Goal: Task Accomplishment & Management: Complete application form

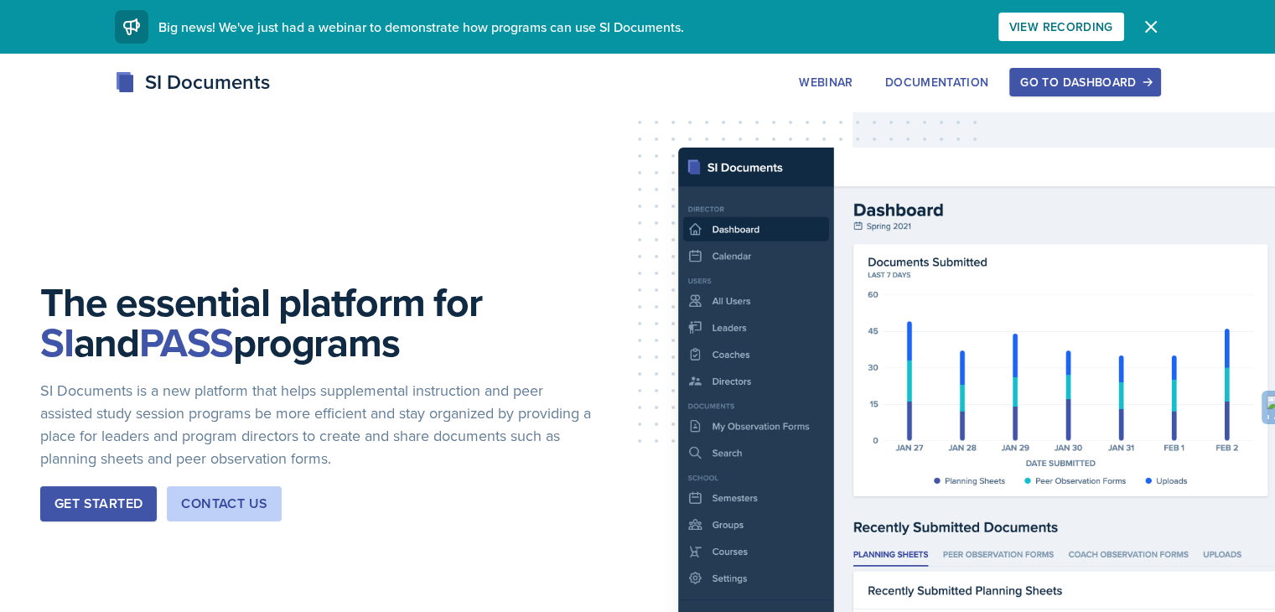
click at [1150, 75] on div "Go to Dashboard" at bounding box center [1085, 81] width 129 height 13
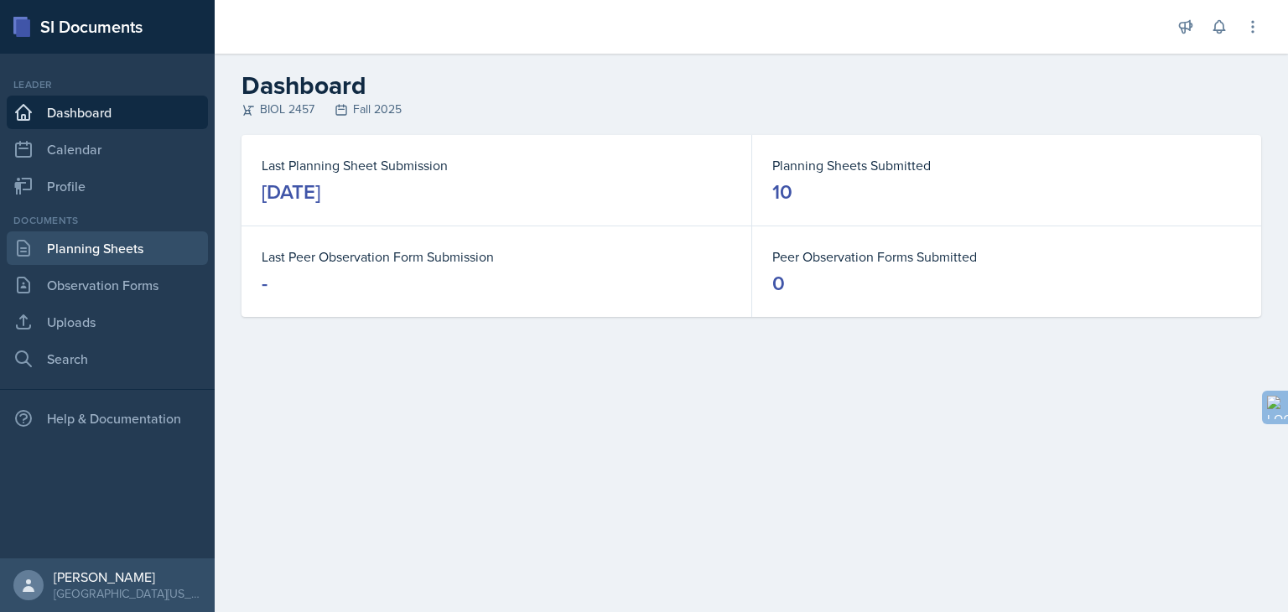
click at [144, 247] on link "Planning Sheets" at bounding box center [107, 248] width 201 height 34
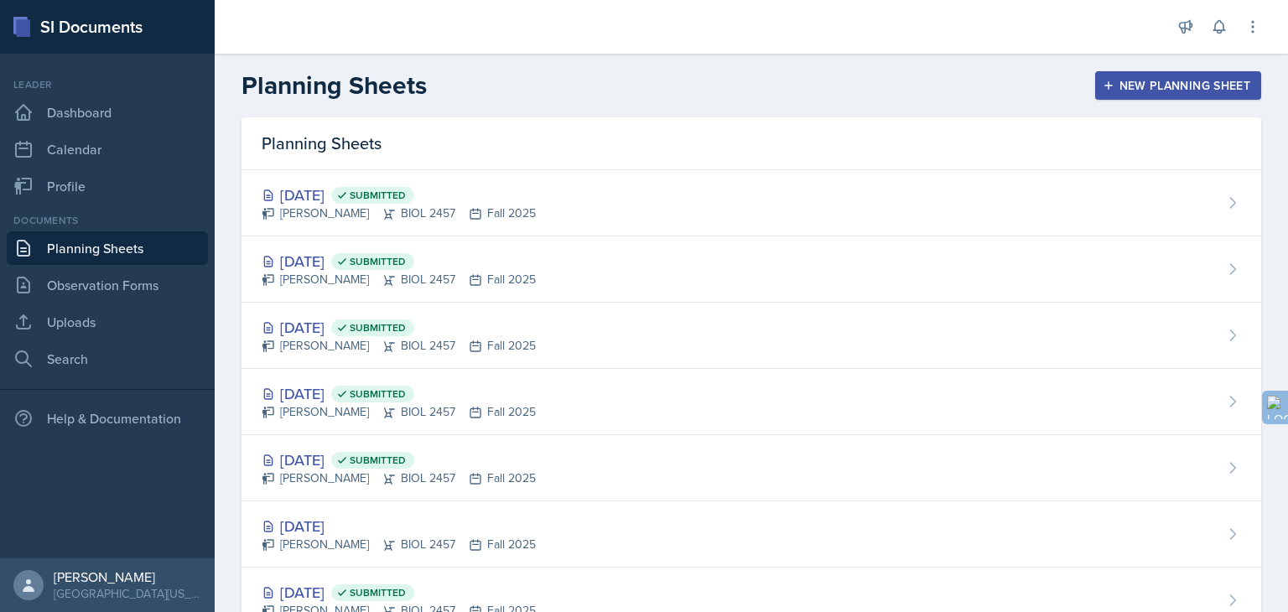
click at [1149, 74] on button "New Planning Sheet" at bounding box center [1178, 85] width 166 height 29
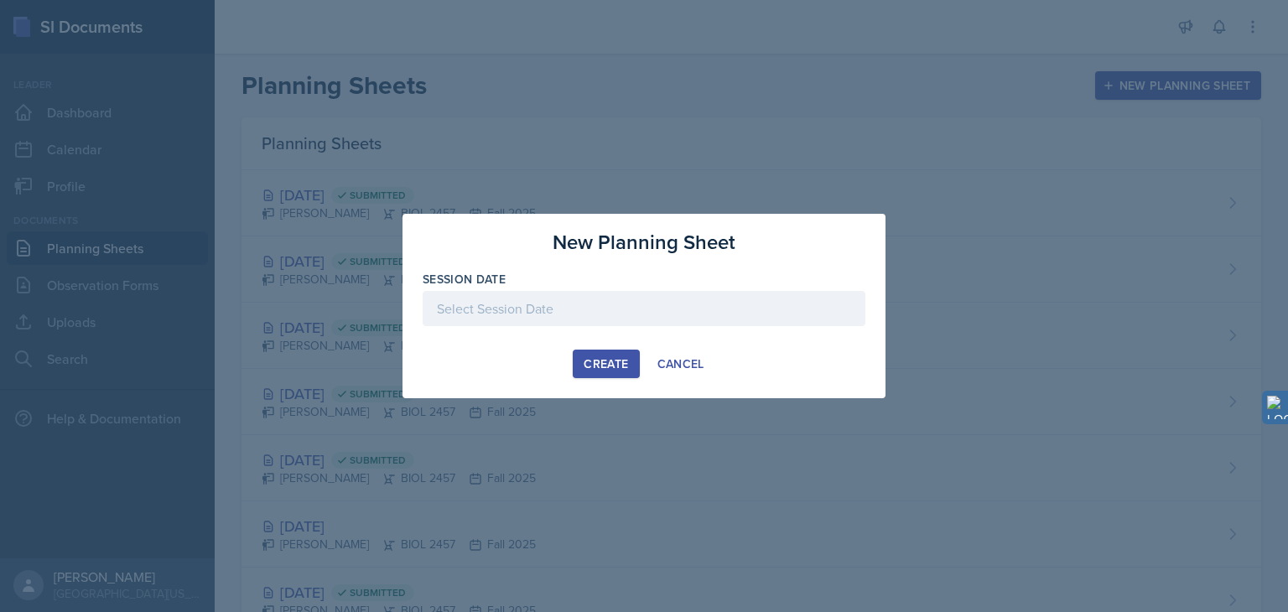
click at [589, 309] on div at bounding box center [644, 308] width 443 height 35
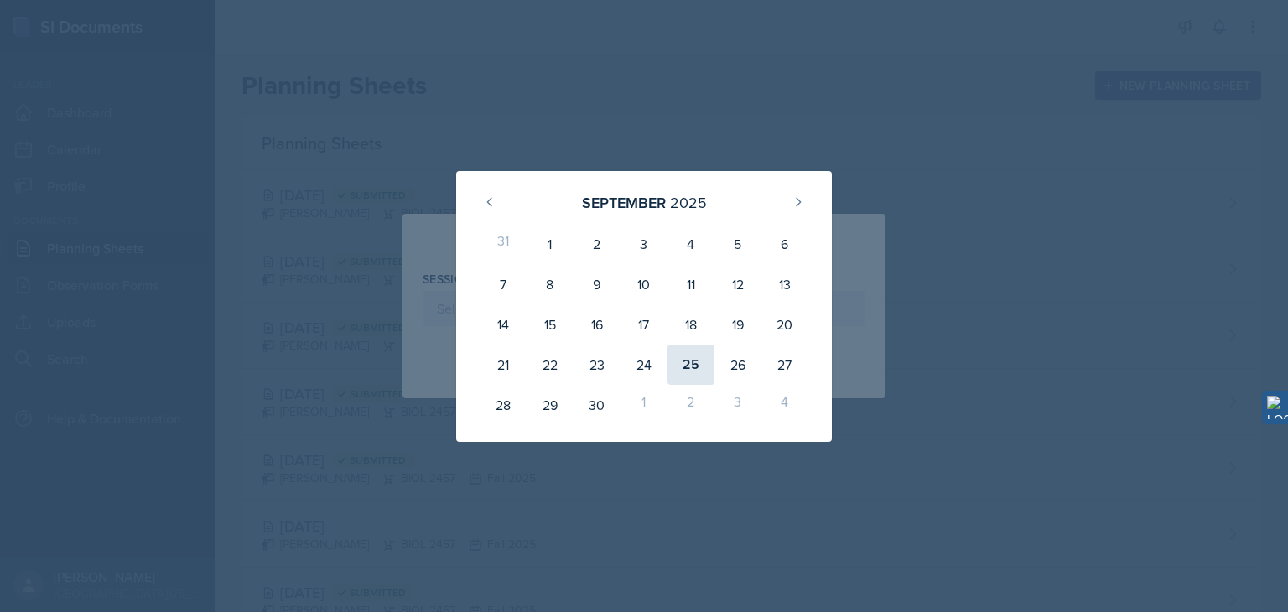
click at [684, 371] on div "25" at bounding box center [690, 365] width 47 height 40
type input "[DATE]"
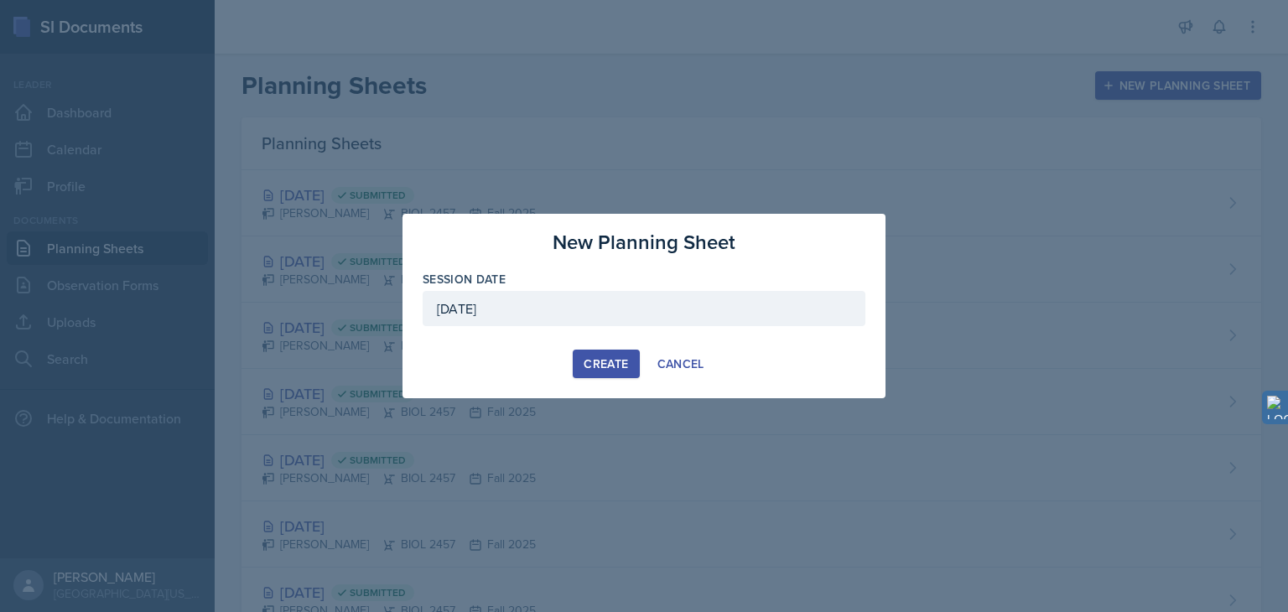
click at [614, 370] on div "Create" at bounding box center [606, 363] width 44 height 13
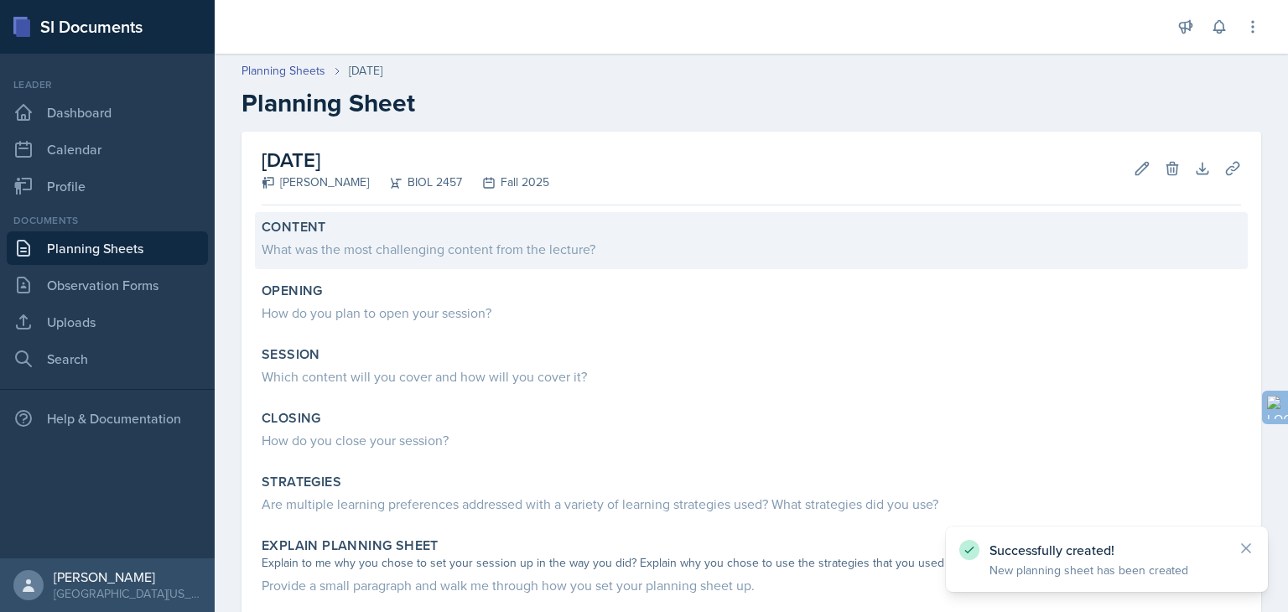
click at [429, 252] on div "What was the most challenging content from the lecture?" at bounding box center [751, 249] width 979 height 20
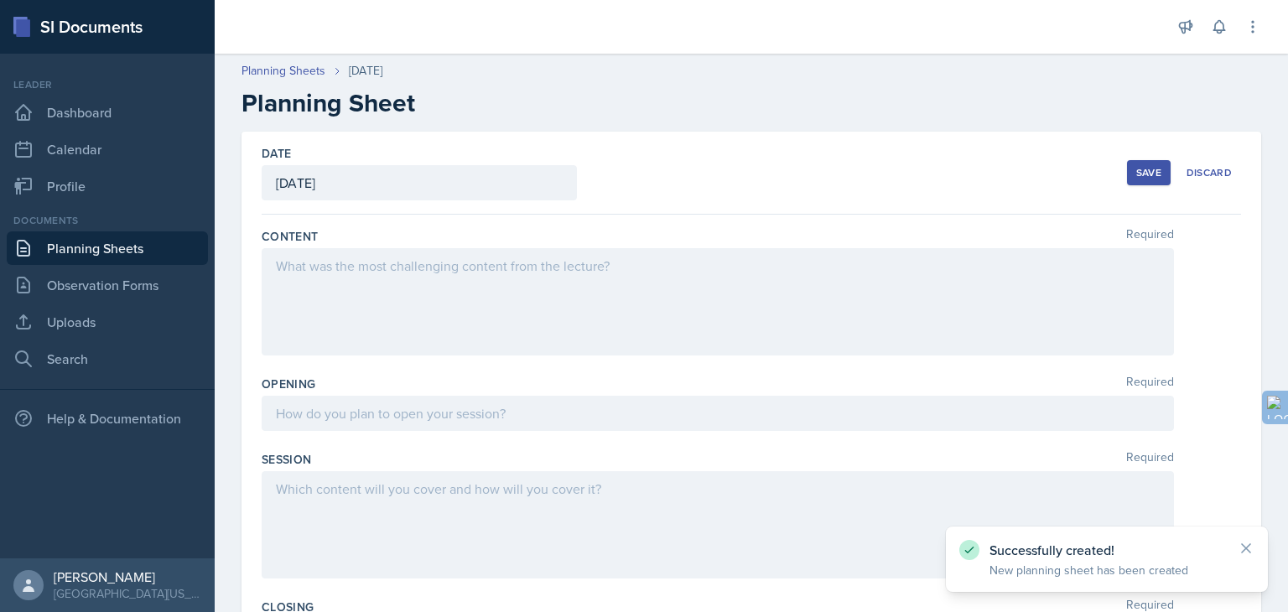
click at [388, 267] on div at bounding box center [718, 301] width 912 height 107
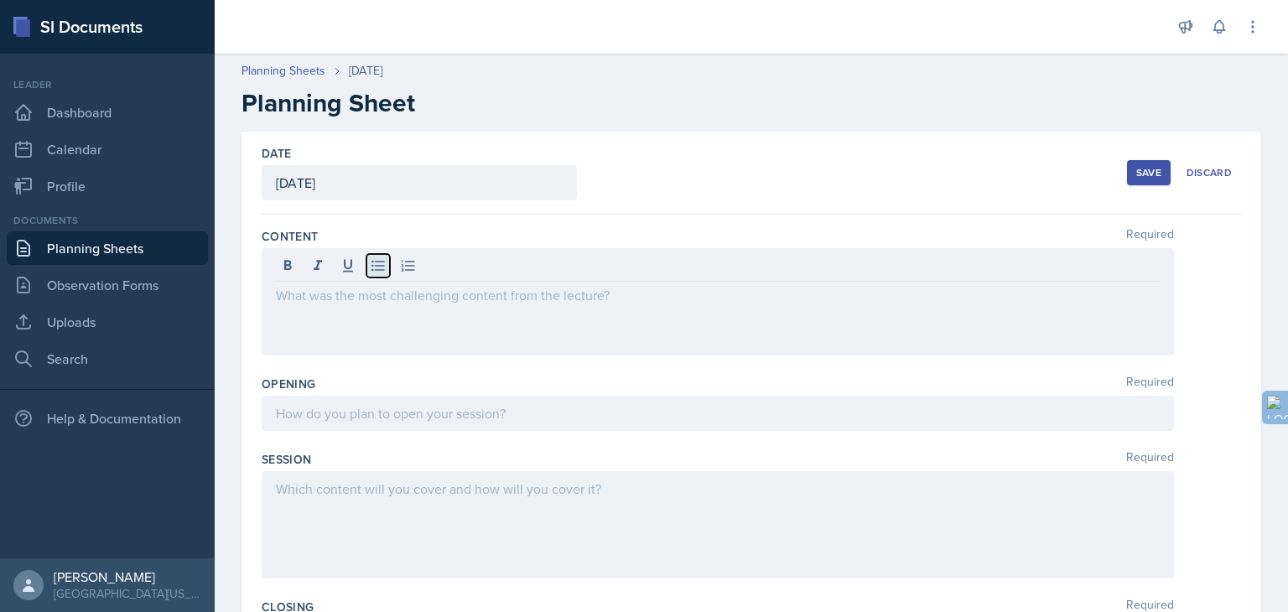
click at [374, 264] on icon at bounding box center [378, 265] width 17 height 17
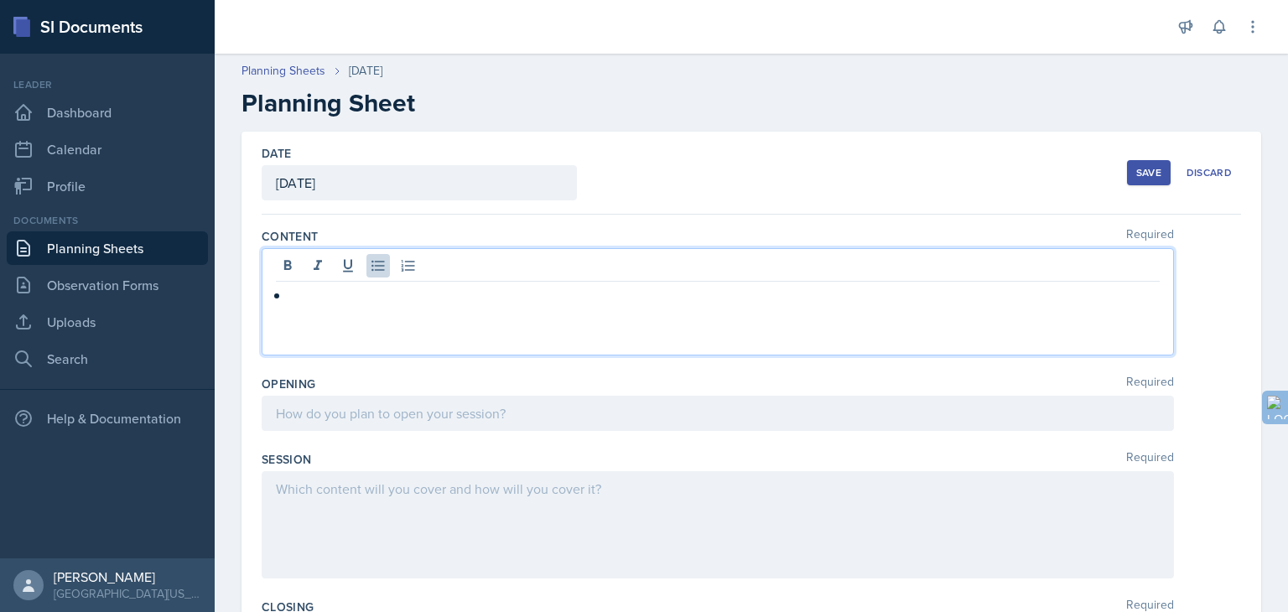
paste div
click at [306, 297] on p "List the movements of each of the six types of synovial joints." at bounding box center [724, 295] width 870 height 20
click at [309, 297] on p "List the movements of each of the six types of synovial joints." at bounding box center [724, 295] width 870 height 20
click at [683, 296] on p "Listing the movements of each of the six types of synovial joints." at bounding box center [724, 295] width 870 height 20
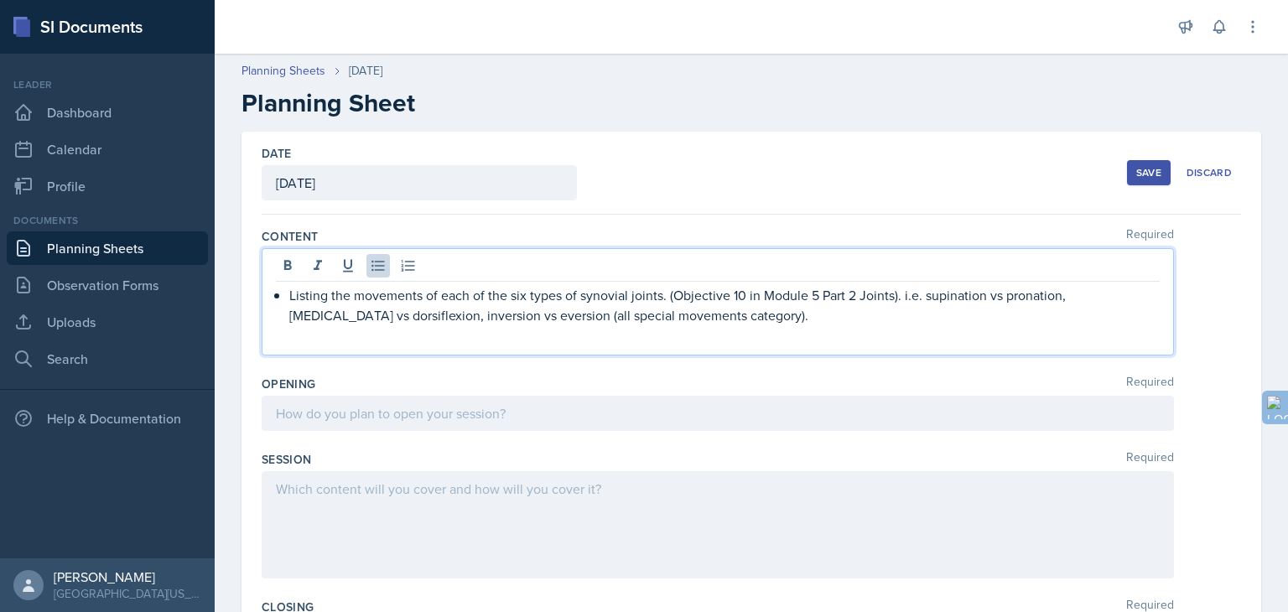
click at [527, 315] on p "Listing the movements of each of the six types of synovial joints. (Objective 1…" at bounding box center [724, 305] width 870 height 40
click at [694, 320] on p "Listing the movements of each of the six types of synovial joints. (Objective 1…" at bounding box center [724, 305] width 870 height 40
click at [292, 299] on p "Listing the movements of each of the six types of synovial joints. (Objective 1…" at bounding box center [724, 305] width 870 height 40
click at [388, 333] on p at bounding box center [724, 335] width 870 height 20
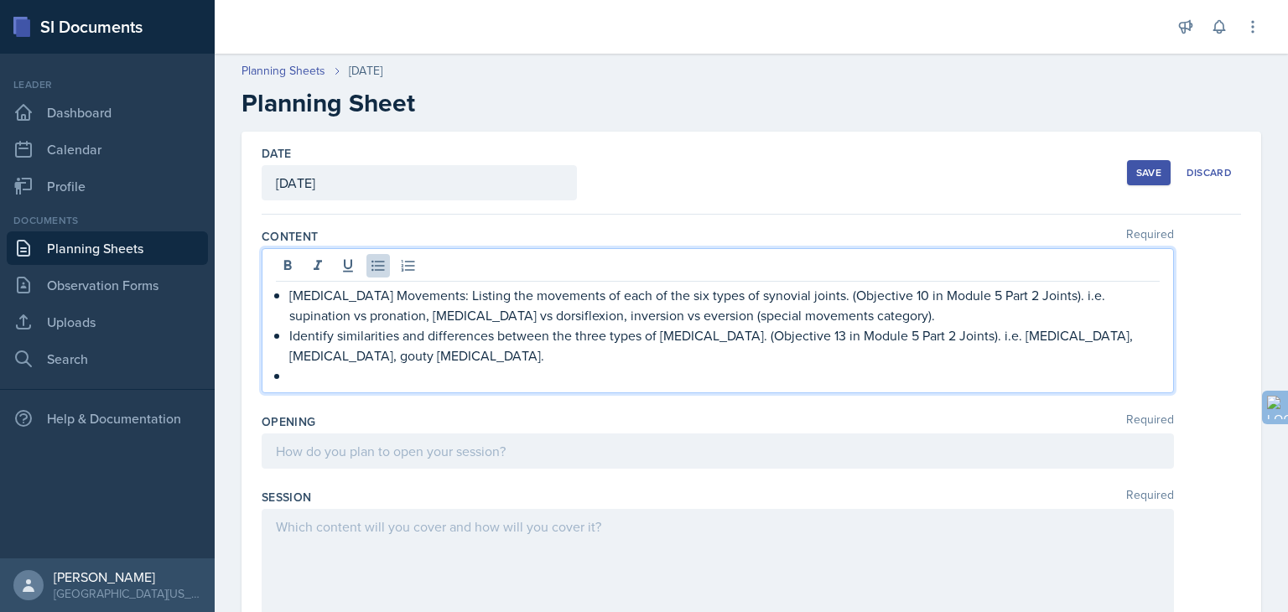
click at [330, 335] on p "Identify similarities and differences between the three types of [MEDICAL_DATA]…" at bounding box center [724, 345] width 870 height 40
click at [289, 338] on p "Identifying similarities and differences between the three types of [MEDICAL_DA…" at bounding box center [724, 345] width 870 height 40
click at [408, 368] on p at bounding box center [724, 376] width 870 height 20
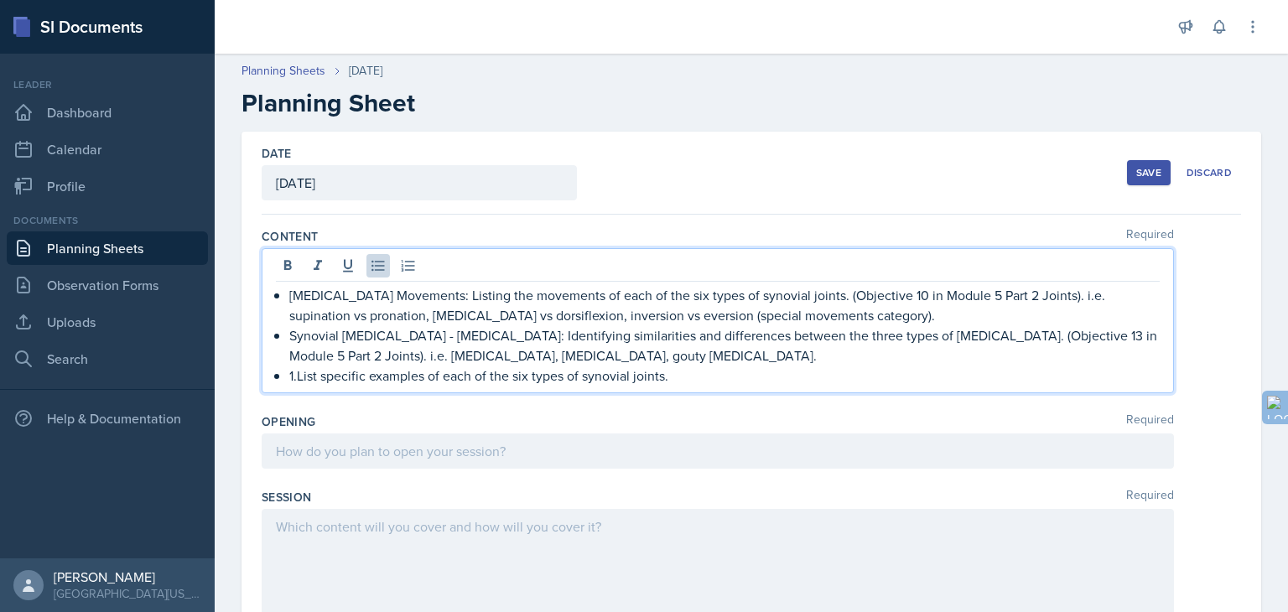
click at [299, 378] on p "1.List specific examples of each of the six types of synovial joints." at bounding box center [724, 376] width 870 height 20
click at [691, 384] on p "List specific examples of each of the six types of synovial joints." at bounding box center [724, 376] width 870 height 20
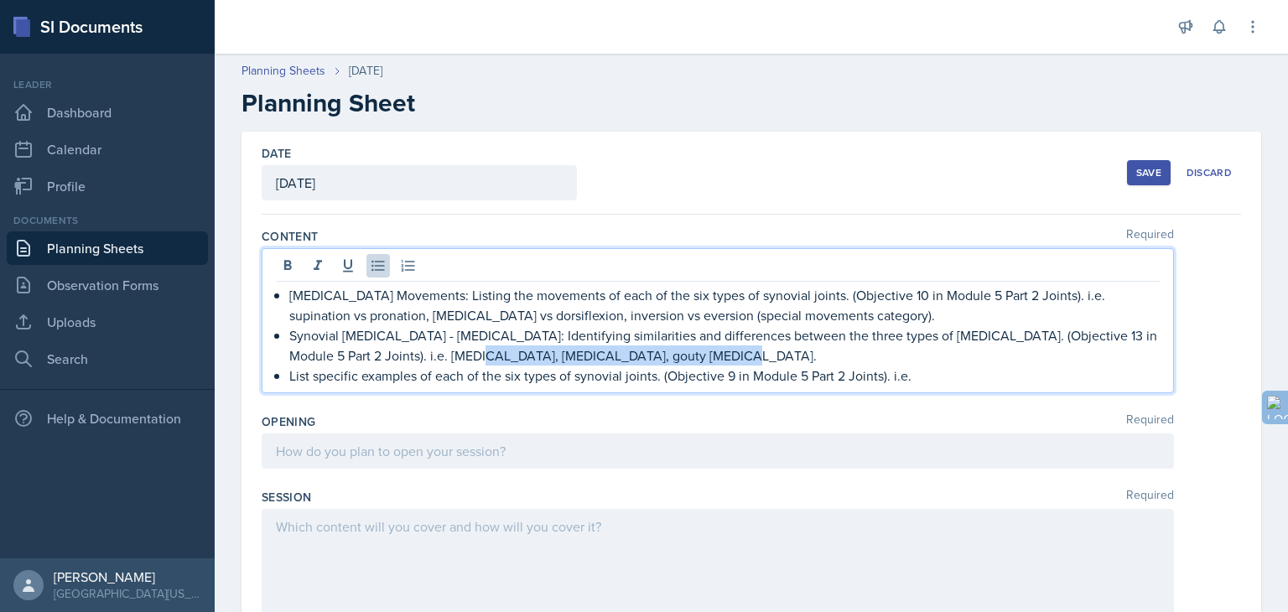
drag, startPoint x: 643, startPoint y: 357, endPoint x: 428, endPoint y: 361, distance: 214.7
click at [428, 361] on p "Synovial [MEDICAL_DATA] - [MEDICAL_DATA]: Identifying similarities and differen…" at bounding box center [724, 345] width 870 height 40
drag, startPoint x: 356, startPoint y: 356, endPoint x: 828, endPoint y: 355, distance: 472.9
click at [828, 355] on p "Synovial [MEDICAL_DATA] - [MEDICAL_DATA]: Identifying similarities and differen…" at bounding box center [724, 345] width 870 height 40
copy p "[MEDICAL_DATA] and [MEDICAL_DATA] causes articular cartilage to degenerate."
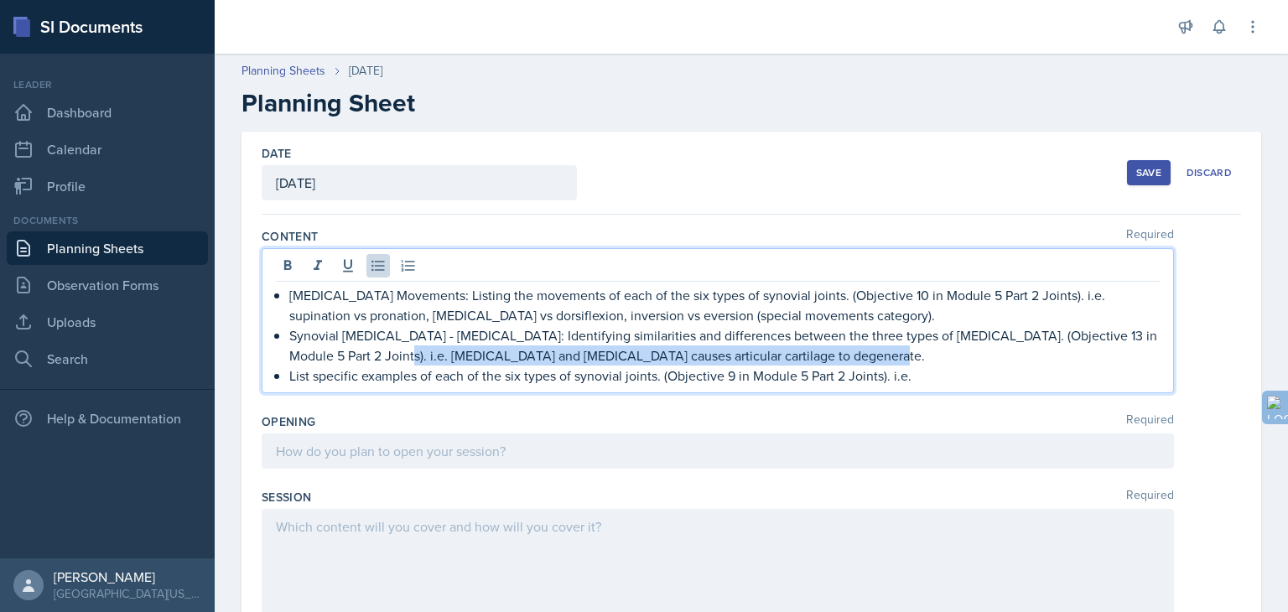
click at [657, 350] on p "Synovial [MEDICAL_DATA] - [MEDICAL_DATA]: Identifying similarities and differen…" at bounding box center [724, 345] width 870 height 40
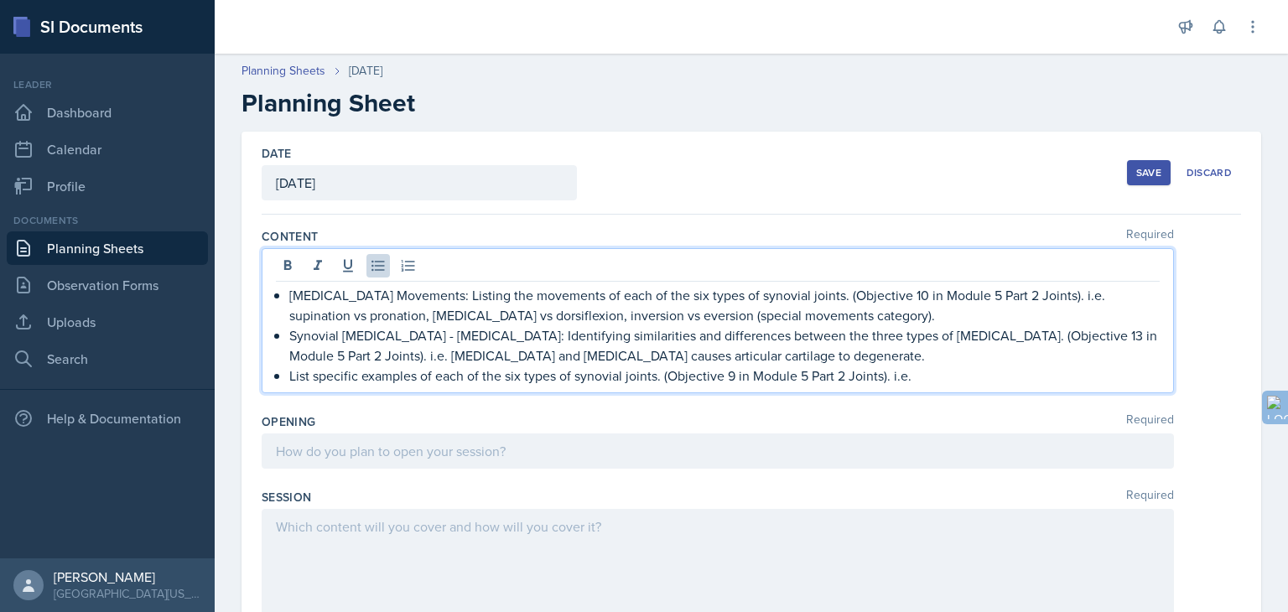
click at [618, 358] on p "Synovial [MEDICAL_DATA] - [MEDICAL_DATA]: Identifying similarities and differen…" at bounding box center [724, 345] width 870 height 40
click at [832, 358] on p "Synovial [MEDICAL_DATA] - [MEDICAL_DATA]: Identifying similarities and differen…" at bounding box center [724, 345] width 870 height 40
click at [926, 377] on p "List specific examples of each of the six types of synovial joints. (Objective …" at bounding box center [724, 376] width 870 height 20
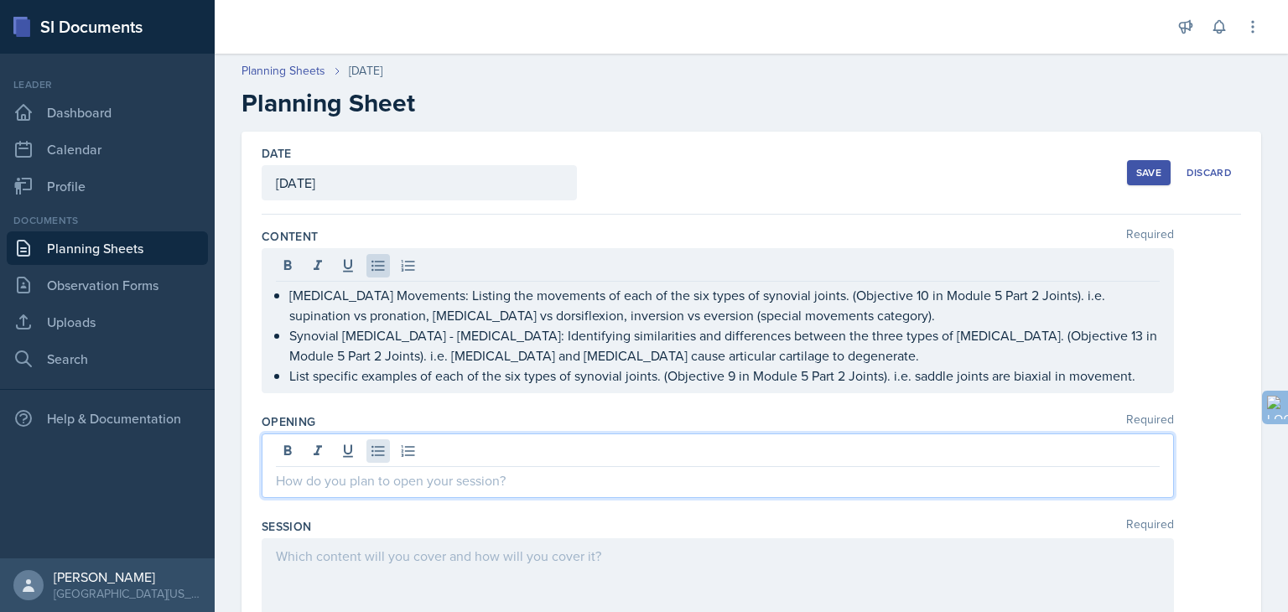
click at [387, 454] on div at bounding box center [718, 466] width 912 height 65
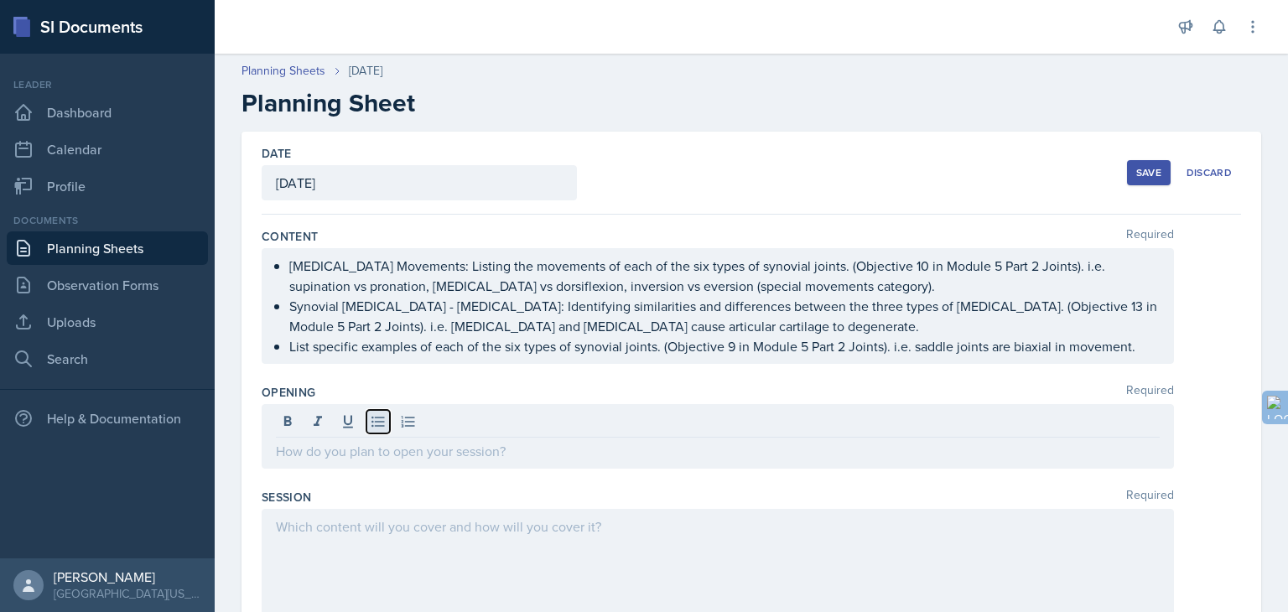
click at [375, 422] on icon at bounding box center [378, 421] width 17 height 17
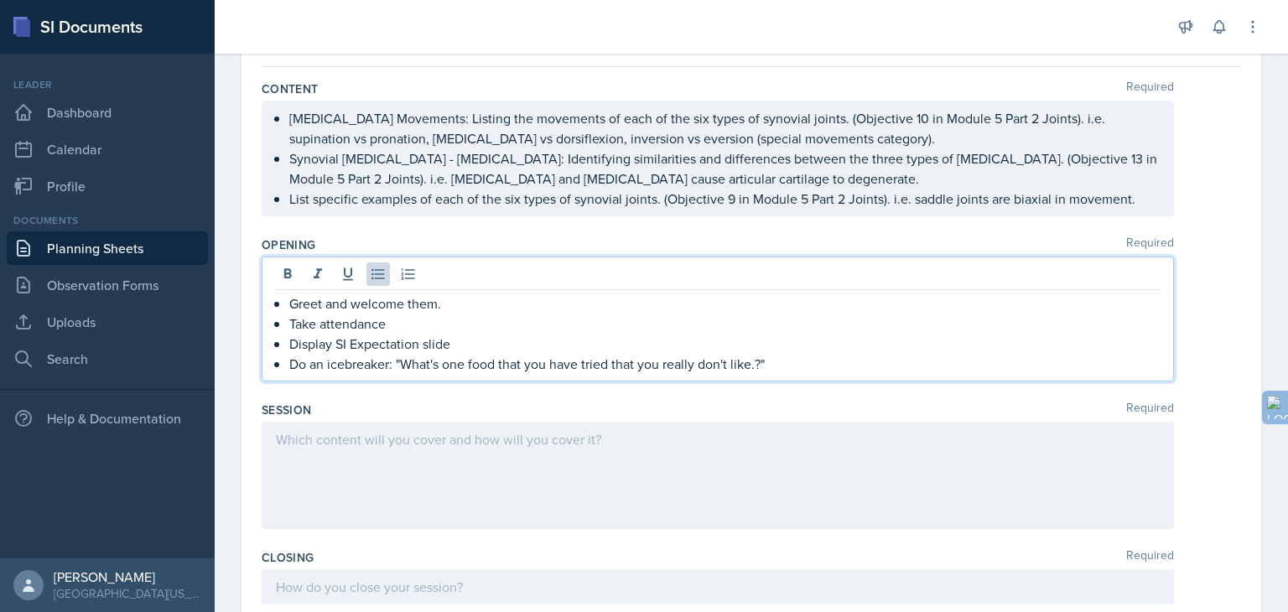
scroll to position [148, 0]
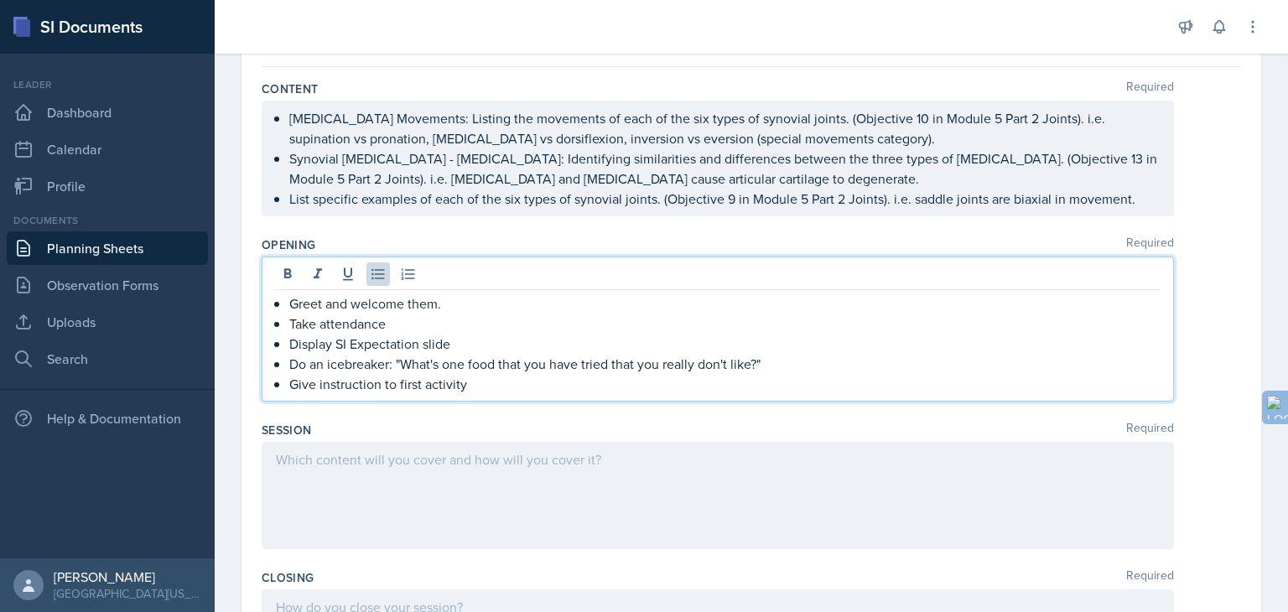
click at [605, 464] on div at bounding box center [718, 495] width 912 height 107
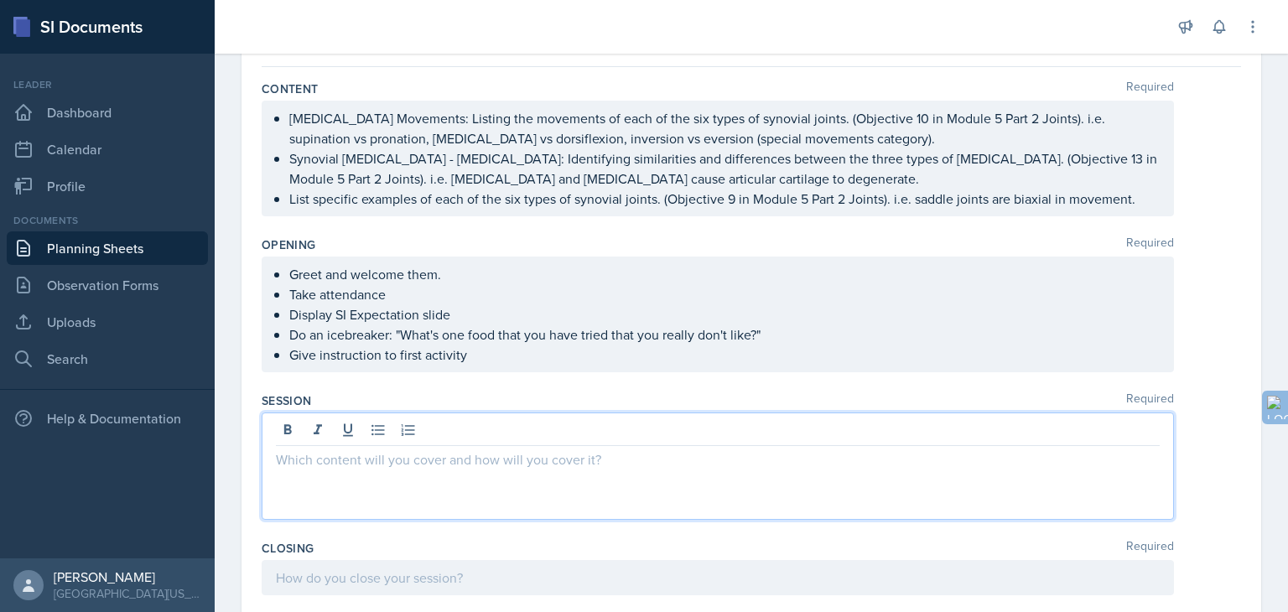
scroll to position [119, 0]
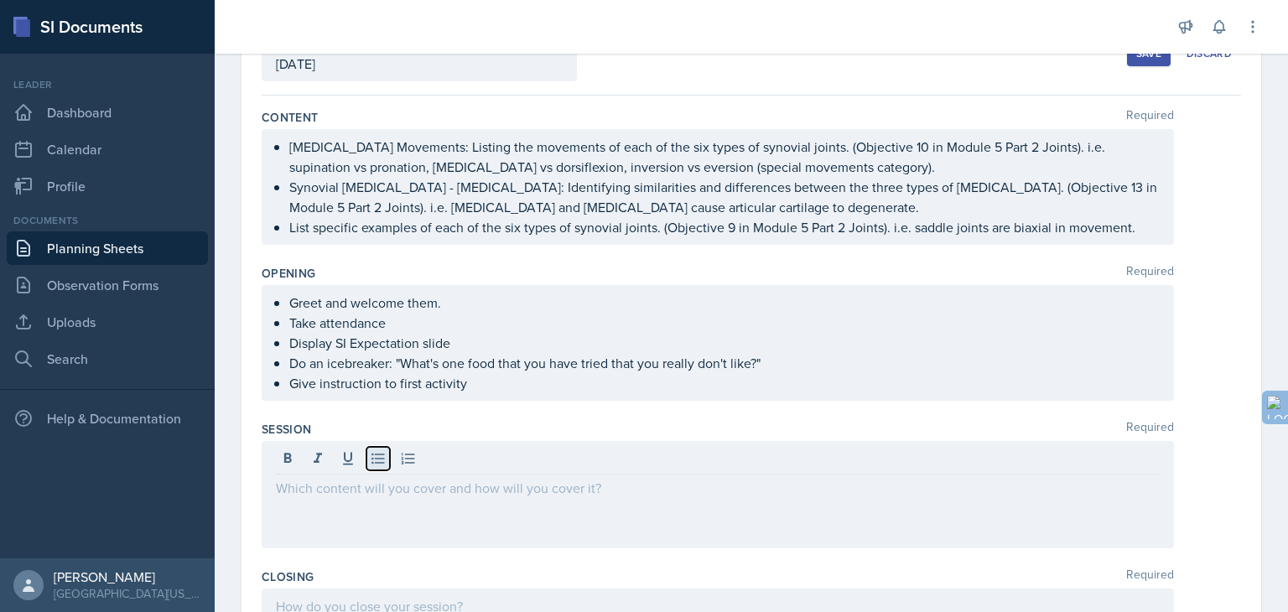
click at [375, 460] on icon at bounding box center [378, 458] width 17 height 17
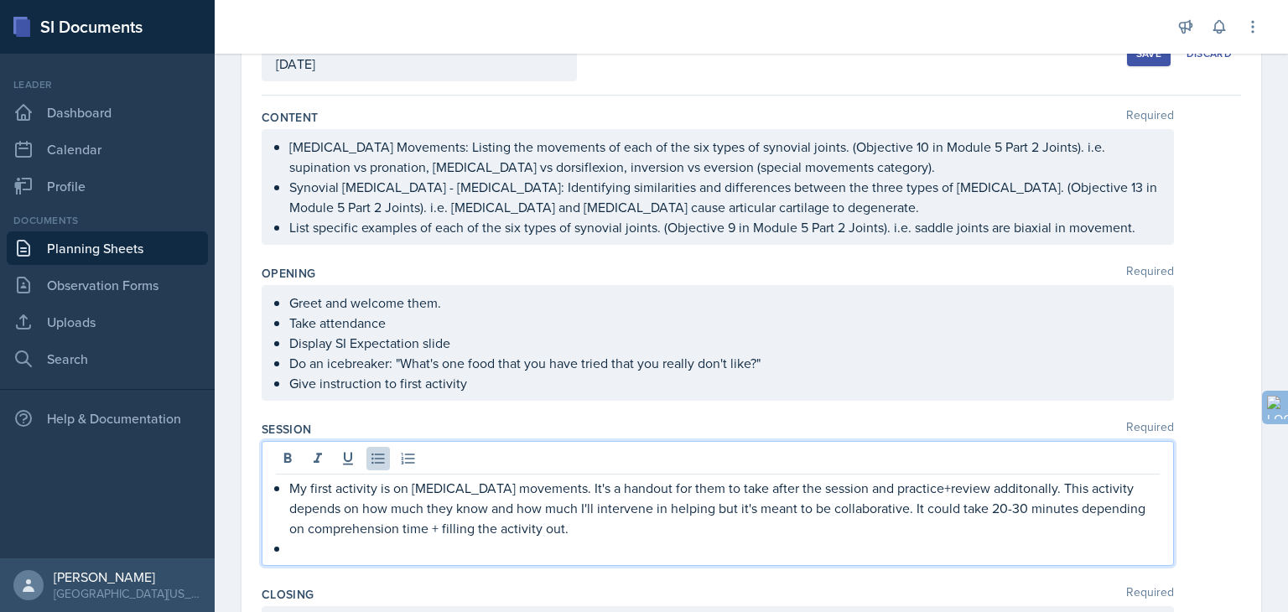
click at [574, 531] on p "My first activity is on [MEDICAL_DATA] movements. It's a handout for them to ta…" at bounding box center [724, 508] width 870 height 60
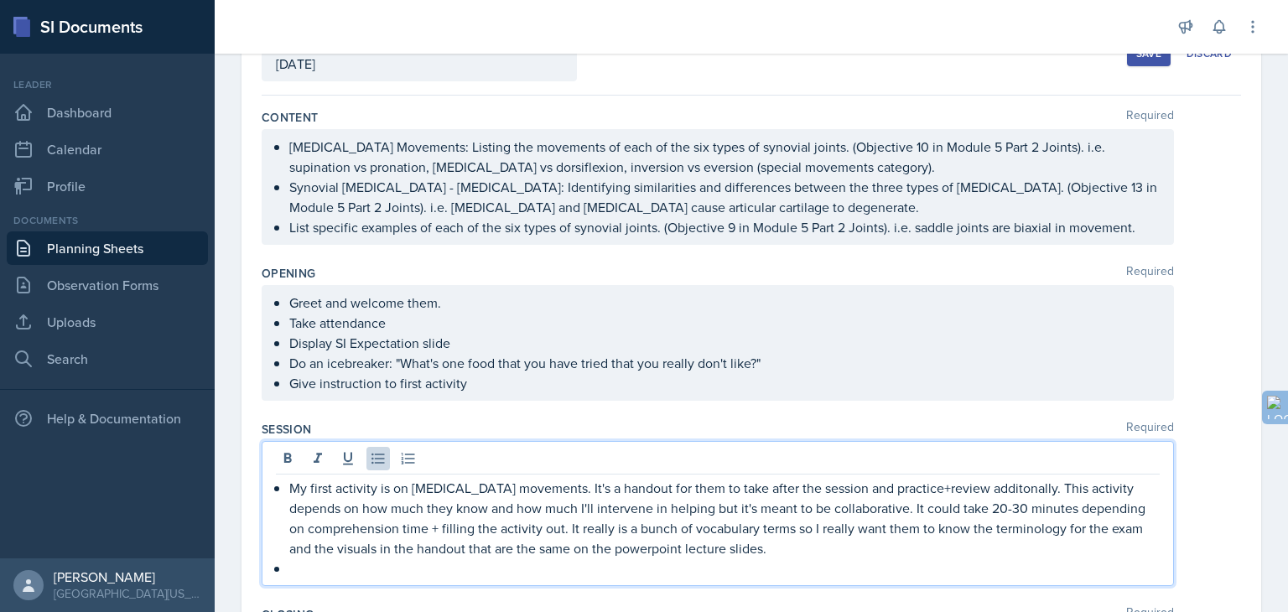
click at [389, 573] on p at bounding box center [724, 568] width 870 height 20
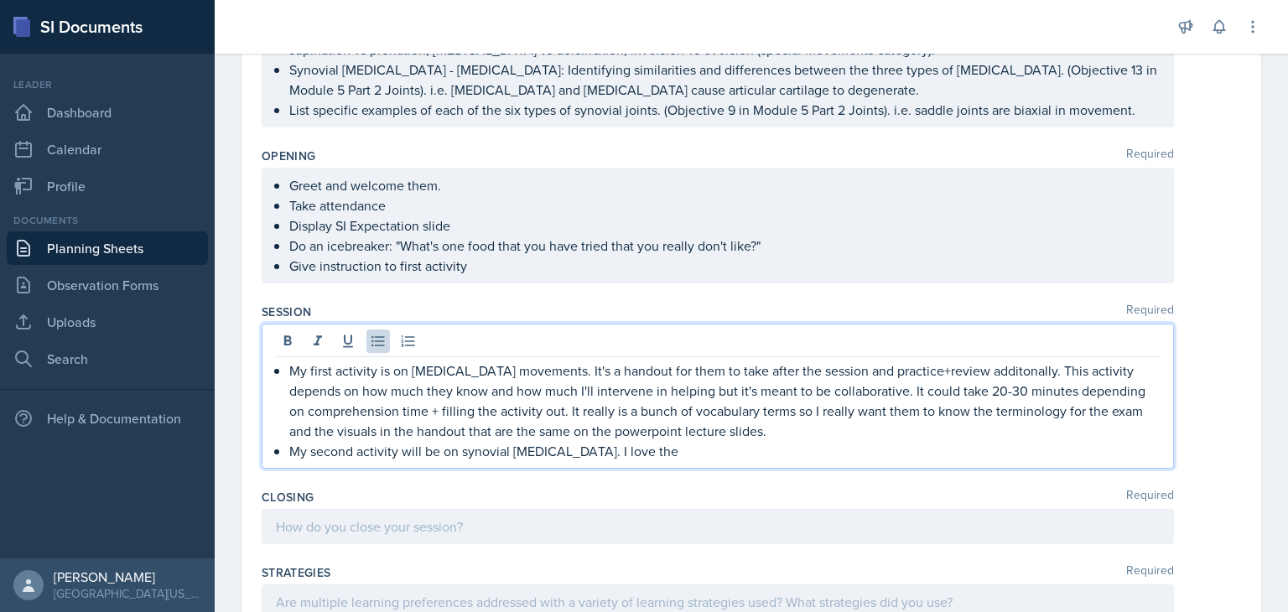
scroll to position [244, 0]
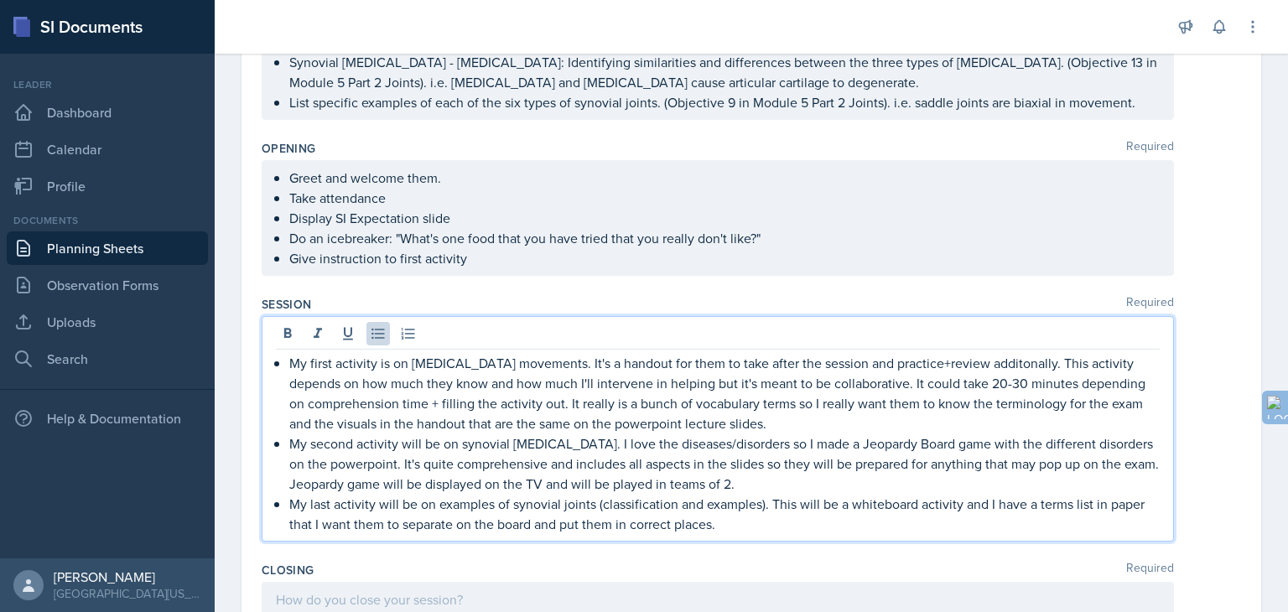
click at [813, 487] on p "My second activity will be on synovial [MEDICAL_DATA]. I love the diseases/diso…" at bounding box center [724, 464] width 870 height 60
click at [808, 527] on p "My last activity will be on examples of synovial joints (classification and exa…" at bounding box center [724, 514] width 870 height 40
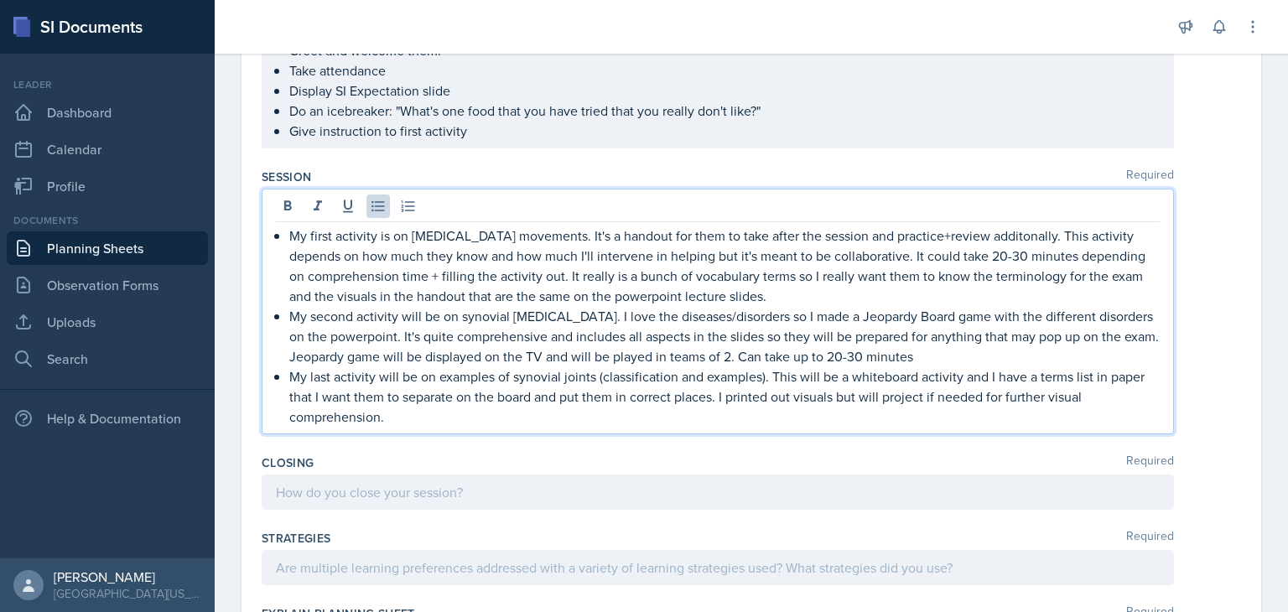
scroll to position [396, 0]
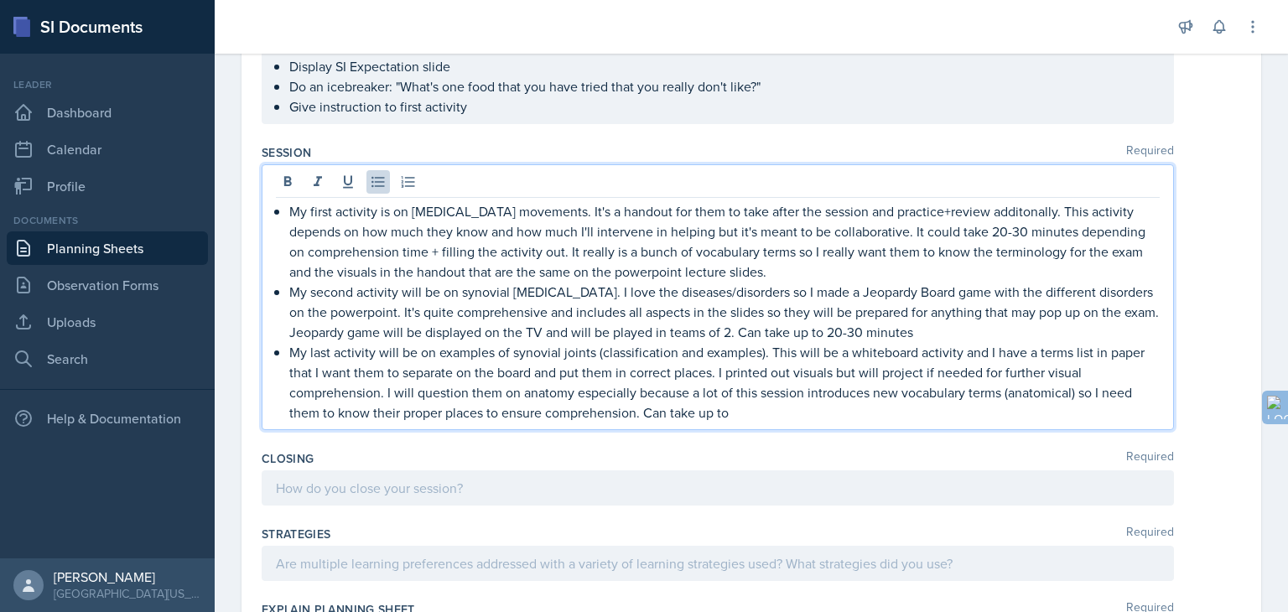
click at [972, 332] on p "My second activity will be on synovial [MEDICAL_DATA]. I love the diseases/diso…" at bounding box center [724, 312] width 870 height 60
click at [788, 411] on p "My last activity will be on examples of synovial joints (classification and exa…" at bounding box center [724, 382] width 870 height 80
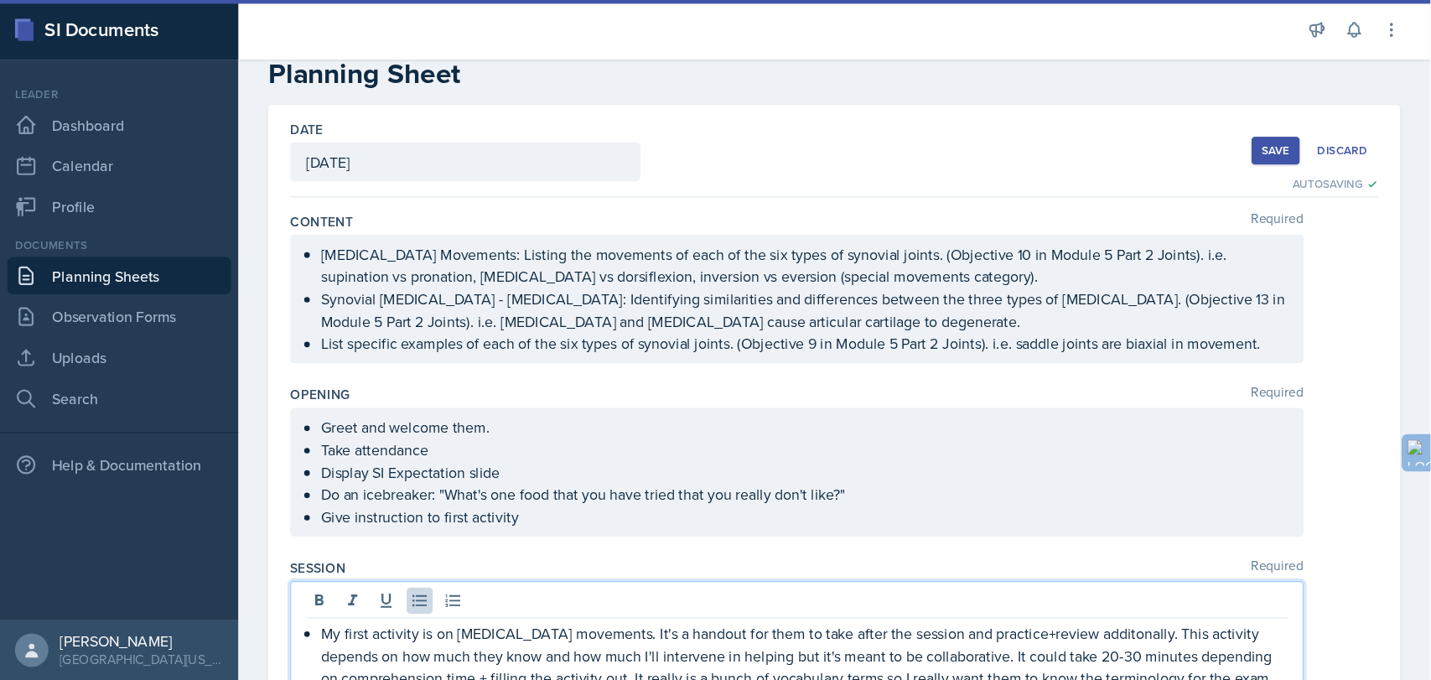
scroll to position [65, 0]
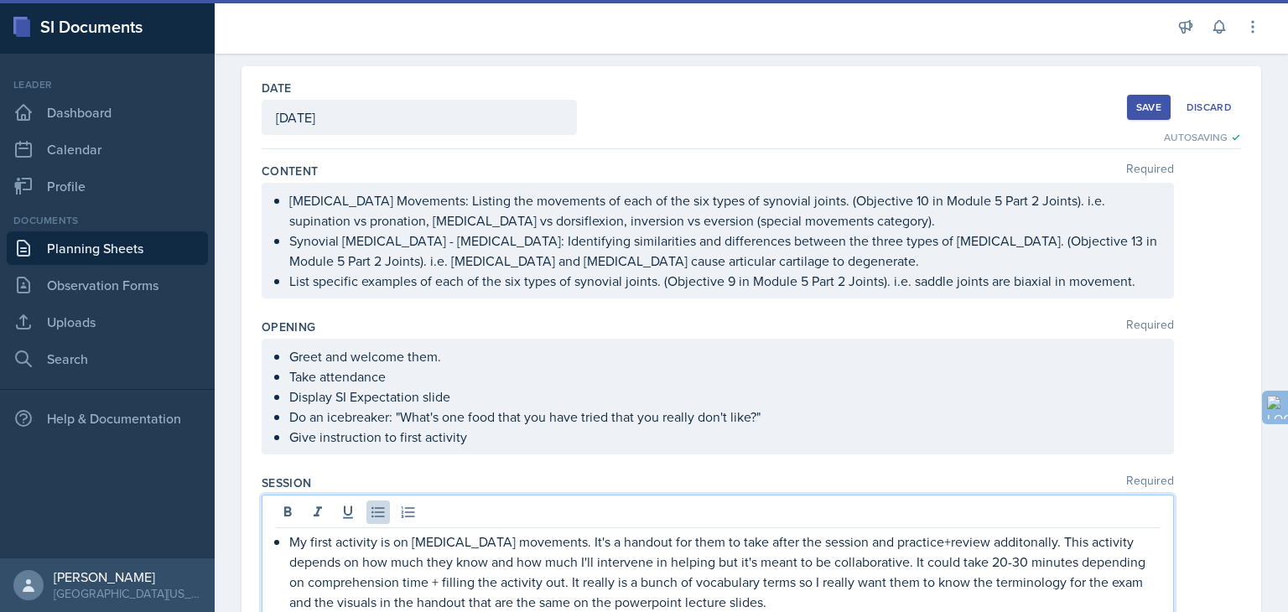
click at [322, 260] on p "Synovial [MEDICAL_DATA] - [MEDICAL_DATA]: Identifying similarities and differen…" at bounding box center [724, 251] width 870 height 40
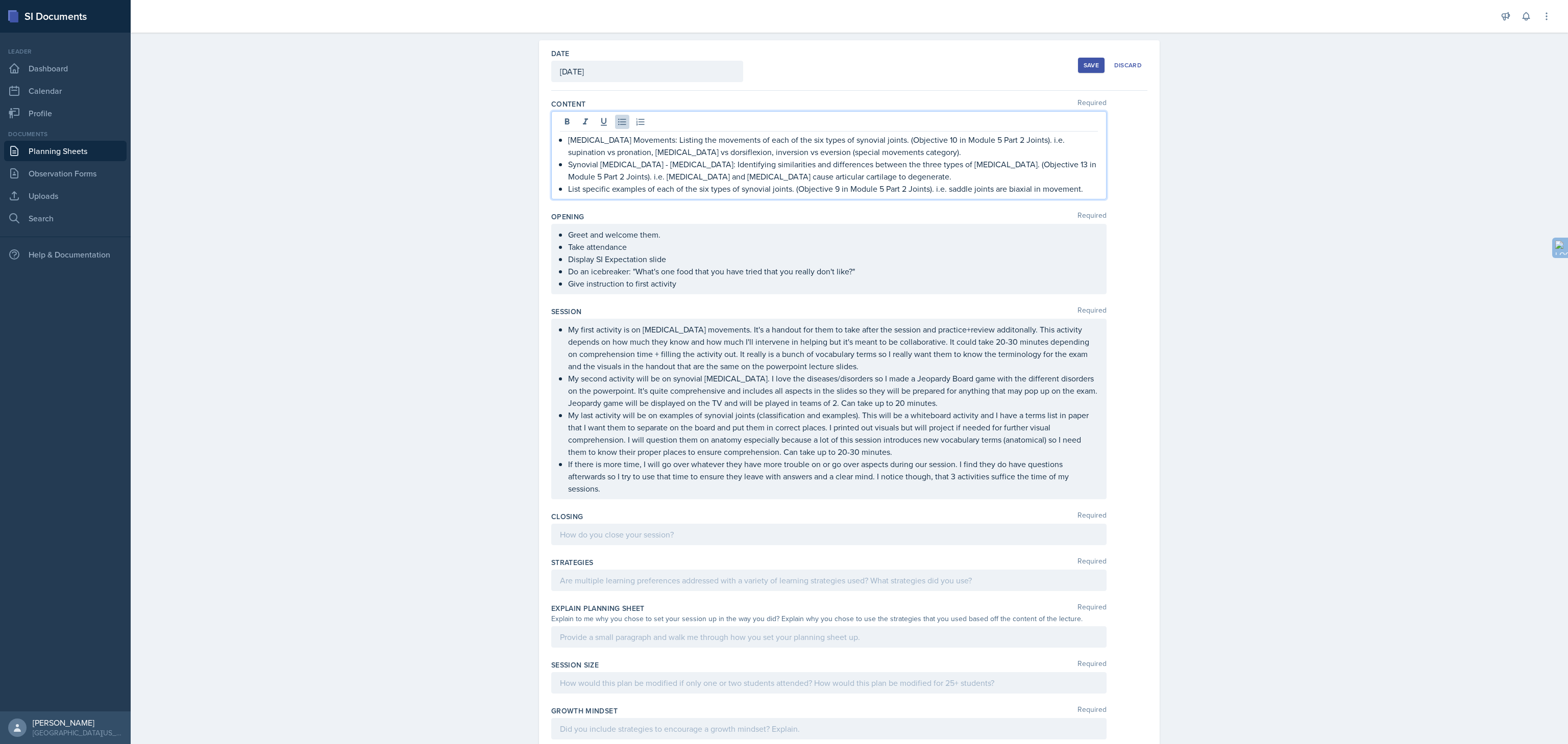
drag, startPoint x: 777, startPoint y: 1, endPoint x: 1189, endPoint y: 402, distance: 574.9
click at [783, 372] on div "Planning Sheets [DATE] Planning Sheet Date [DATE] [DATE] 31 1 2 3 4 5 6 7 8 9 1…" at bounding box center [849, 430] width 1437 height 885
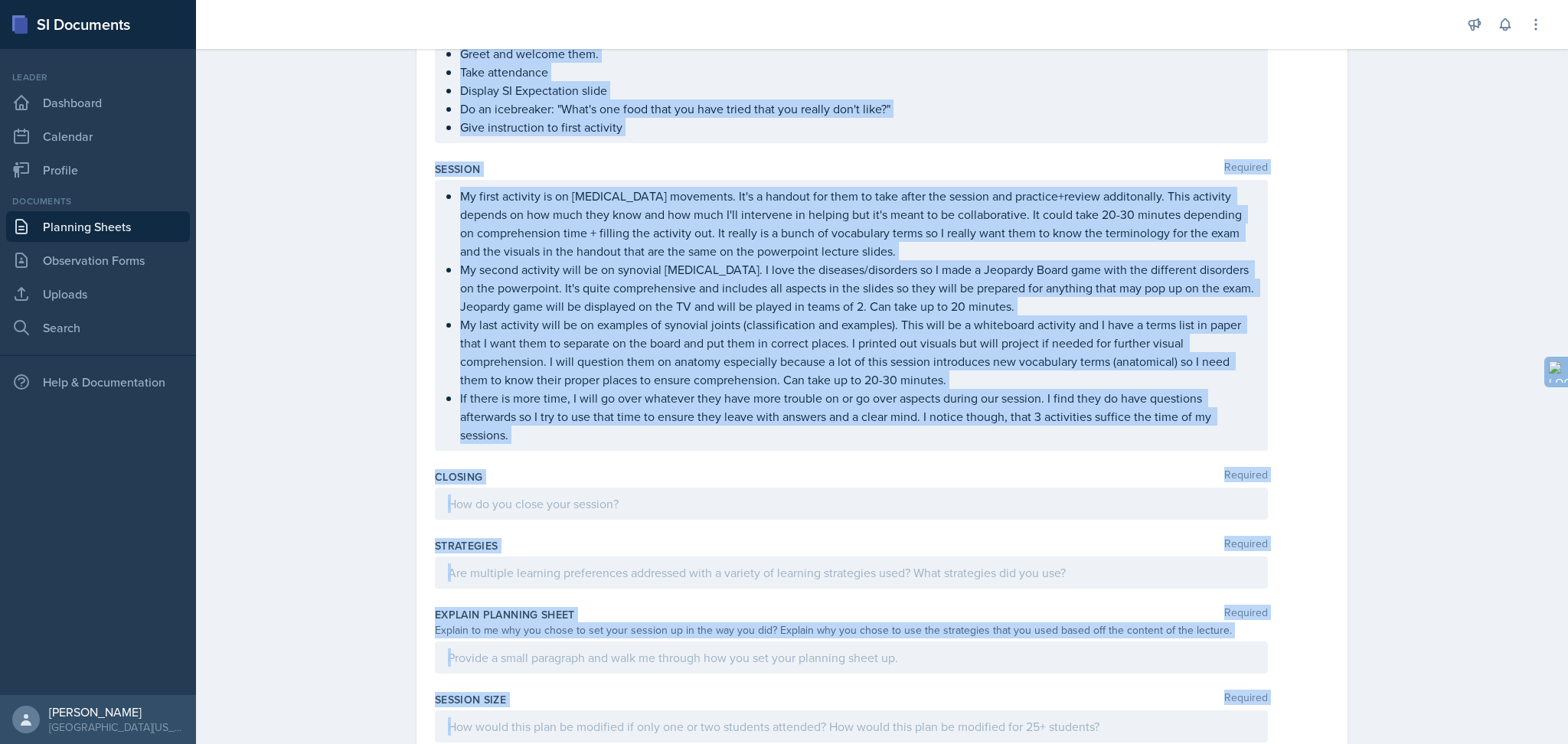
scroll to position [556, 0]
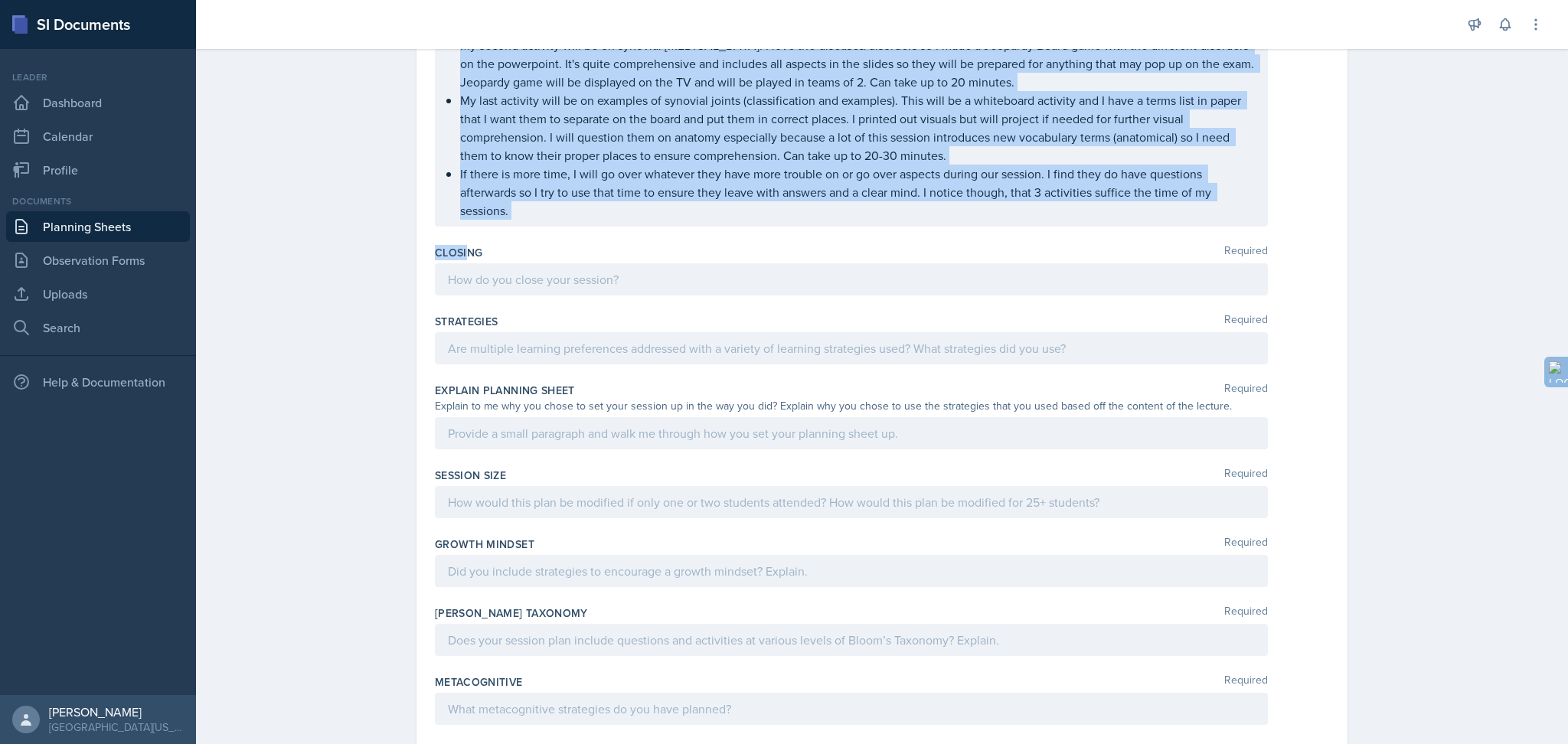
drag, startPoint x: 407, startPoint y: 97, endPoint x: 462, endPoint y: 244, distance: 157.0
click at [462, 244] on div "Planning Sheets [DATE] Planning Sheet Date [DATE] [DATE] 31 1 2 3 4 5 6 7 8 9 1…" at bounding box center [882, 135] width 1373 height 1301
copy div "Loremips Dolor Sita Consectet 9565 96 3 1 0 9 8 8 4 6 9 26 78 85 03 48 55 02 44…"
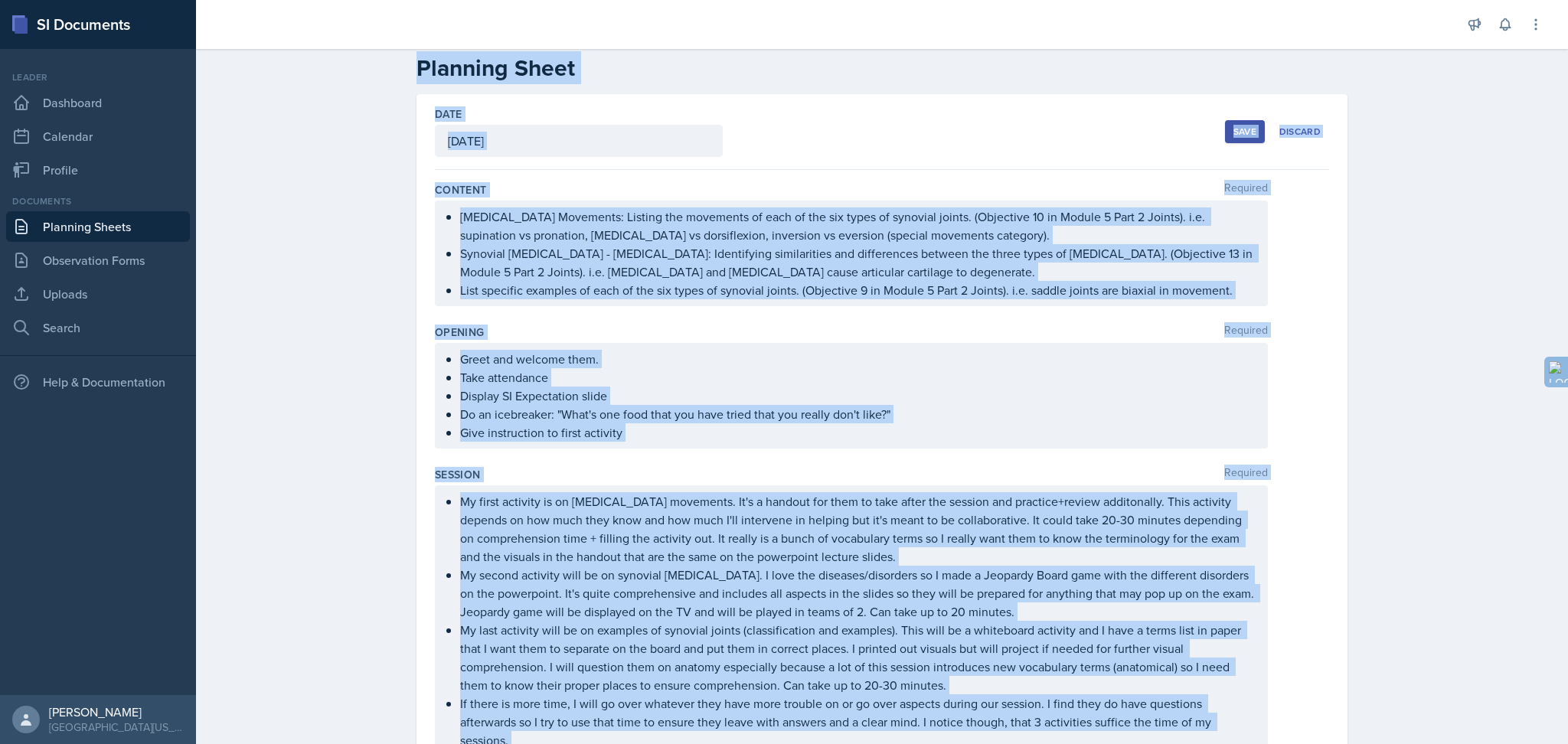
scroll to position [0, 0]
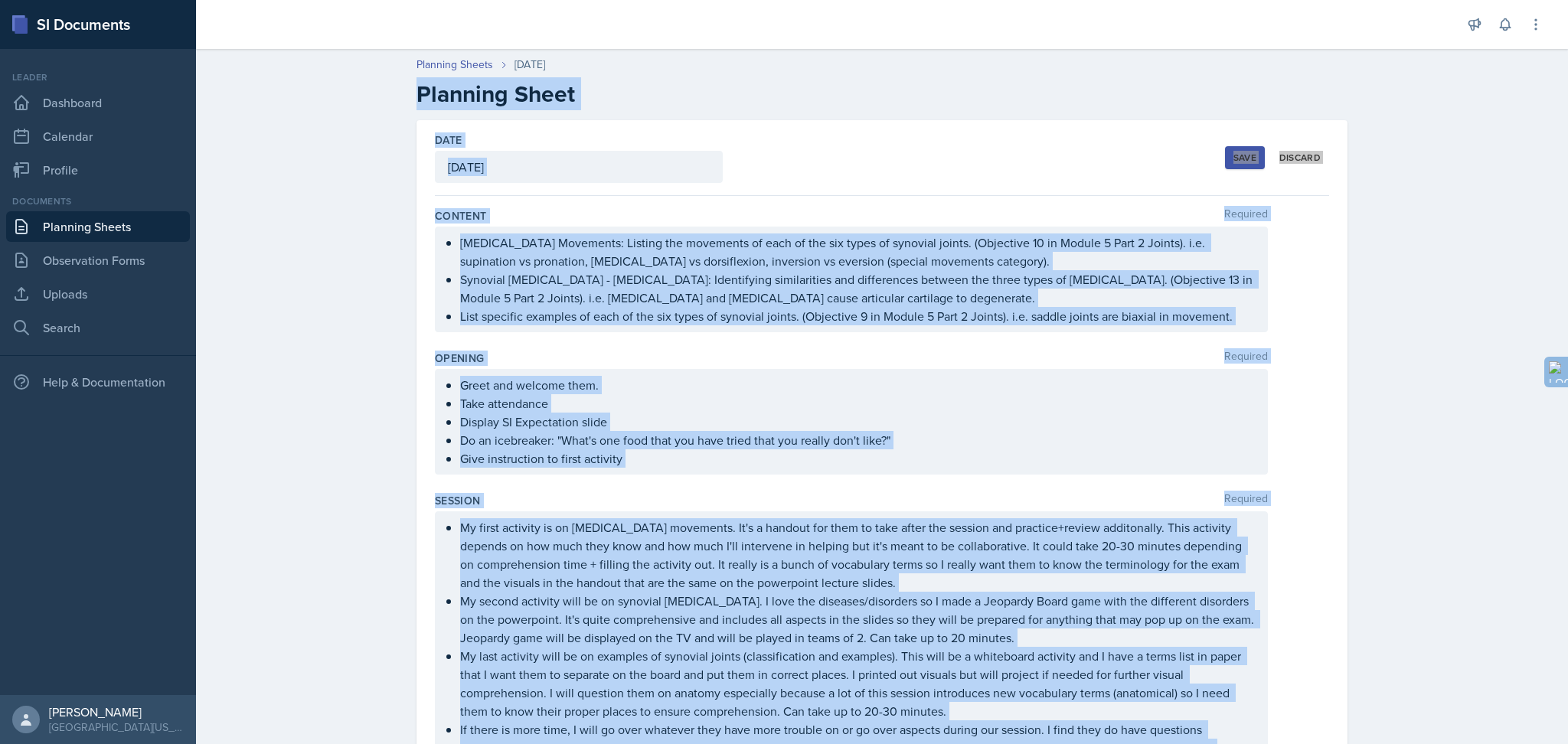
click at [493, 362] on div "Opening Required" at bounding box center [881, 358] width 894 height 16
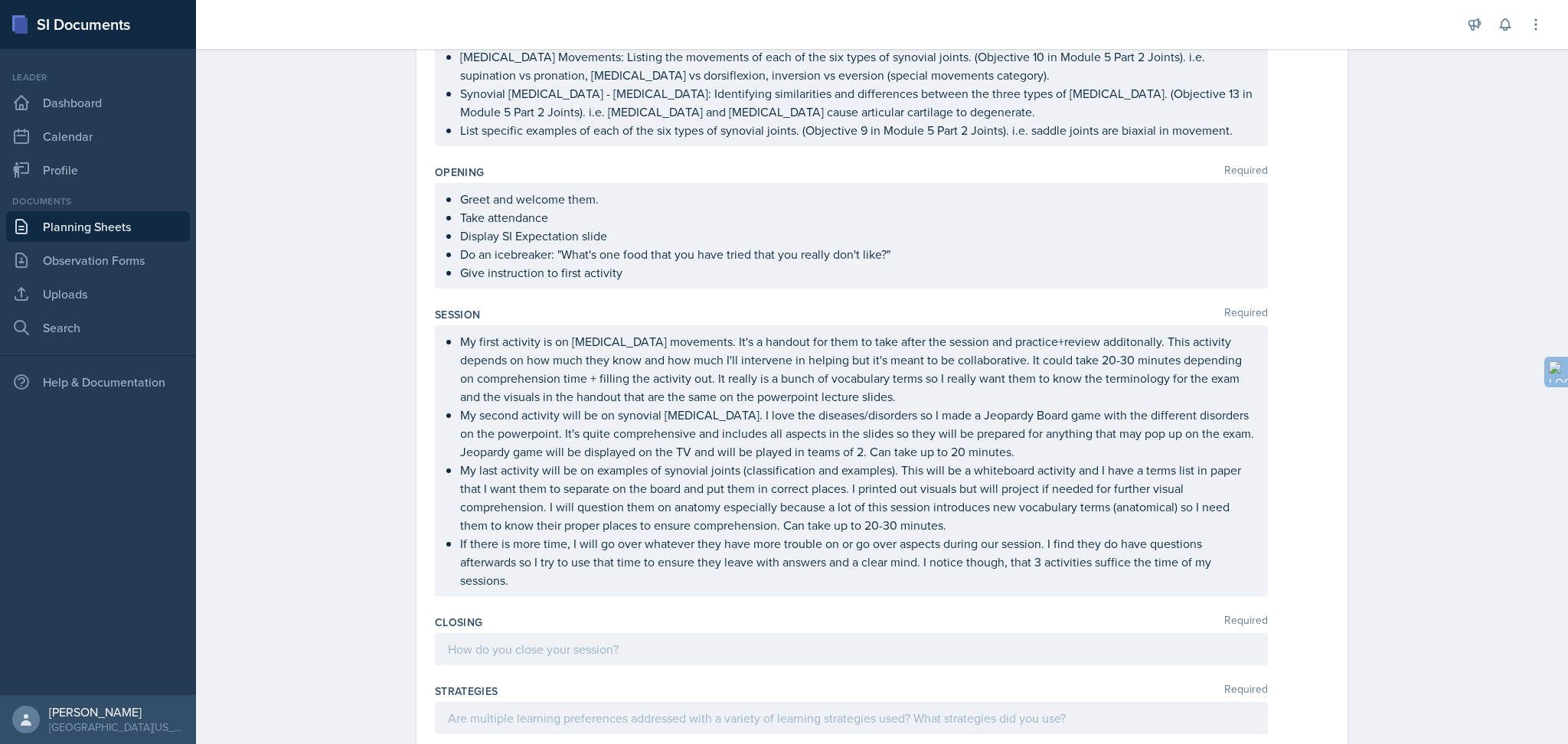
scroll to position [215, 0]
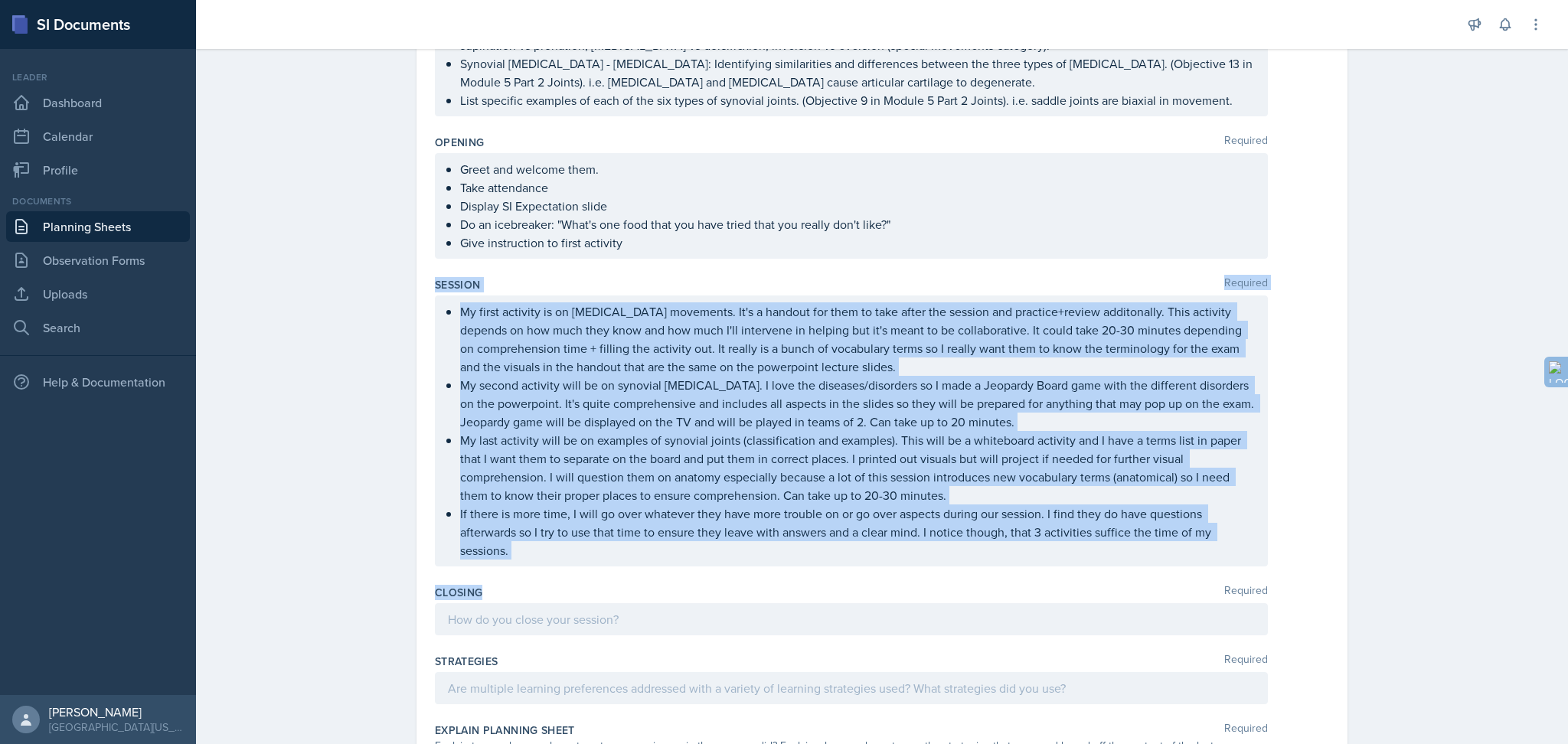
drag, startPoint x: 423, startPoint y: 280, endPoint x: 497, endPoint y: 590, distance: 318.7
click at [497, 558] on div "Date [DATE] [DATE] 31 1 2 3 4 5 6 7 8 9 10 11 12 13 14 15 16 17 18 19 20 21 22 …" at bounding box center [882, 497] width 931 height 1185
copy div "Session Required My first activity is on [MEDICAL_DATA] movements. It's a hando…"
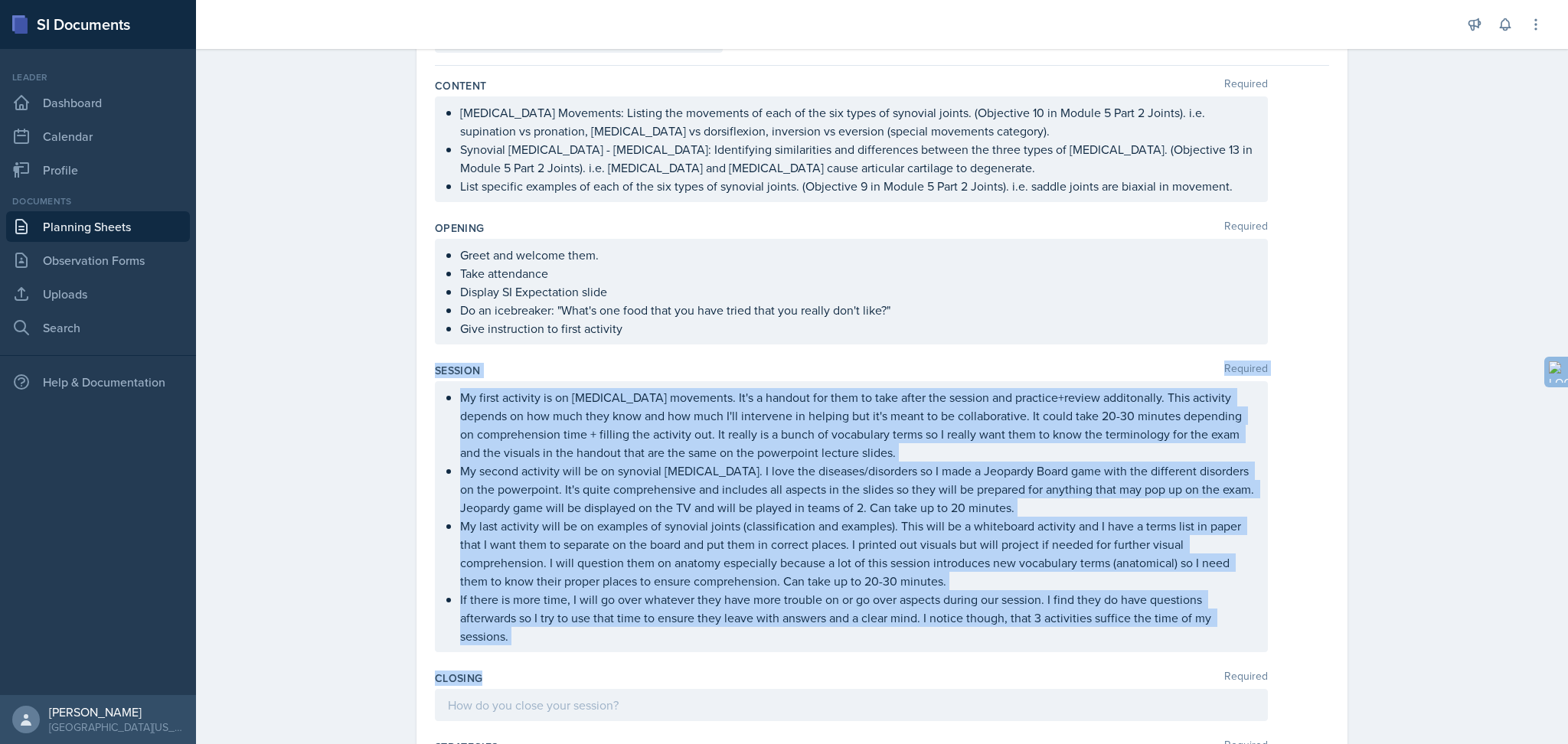
scroll to position [111, 0]
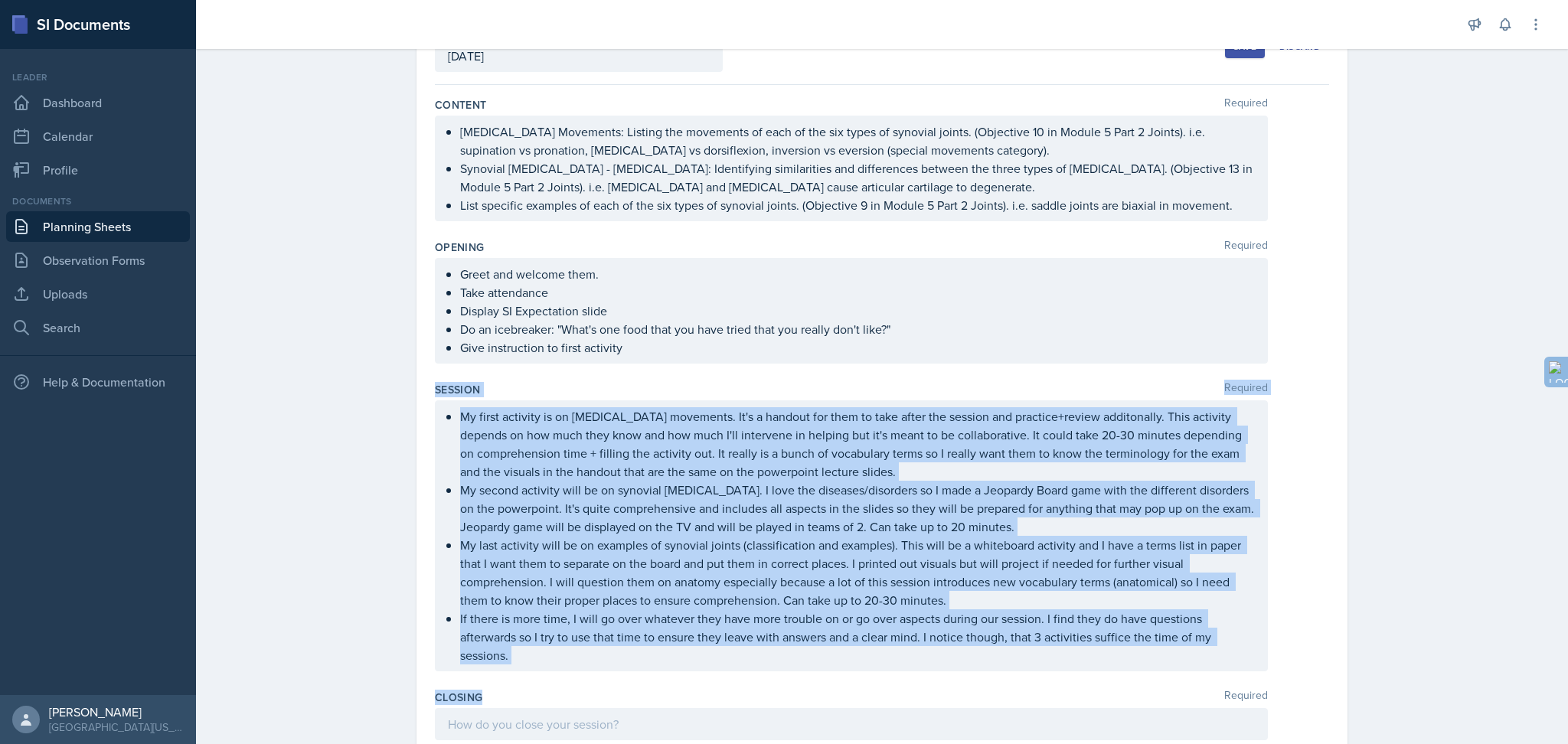
click at [568, 527] on p "My second activity will be on synovial [MEDICAL_DATA]. I love the diseases/diso…" at bounding box center [858, 508] width 795 height 55
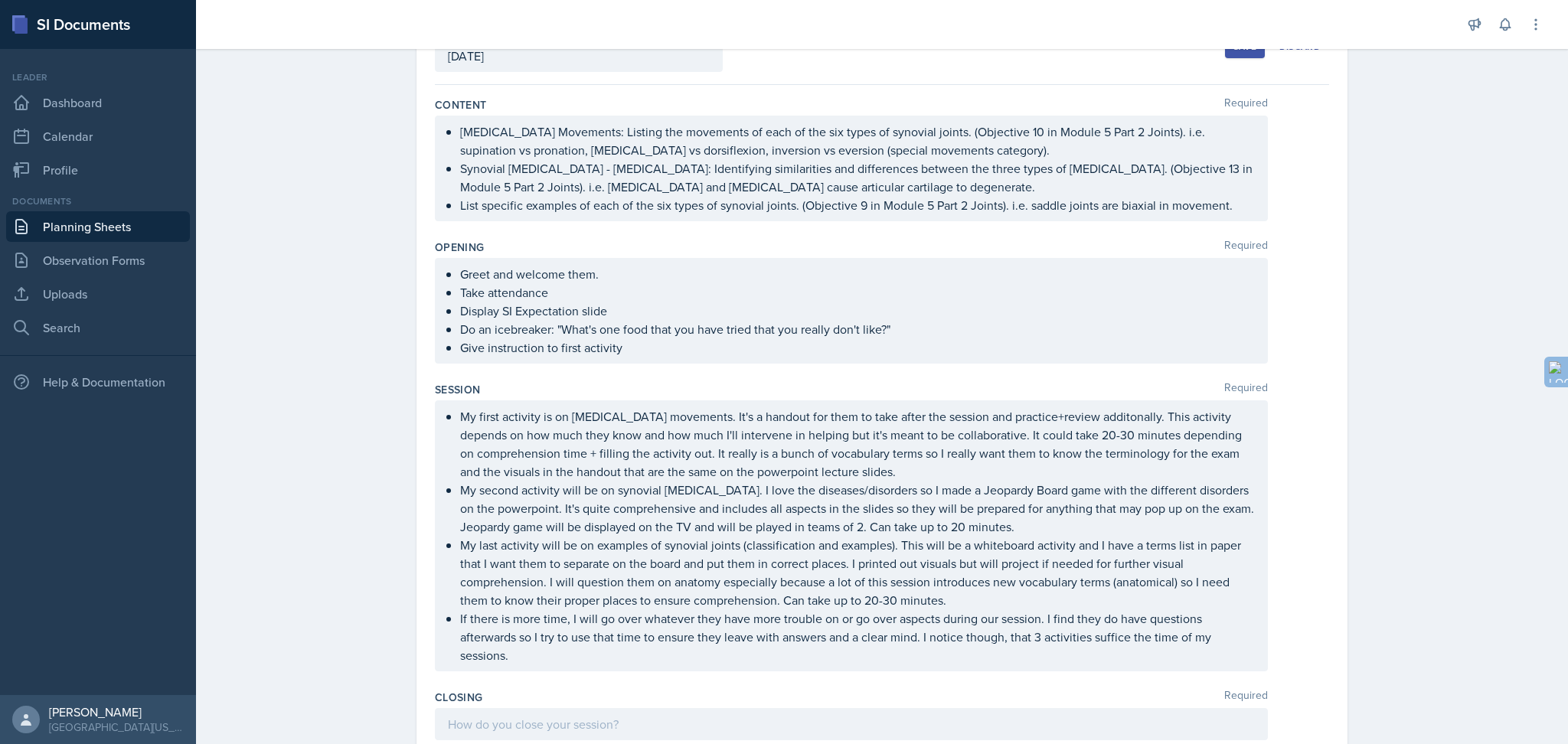
scroll to position [138, 0]
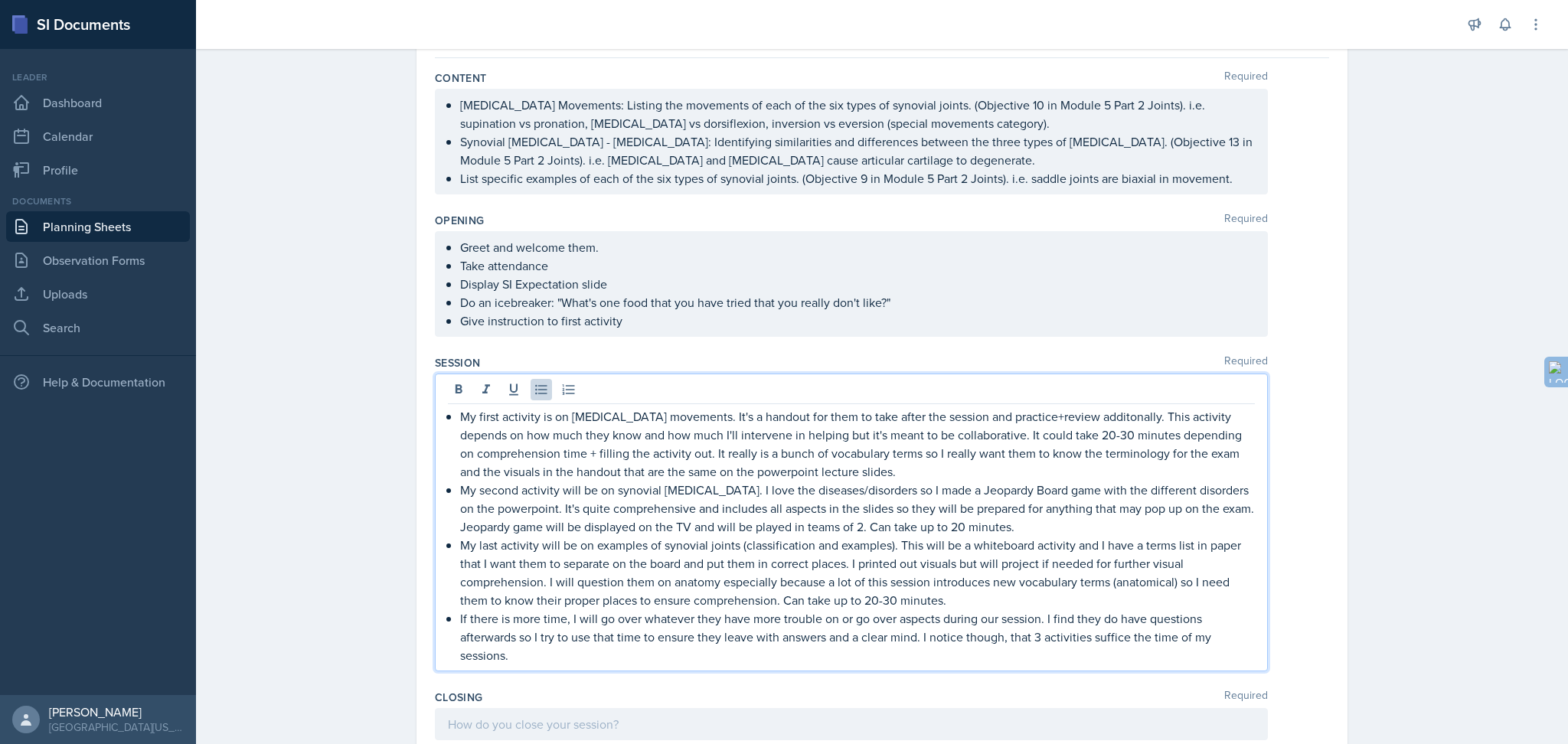
drag, startPoint x: 505, startPoint y: 656, endPoint x: 407, endPoint y: 383, distance: 290.1
click at [407, 383] on div "Date [DATE] [DATE] 31 1 2 3 4 5 6 7 8 9 10 11 12 13 14 15 16 17 18 19 20 21 22 …" at bounding box center [881, 607] width 980 height 1249
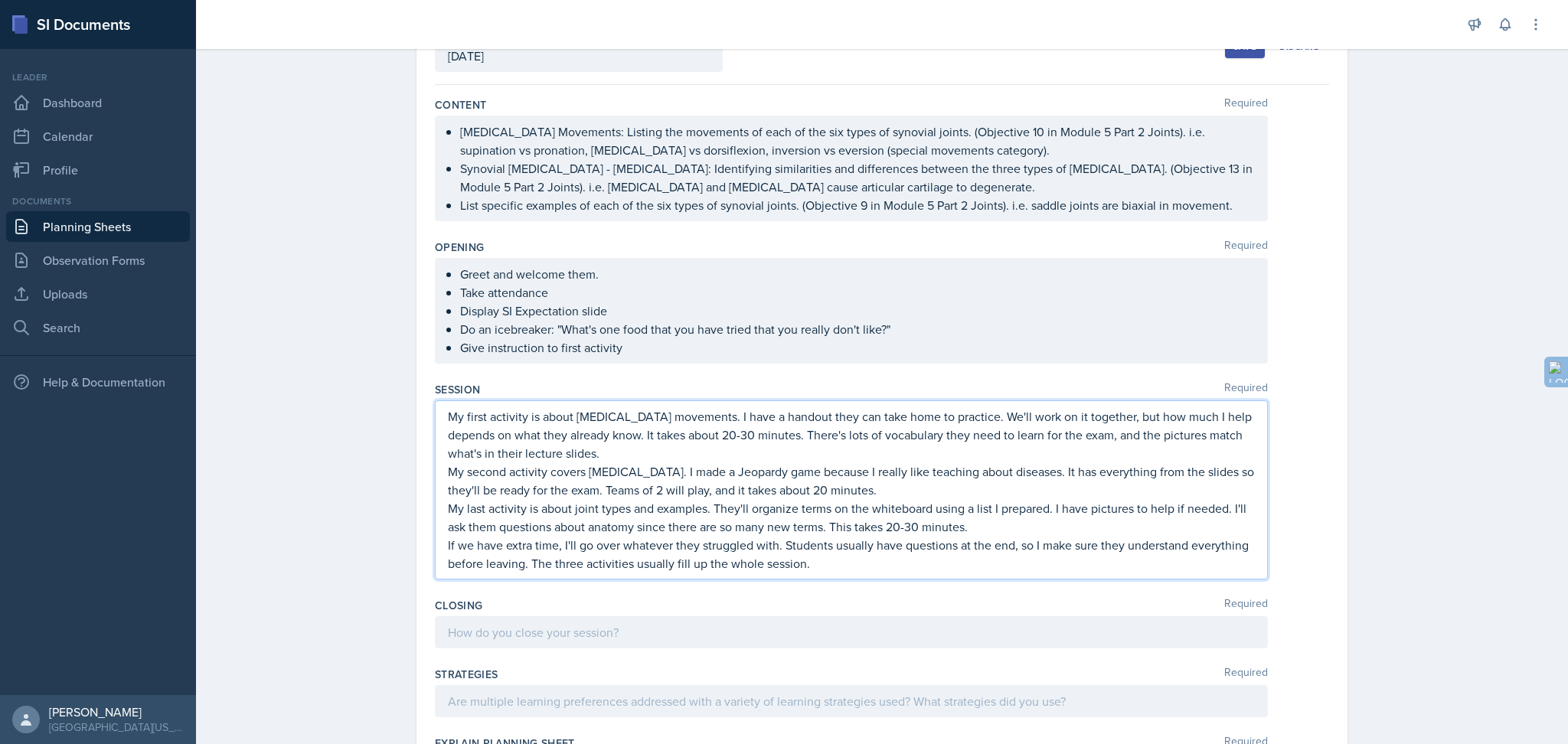
click at [438, 416] on div "My first activity is about [MEDICAL_DATA] movements. I have a handout they can …" at bounding box center [851, 490] width 833 height 179
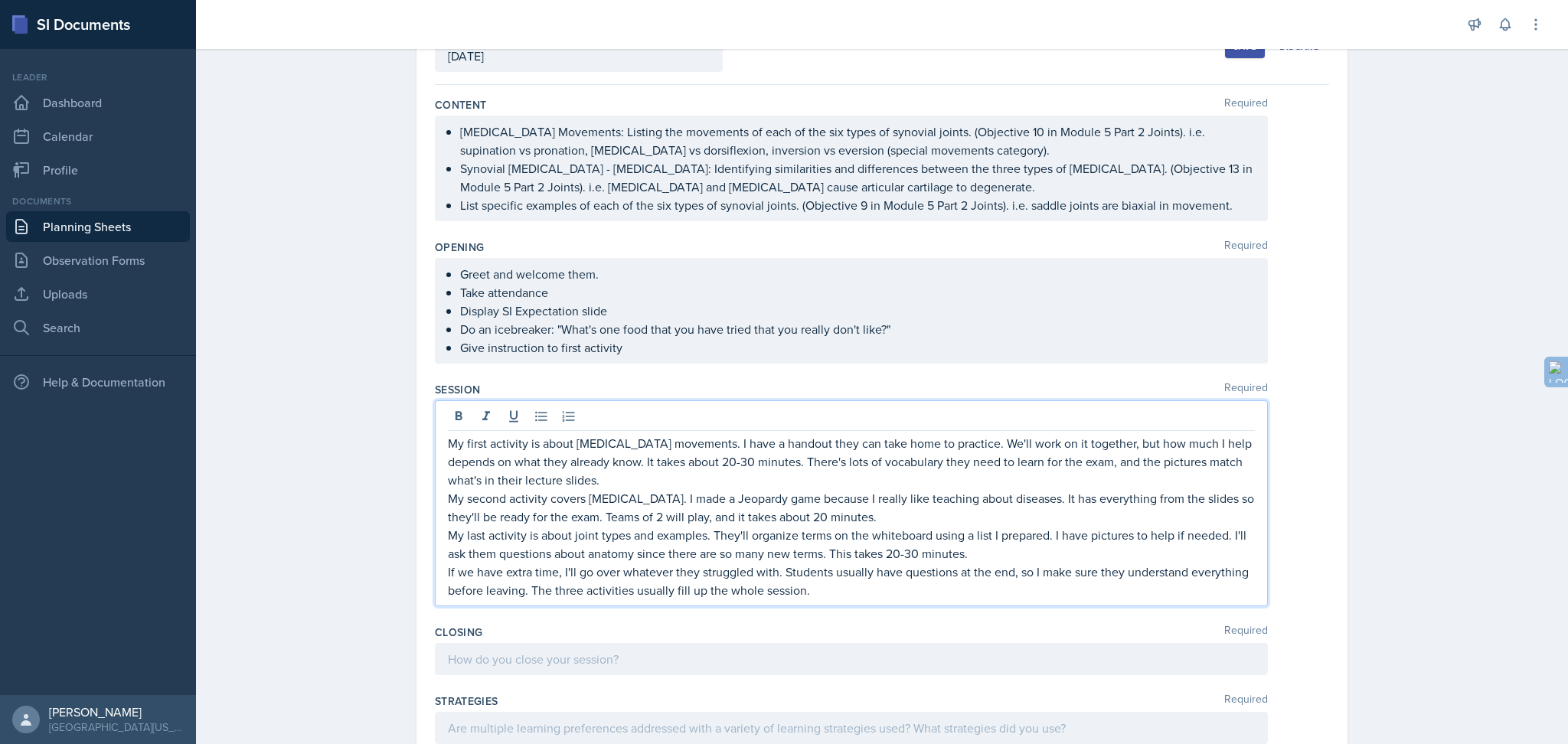
scroll to position [138, 0]
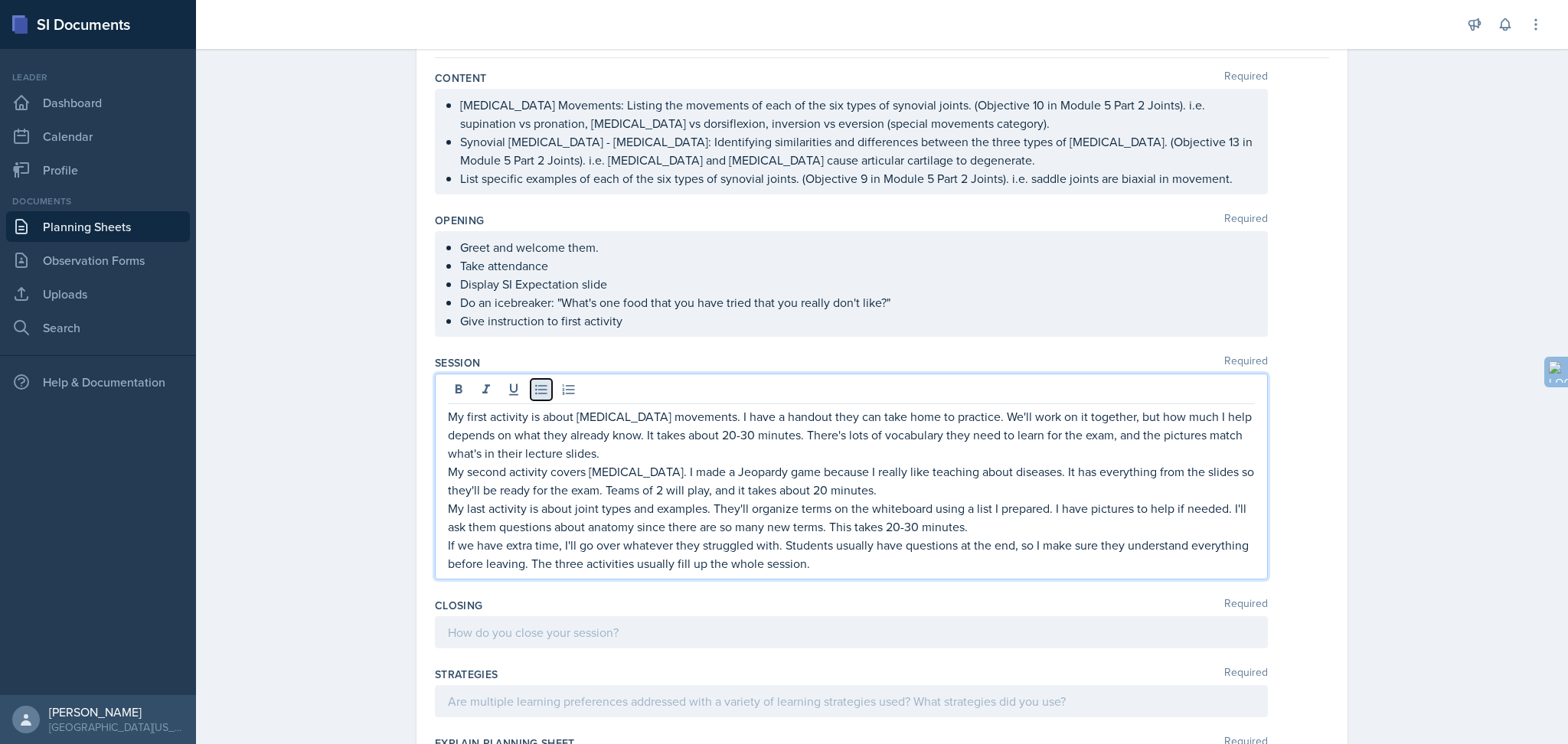
click at [541, 392] on icon at bounding box center [541, 389] width 16 height 16
click at [448, 511] on p "My last activity is about joint types and examples. They'll organize terms on t…" at bounding box center [852, 518] width 807 height 37
click at [533, 391] on icon at bounding box center [541, 389] width 16 height 16
click at [438, 472] on div "My first activity is about [MEDICAL_DATA] movements. I have a handout they can …" at bounding box center [851, 477] width 833 height 206
click at [448, 472] on p "My second activity covers [MEDICAL_DATA]. I made a Jeopardy game because I real…" at bounding box center [852, 480] width 807 height 37
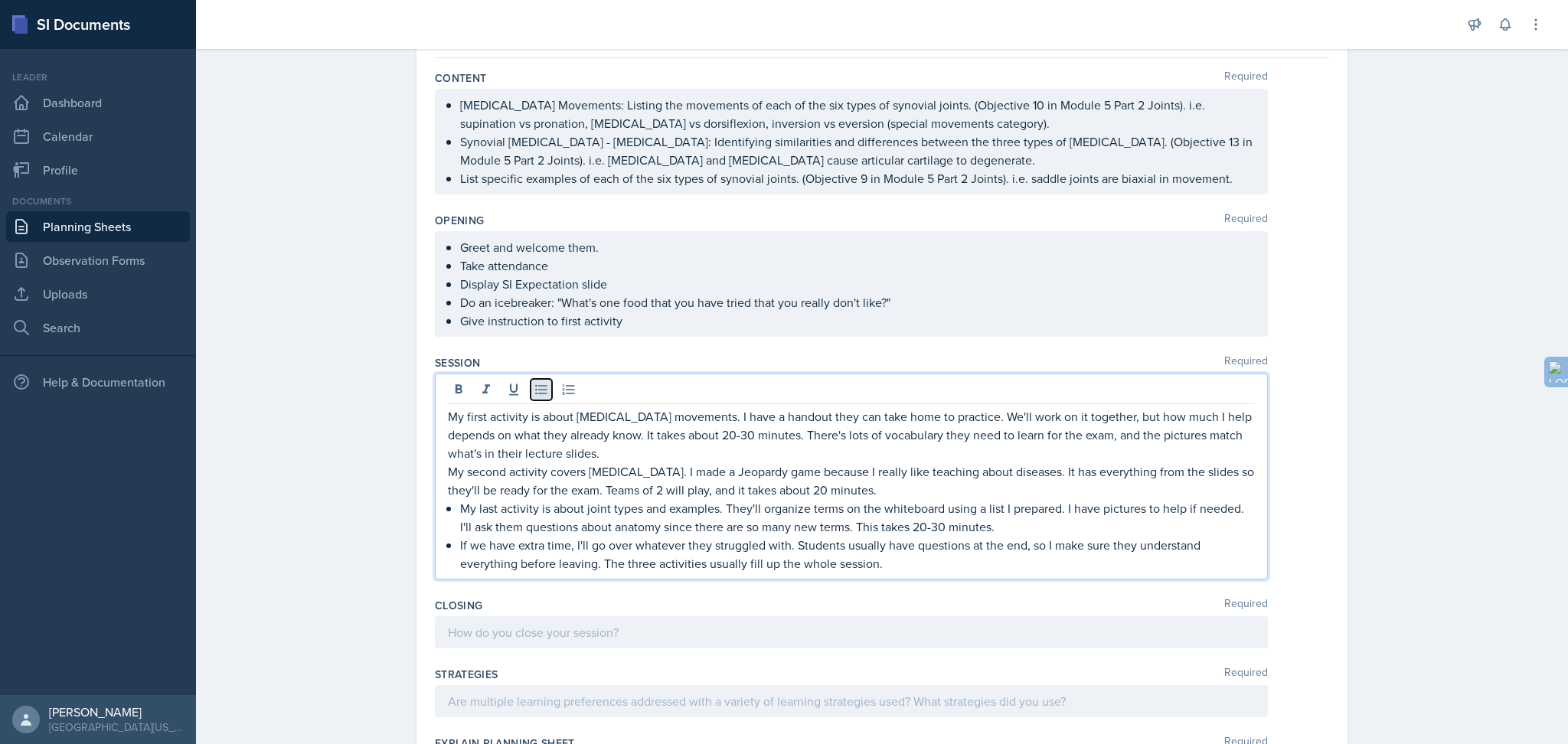
click at [533, 392] on icon at bounding box center [541, 389] width 16 height 16
click at [448, 414] on p "My first activity is about [MEDICAL_DATA] movements. I have a handout they can …" at bounding box center [852, 435] width 807 height 55
click at [521, 396] on div at bounding box center [852, 392] width 807 height 26
click at [535, 385] on icon at bounding box center [541, 390] width 12 height 10
click at [289, 422] on div "Planning Sheets [DATE] Planning Sheet Date [DATE] [DATE] 31 1 2 3 4 5 6 7 8 9 1…" at bounding box center [882, 520] width 1373 height 1235
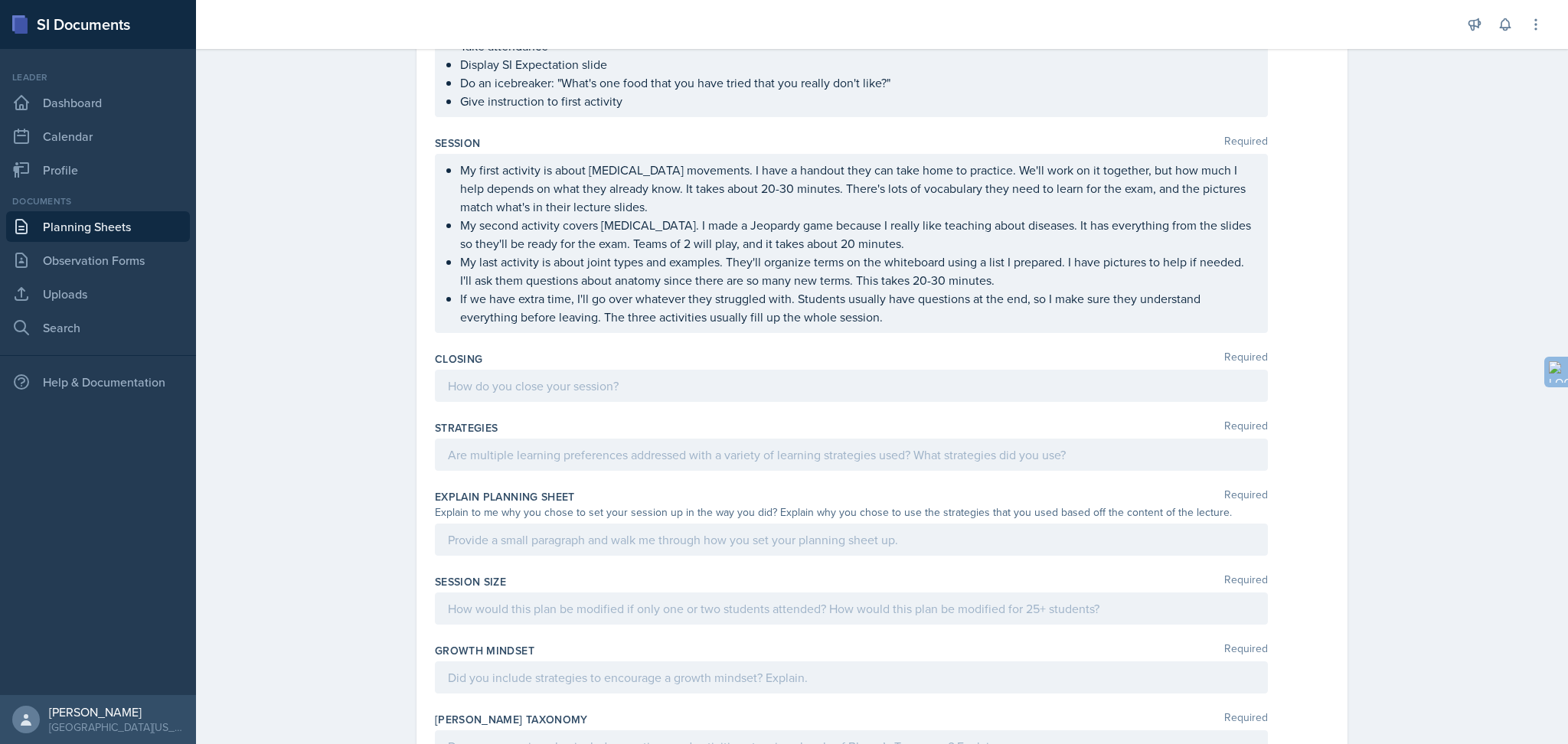
scroll to position [360, 0]
click at [491, 379] on p at bounding box center [852, 383] width 807 height 18
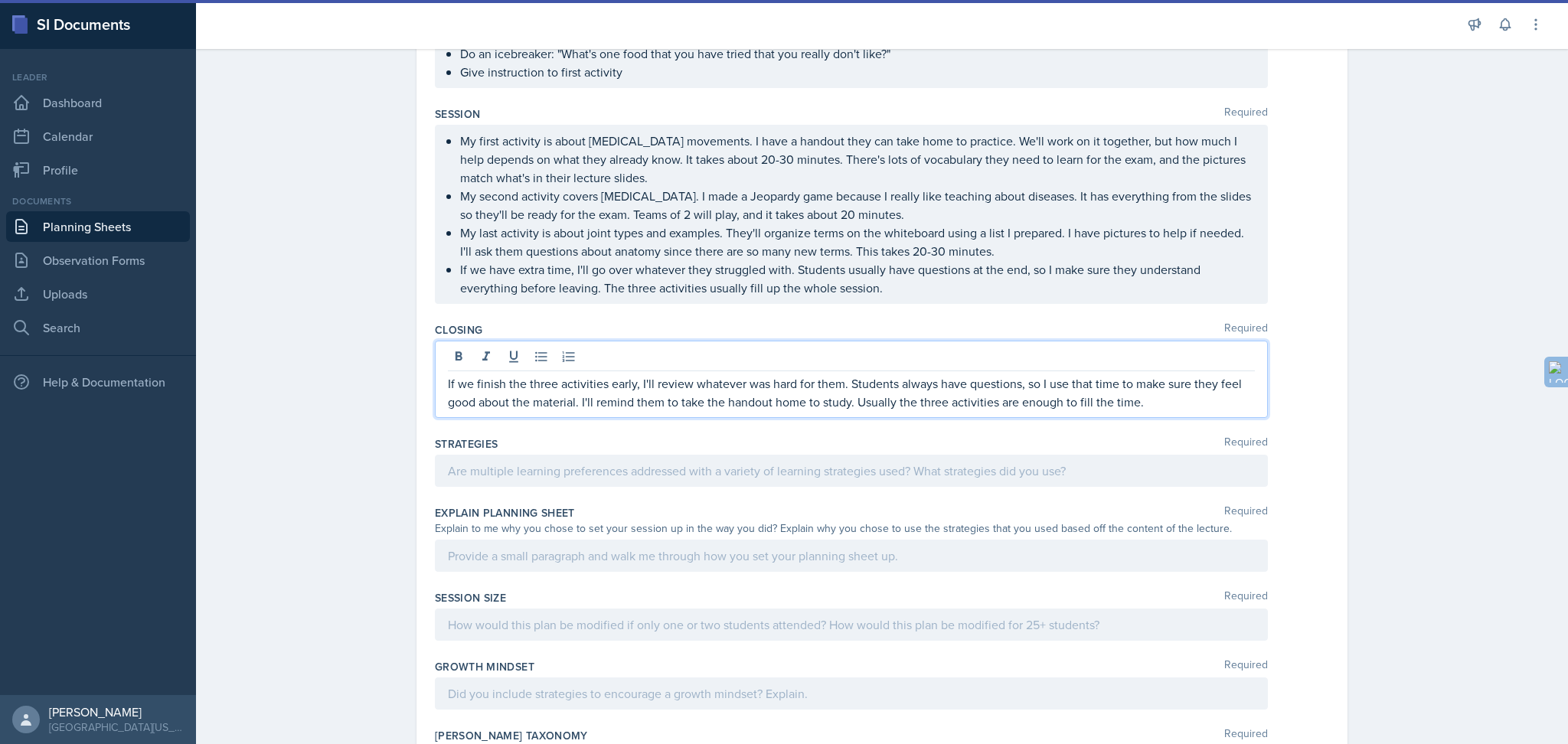
click at [534, 467] on div at bounding box center [851, 470] width 833 height 32
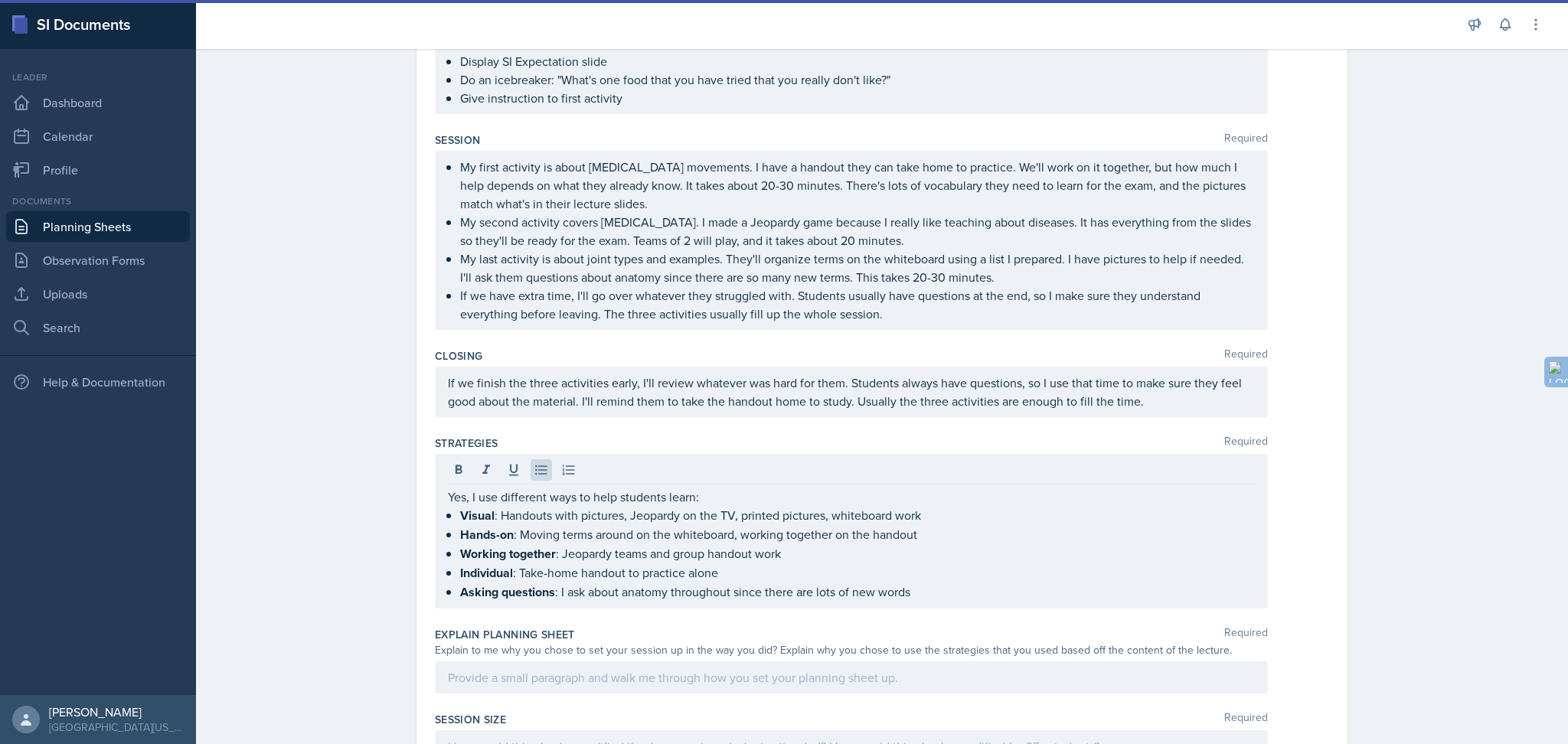
click at [258, 431] on div "Planning Sheets [DATE] Planning Sheet Date [DATE] [DATE] 31 1 2 3 4 5 6 7 8 9 1…" at bounding box center [882, 355] width 1373 height 1349
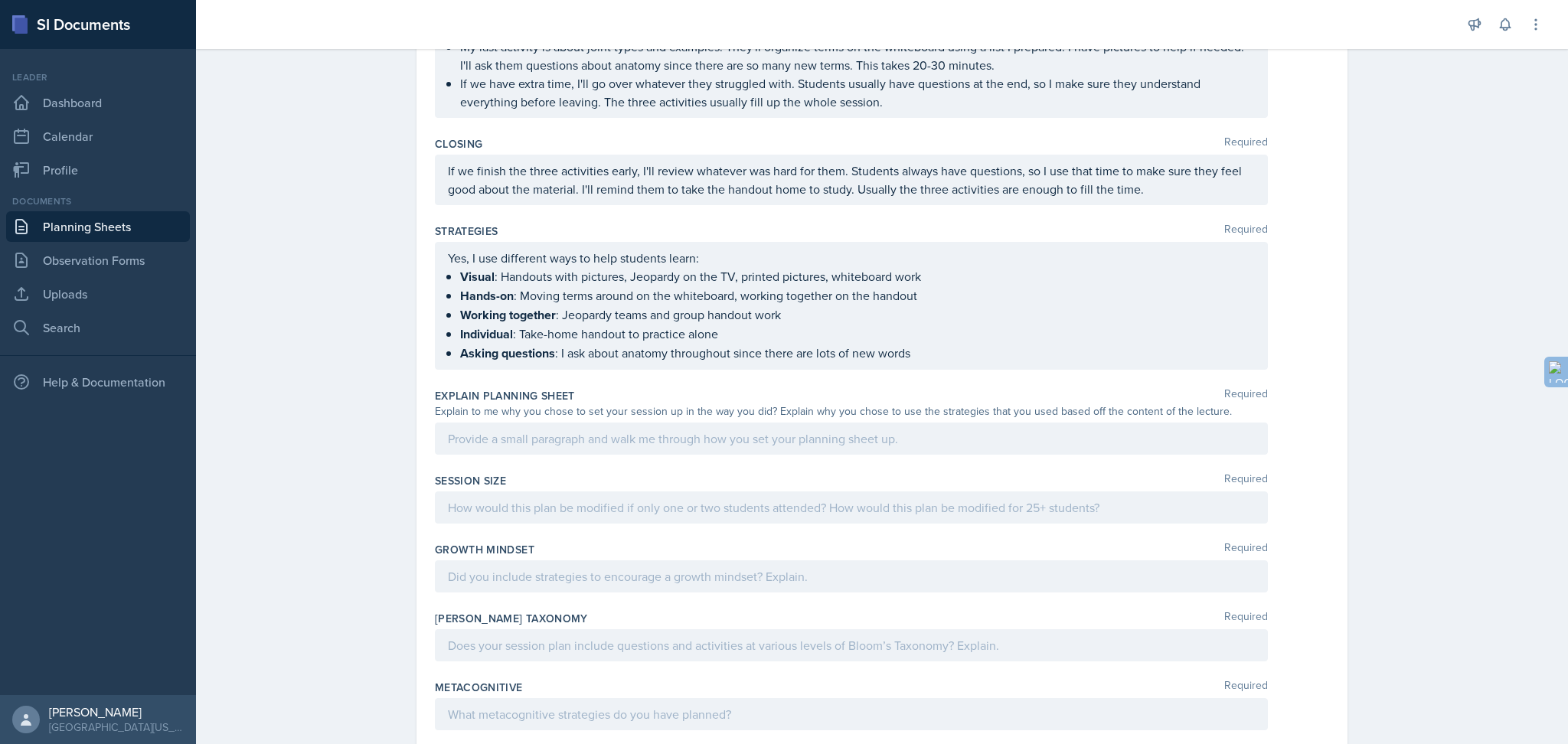
scroll to position [605, 0]
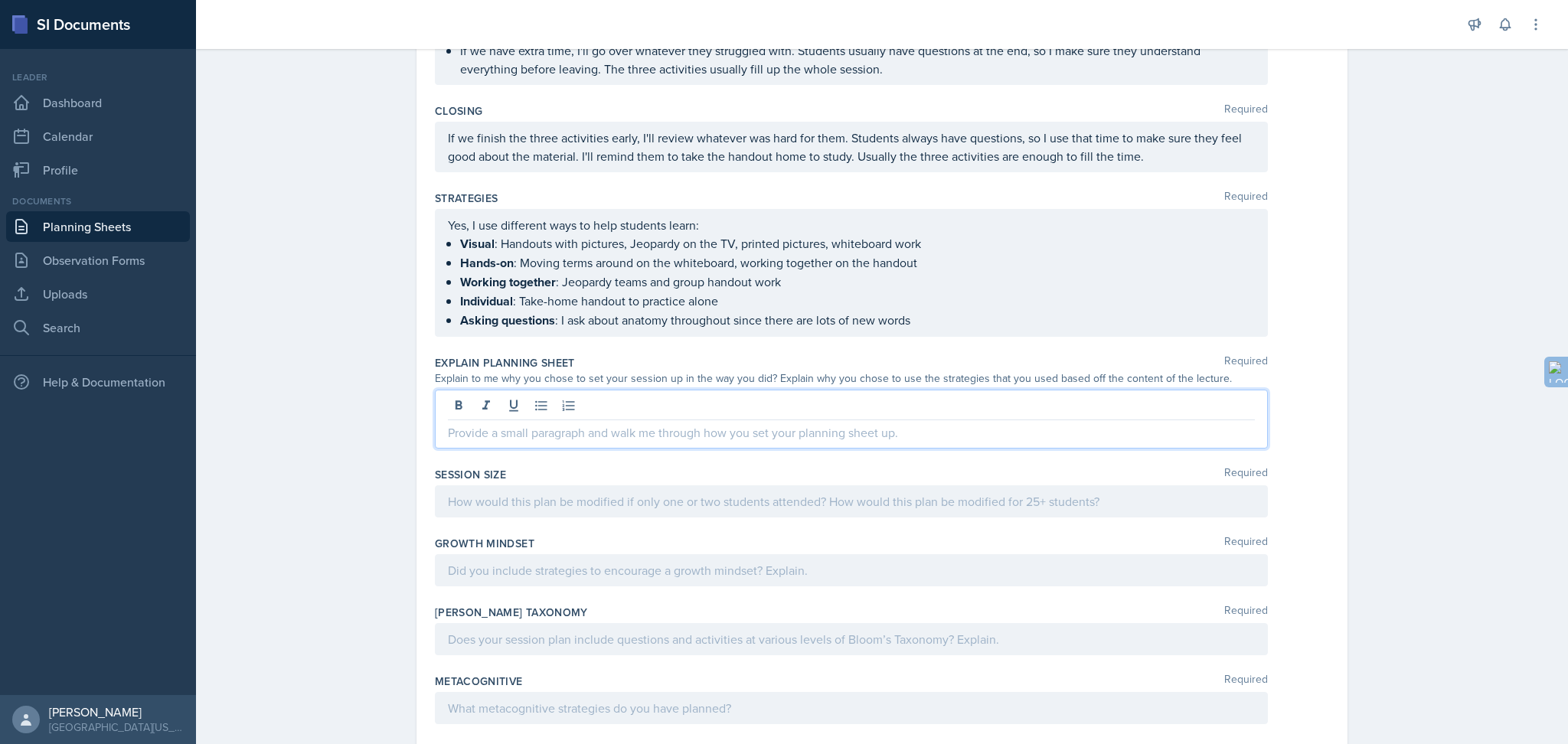
click at [474, 404] on div at bounding box center [851, 419] width 833 height 59
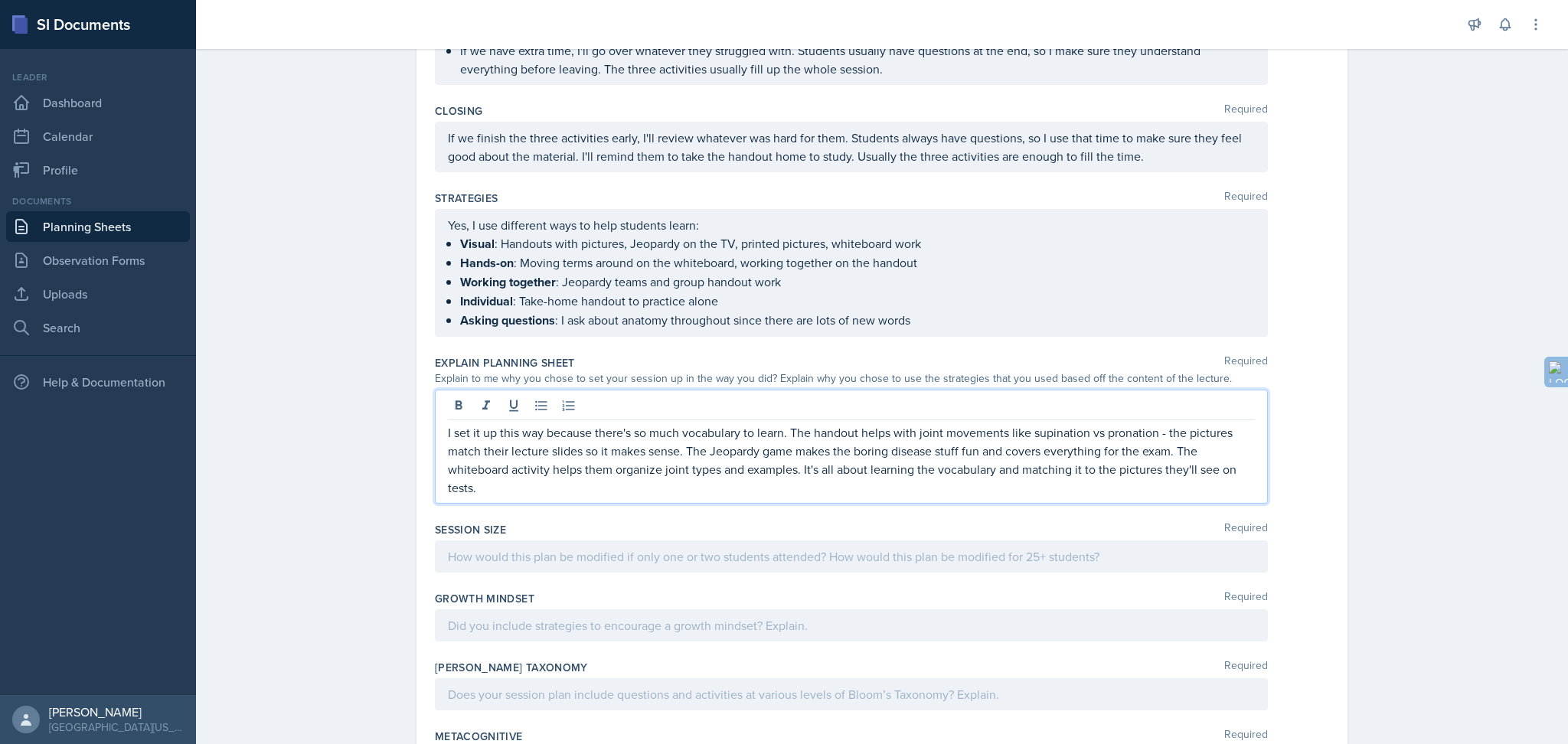
click at [302, 343] on div "Planning Sheets [DATE] Planning Sheet Date [DATE] [DATE] 31 1 2 3 4 5 6 7 8 9 1…" at bounding box center [882, 138] width 1373 height 1405
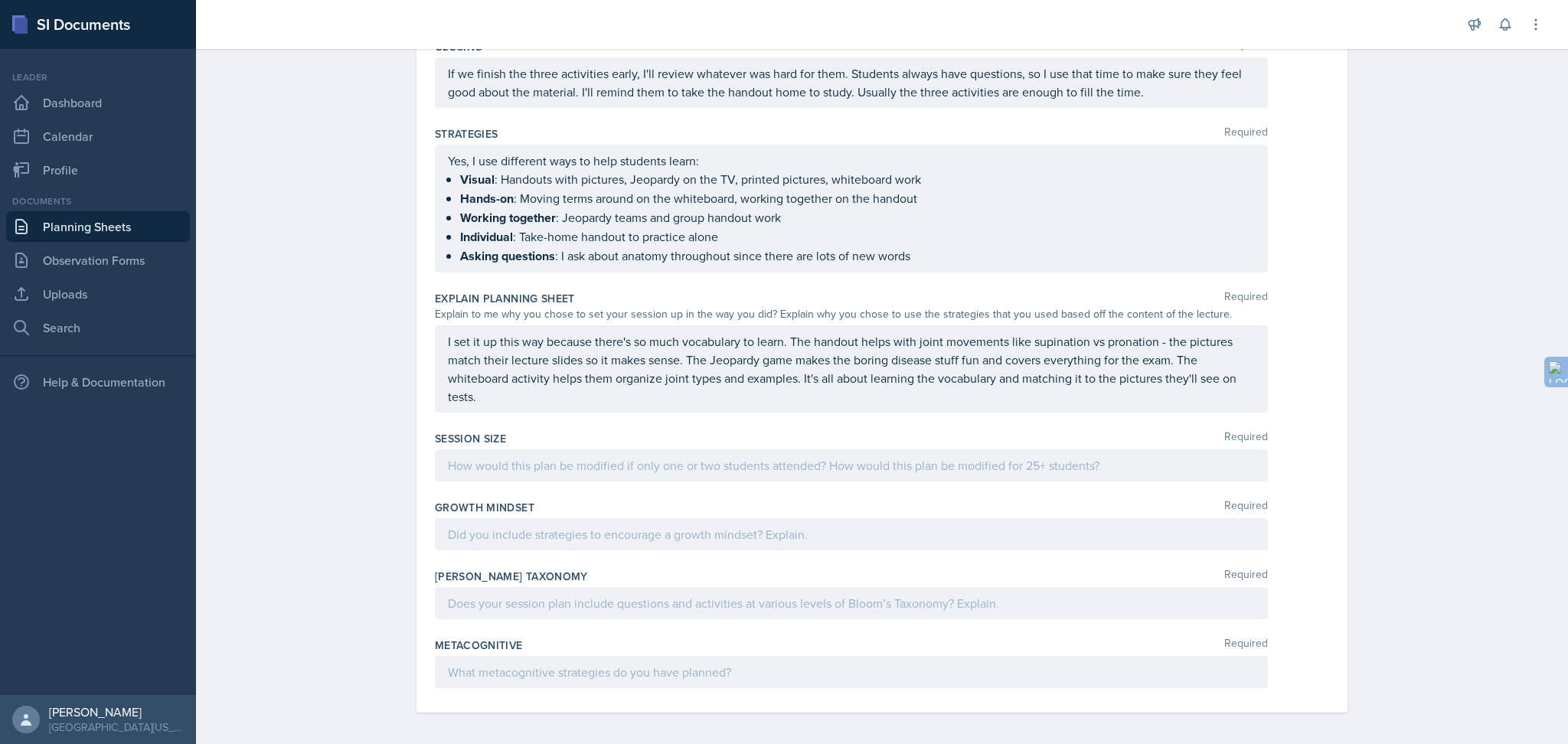
scroll to position [671, 0]
click at [537, 443] on div "Session Size Required" at bounding box center [881, 457] width 894 height 68
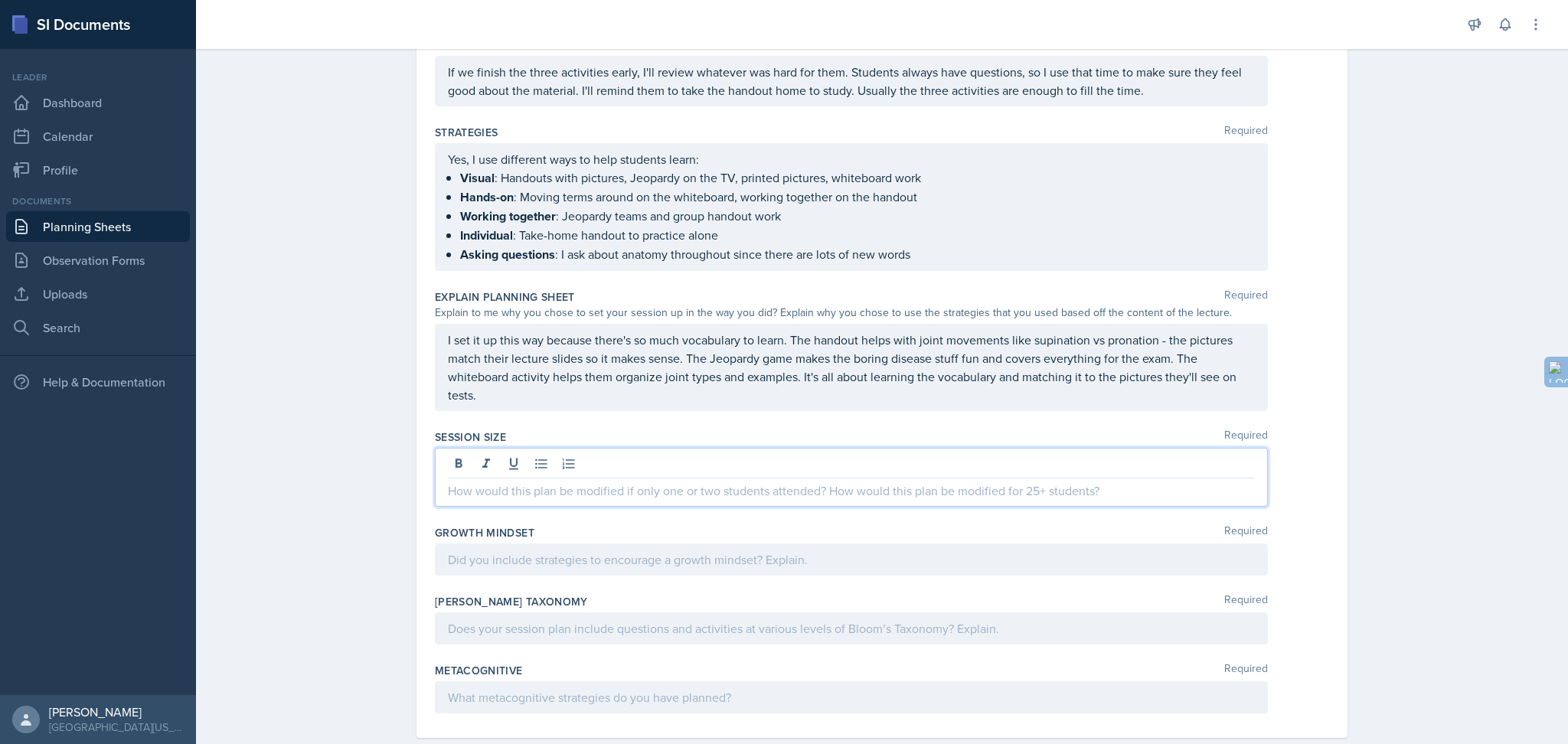
click at [520, 481] on p at bounding box center [852, 490] width 807 height 18
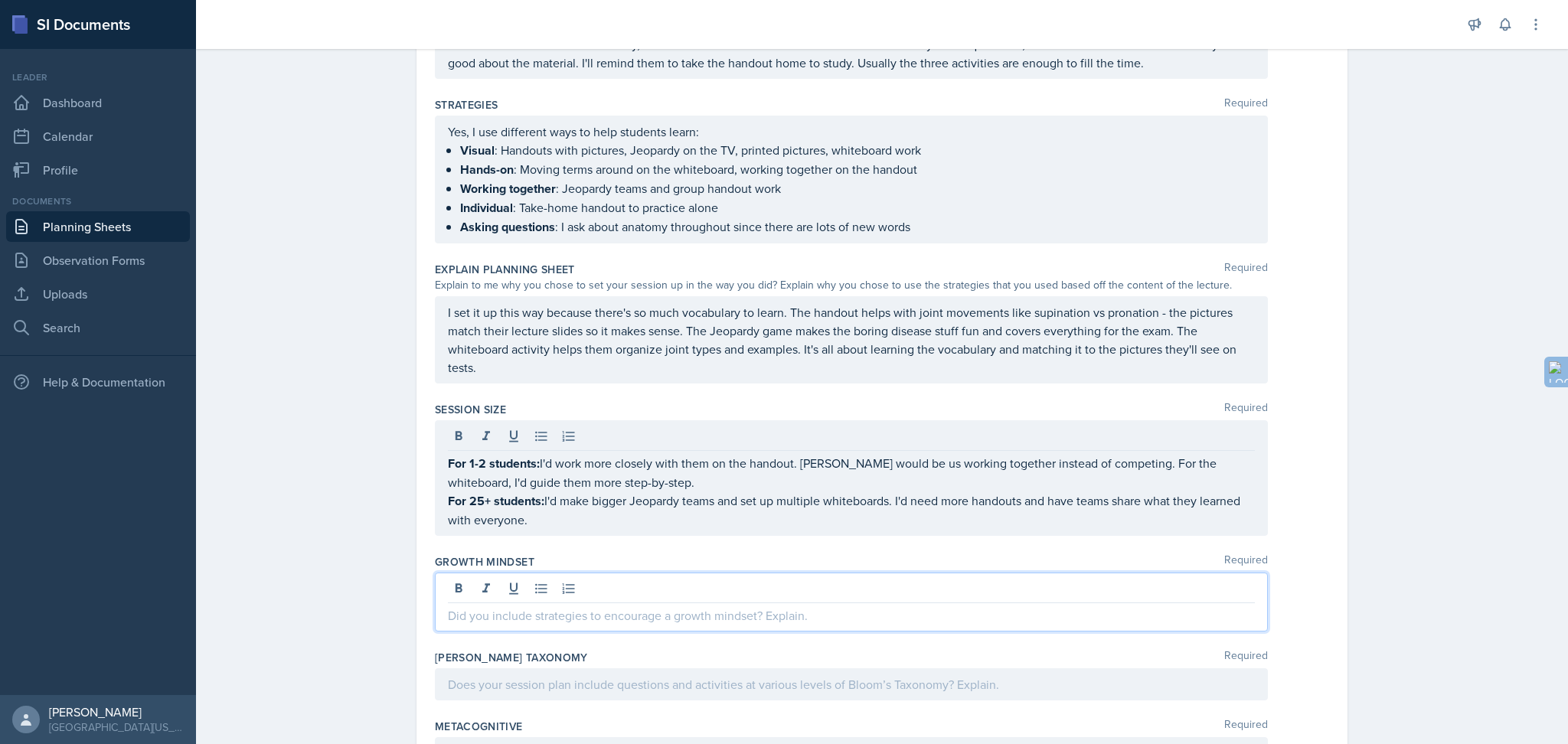
click at [510, 558] on div at bounding box center [851, 602] width 833 height 59
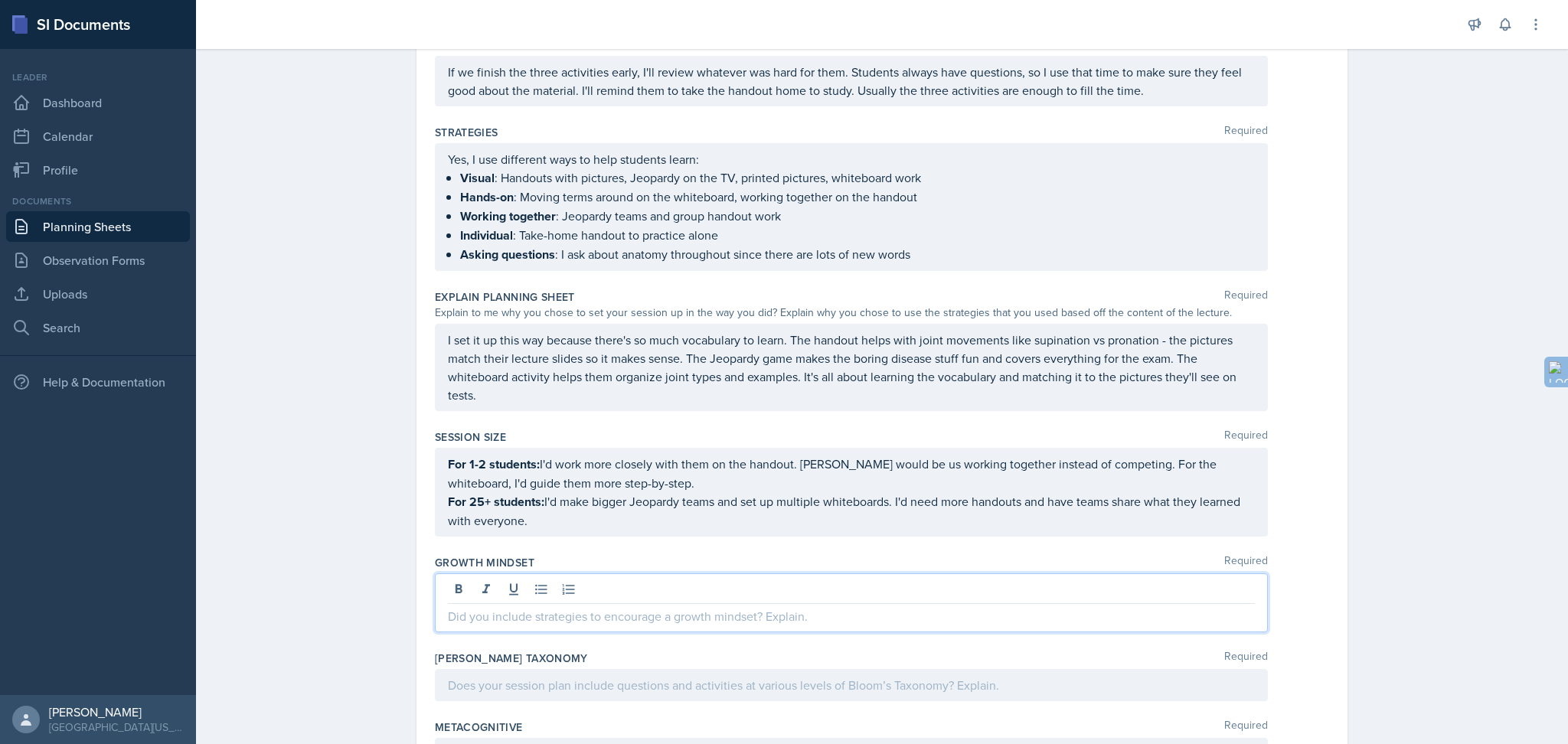
click at [448, 462] on strong "For 1-2 students:" at bounding box center [494, 464] width 92 height 17
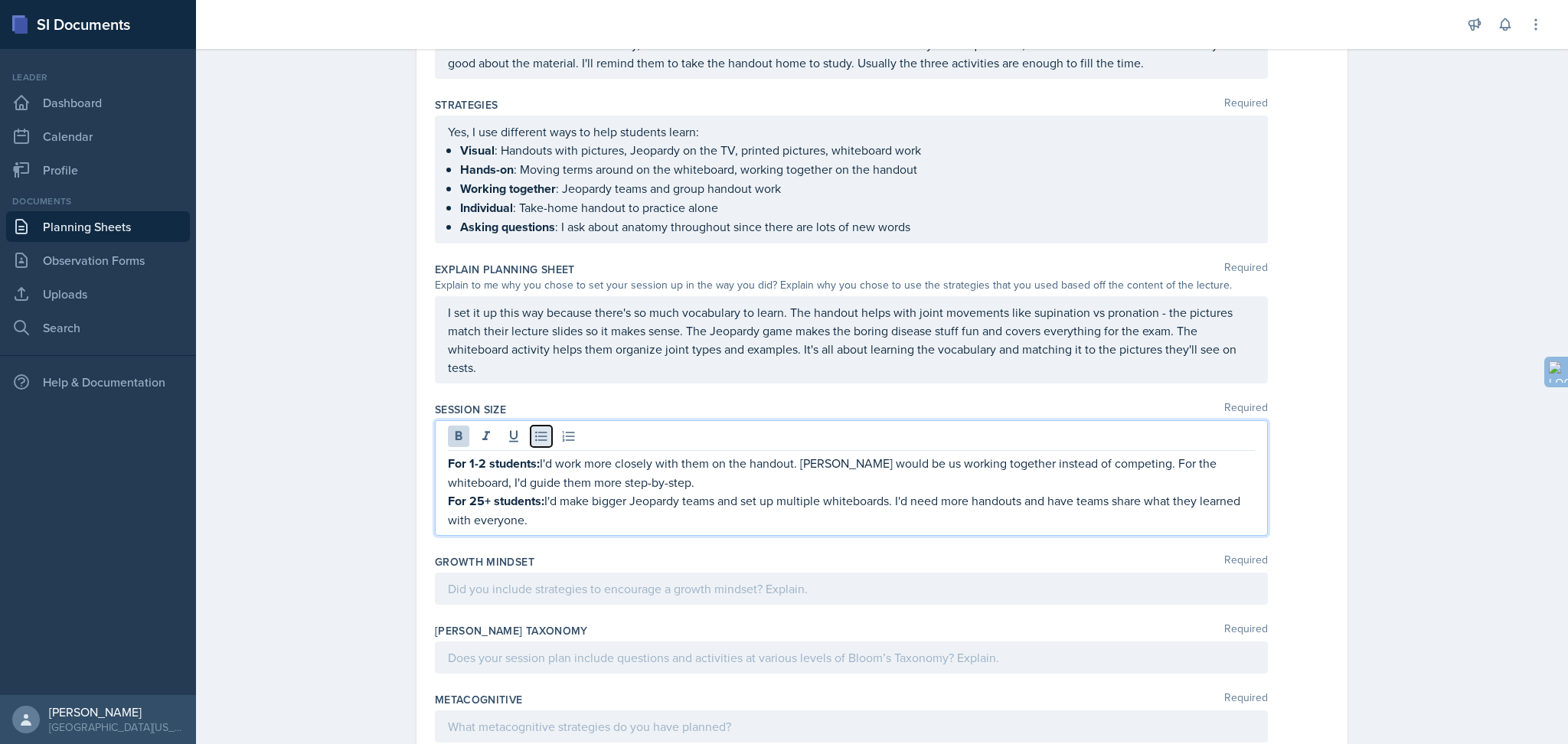
click at [533, 435] on icon at bounding box center [541, 436] width 16 height 16
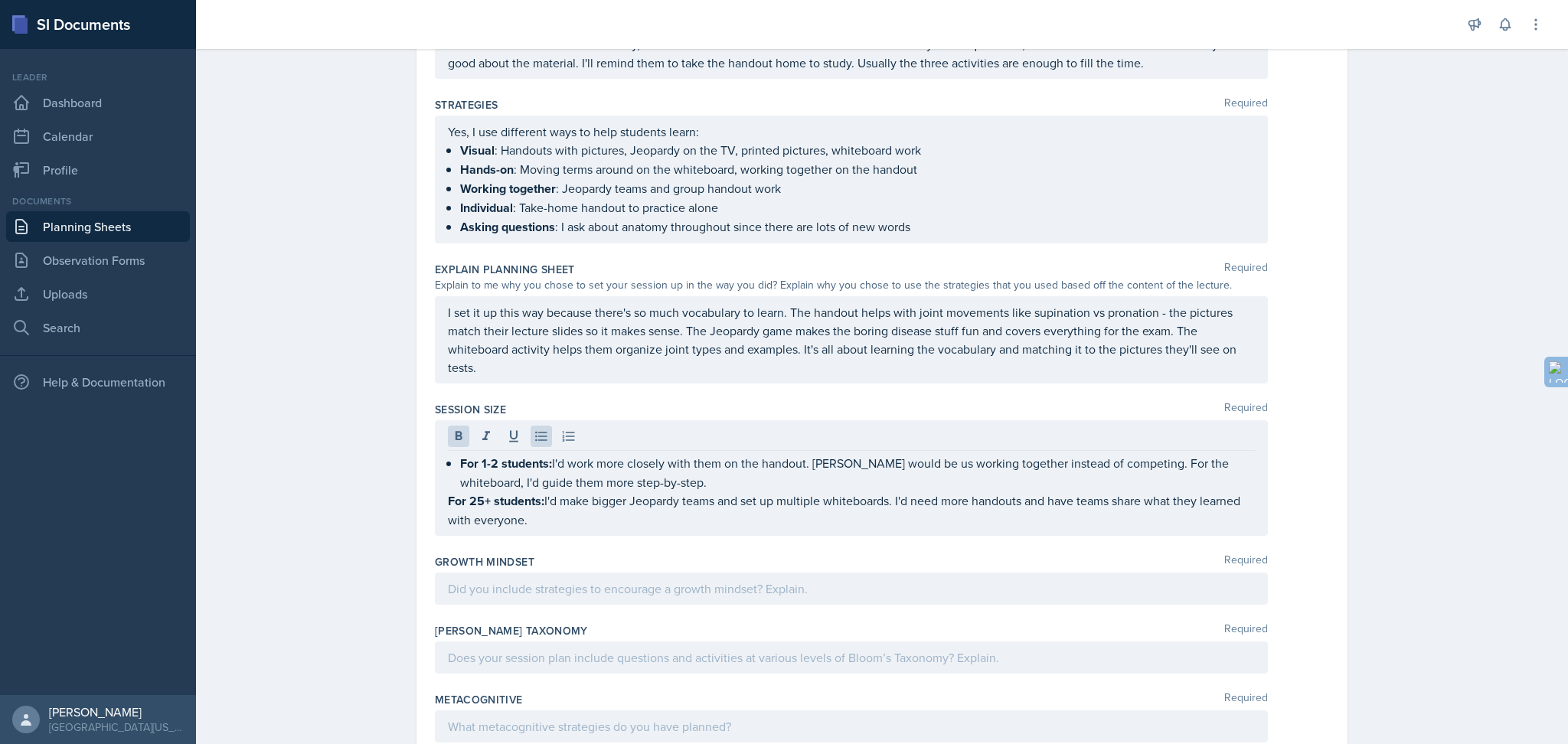
click at [438, 496] on div "For 1-2 students: I'd work more closely with them on the handout. [PERSON_NAME]…" at bounding box center [851, 477] width 833 height 116
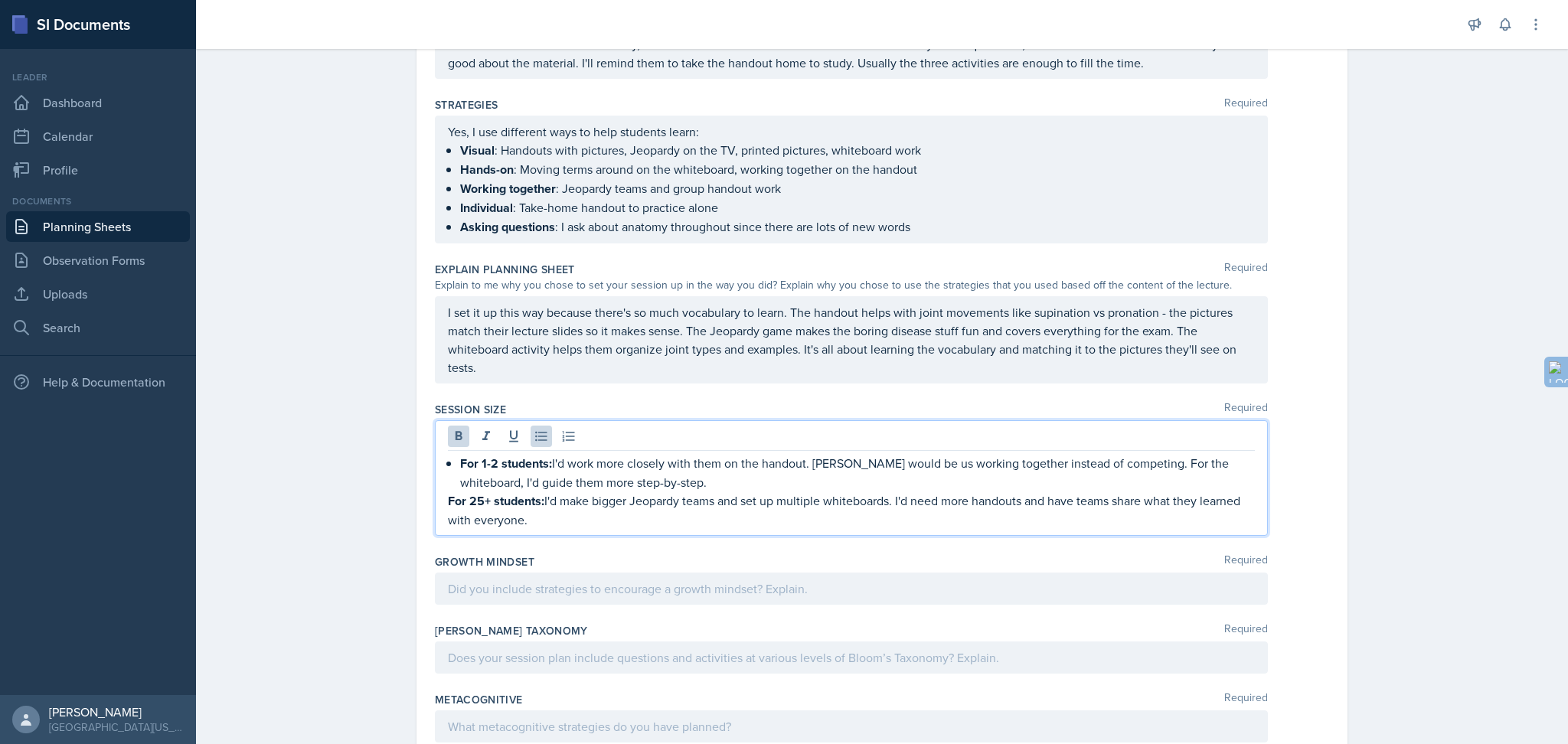
click at [448, 500] on strong "For 25+ students:" at bounding box center [497, 500] width 97 height 17
click at [533, 434] on icon at bounding box center [541, 436] width 16 height 16
click at [350, 515] on div "Planning Sheets [DATE] Planning Sheet Date [DATE] [DATE] 31 1 2 3 4 5 6 7 8 9 1…" at bounding box center [882, 73] width 1373 height 1462
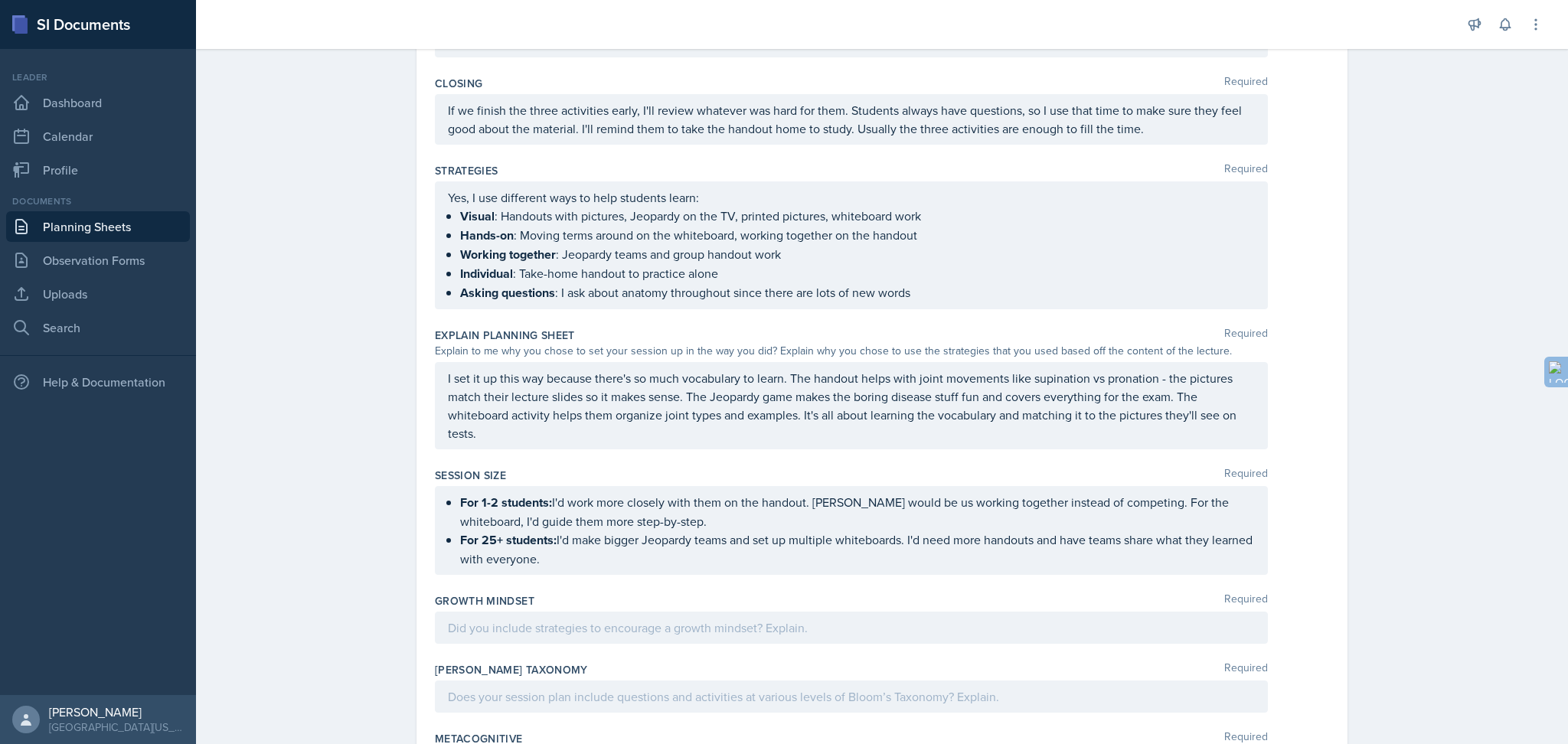
scroll to position [720, 0]
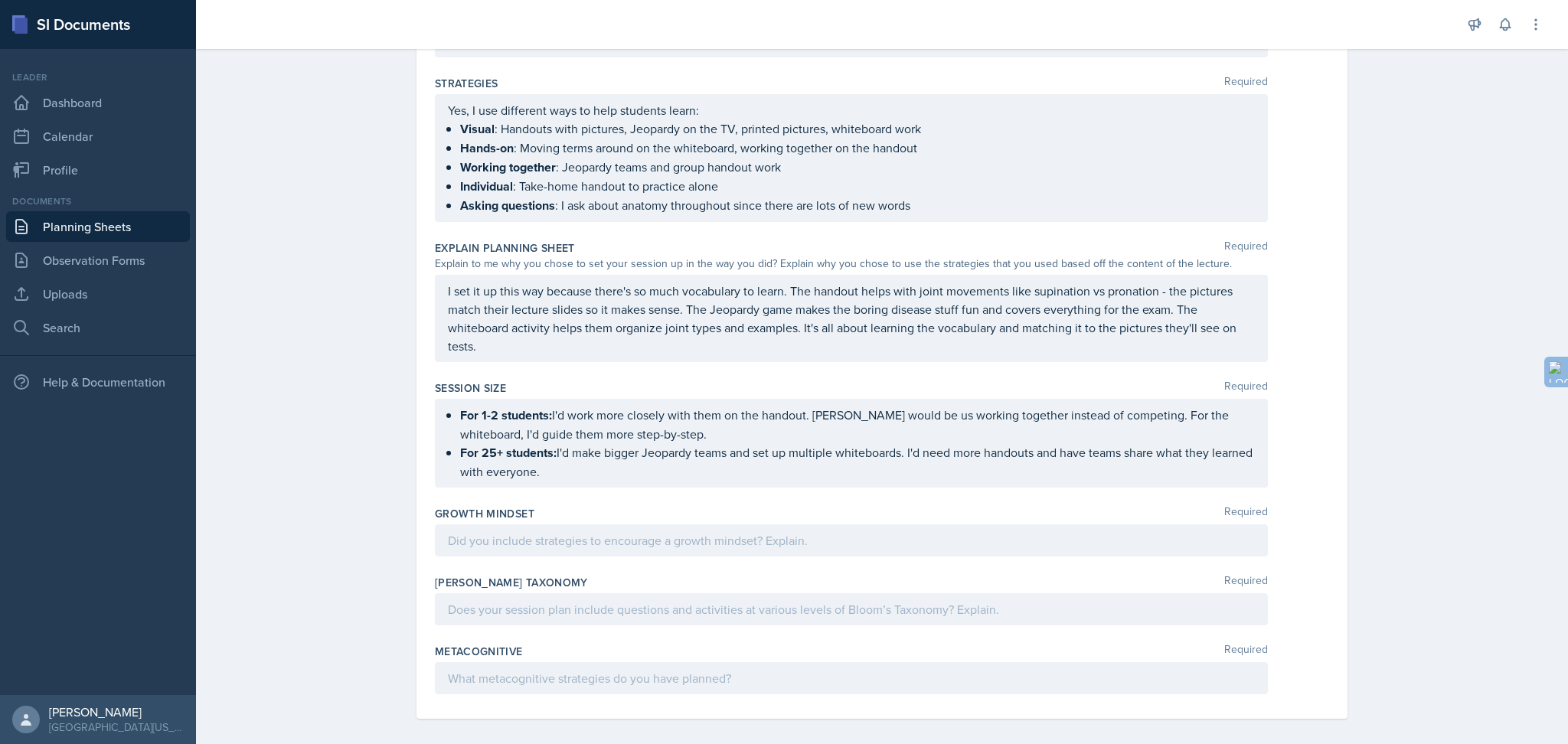
click at [530, 544] on div at bounding box center [851, 540] width 833 height 32
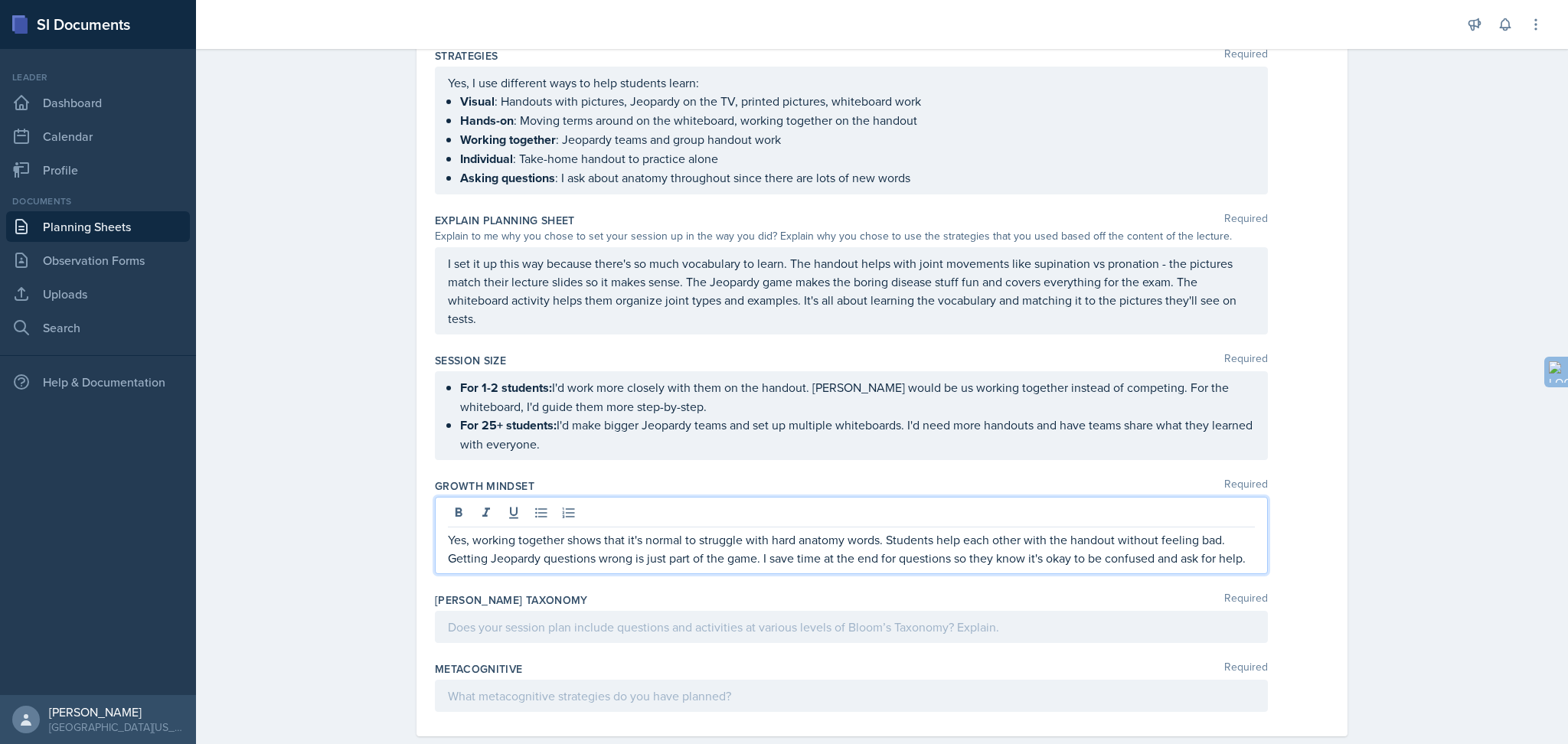
scroll to position [772, 0]
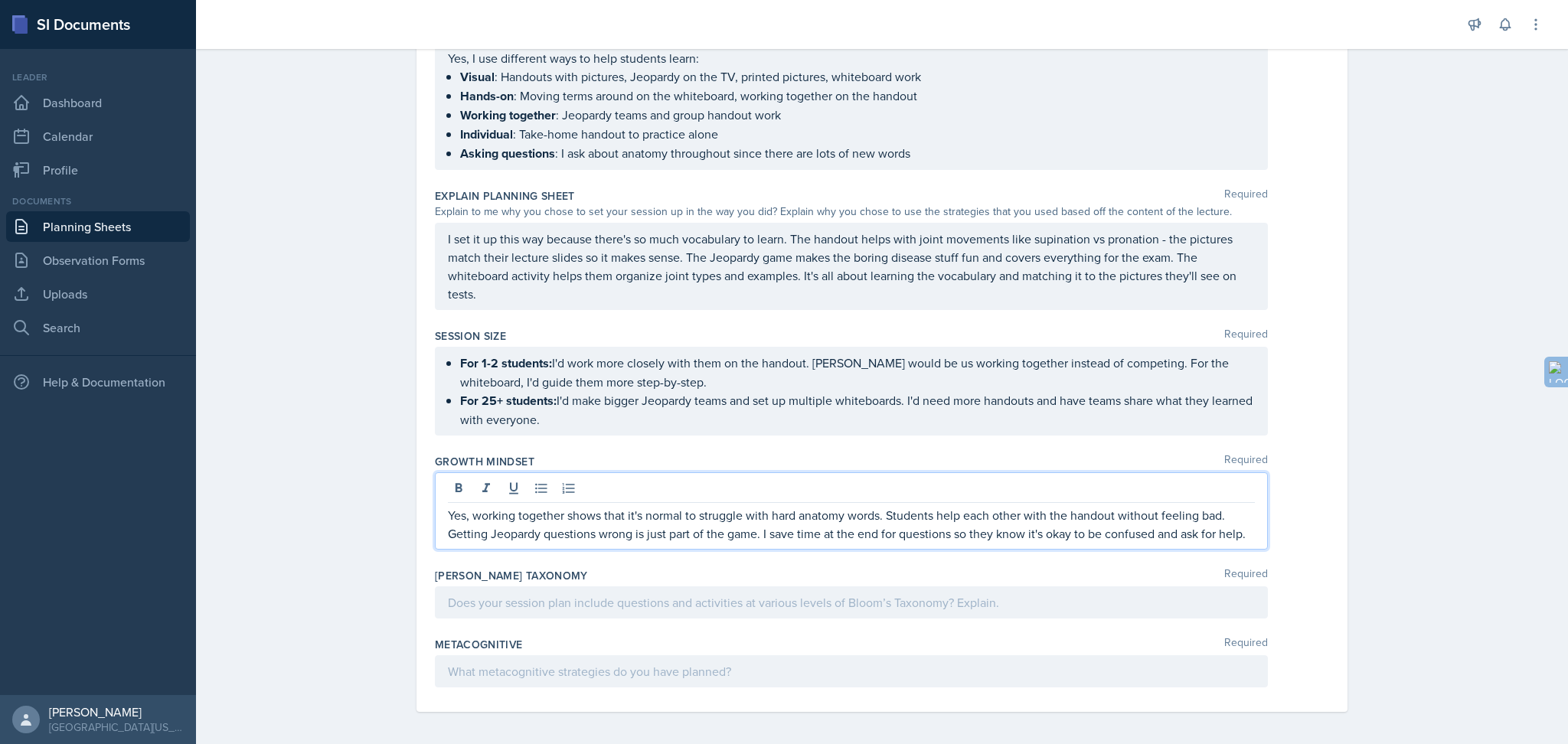
click at [574, 558] on div at bounding box center [851, 602] width 833 height 32
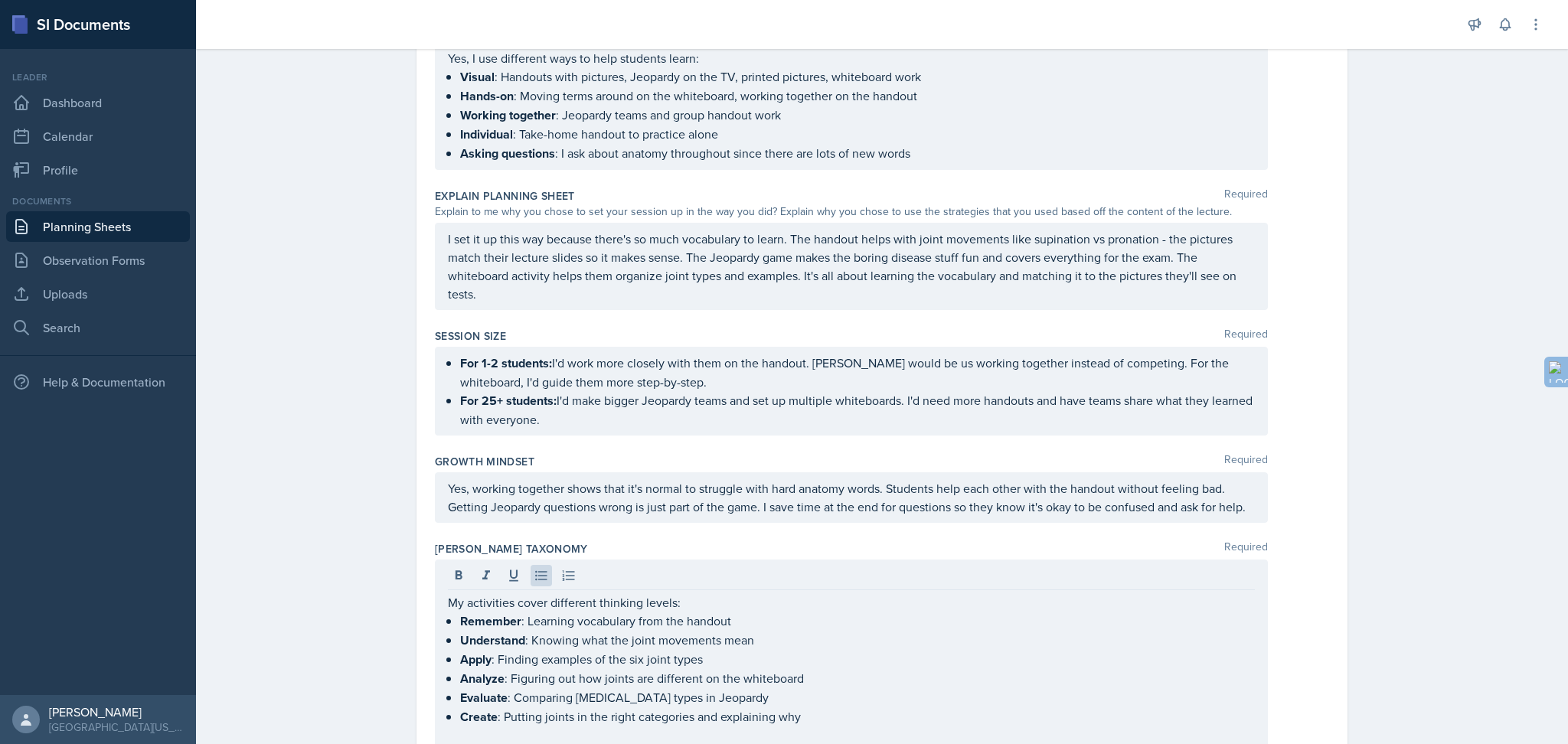
click at [284, 238] on div "Planning Sheets [DATE] Planning Sheet Date [DATE] [DATE] 31 1 2 3 4 5 6 7 8 9 1…" at bounding box center [882, 75] width 1373 height 1613
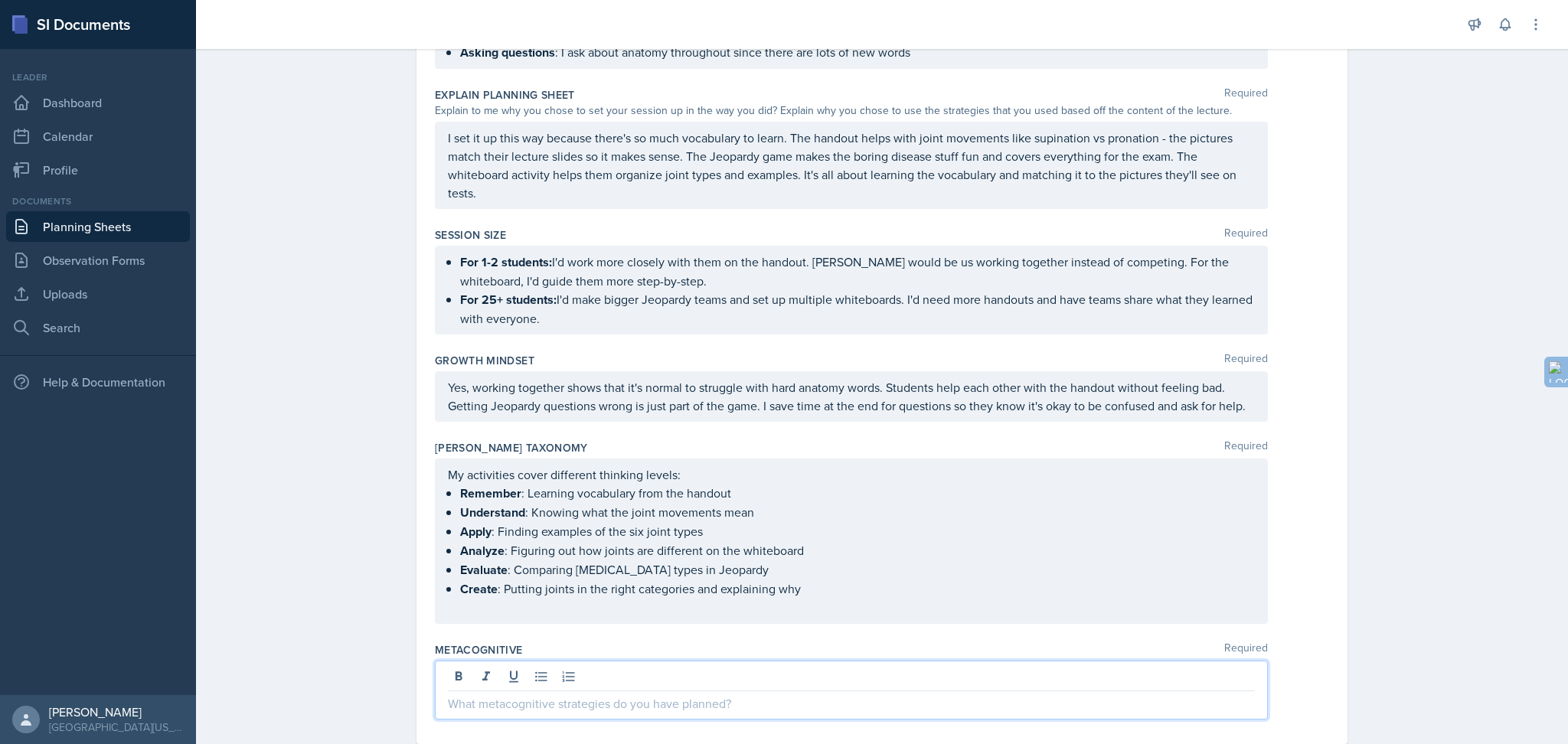
scroll to position [900, 0]
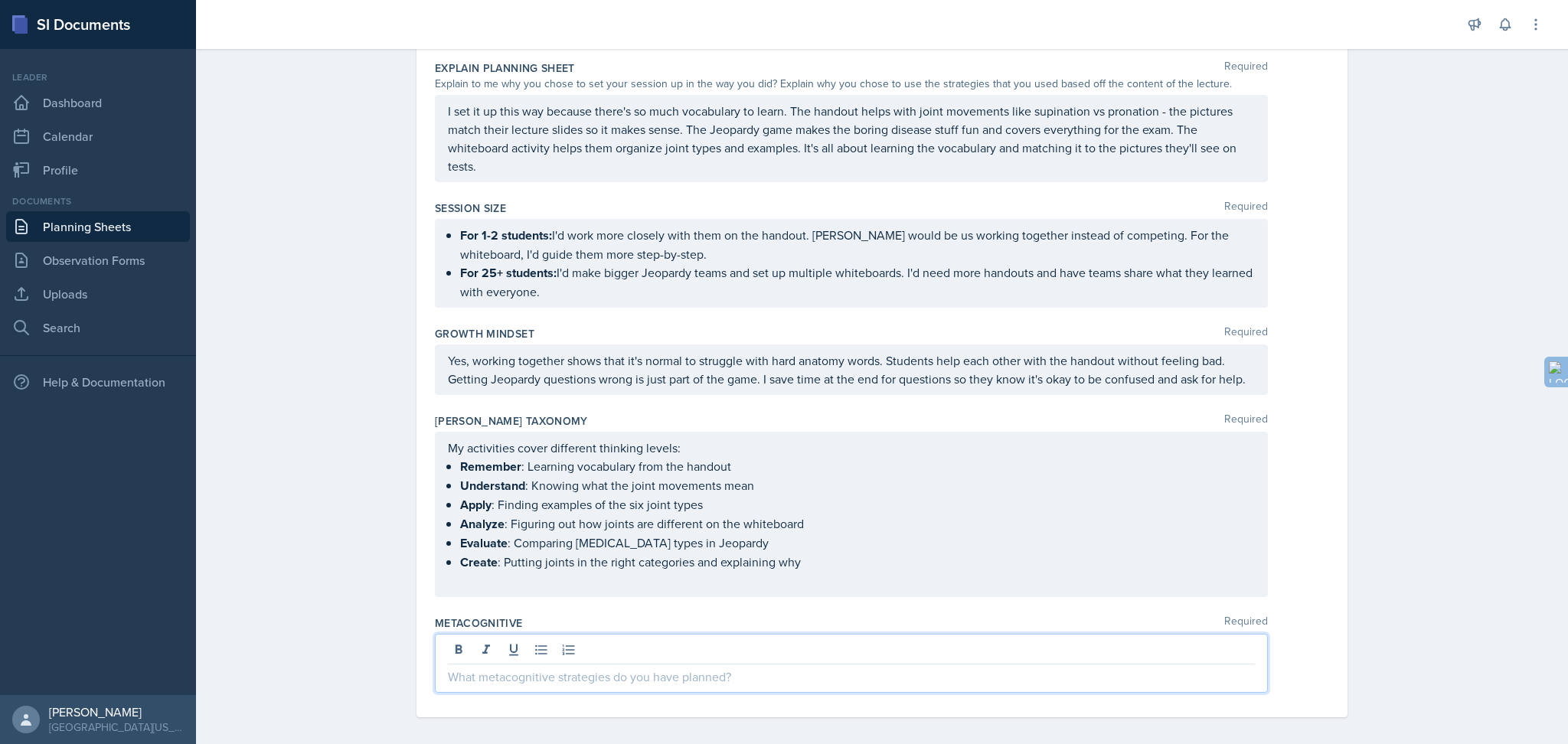
click at [513, 558] on p at bounding box center [852, 676] width 807 height 18
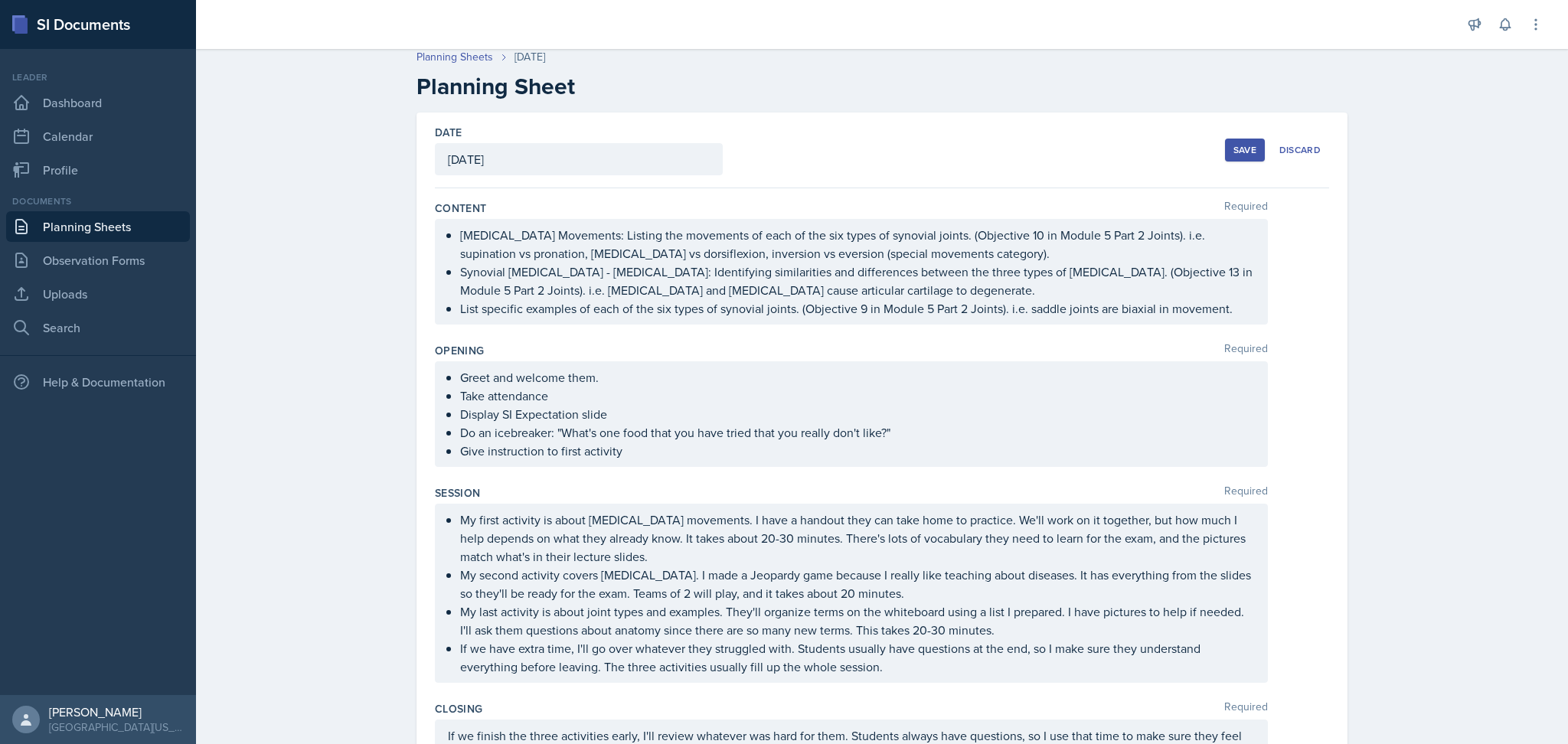
scroll to position [0, 0]
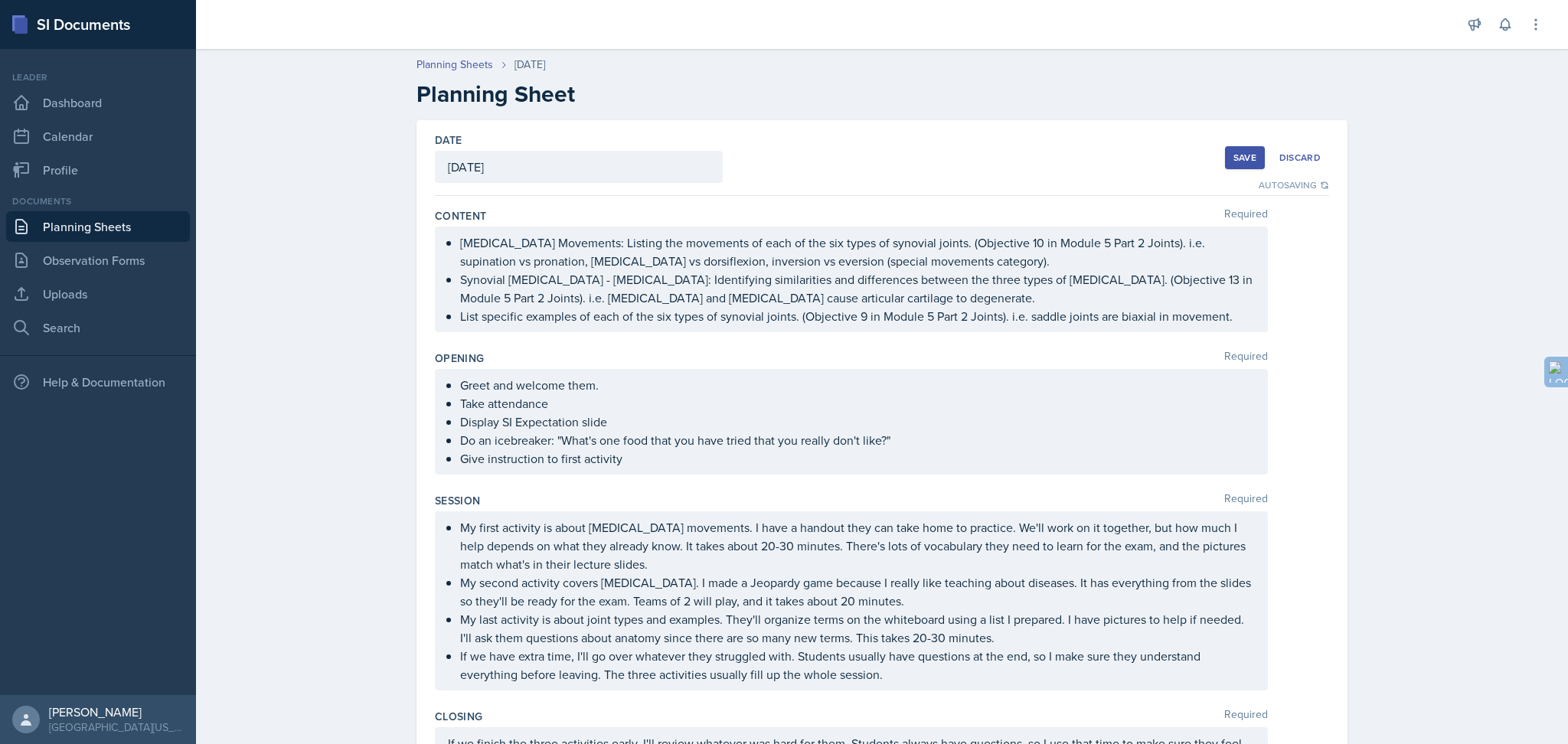
click at [1175, 159] on div "Save" at bounding box center [1245, 157] width 23 height 12
click at [1175, 152] on button "Save" at bounding box center [1246, 157] width 40 height 23
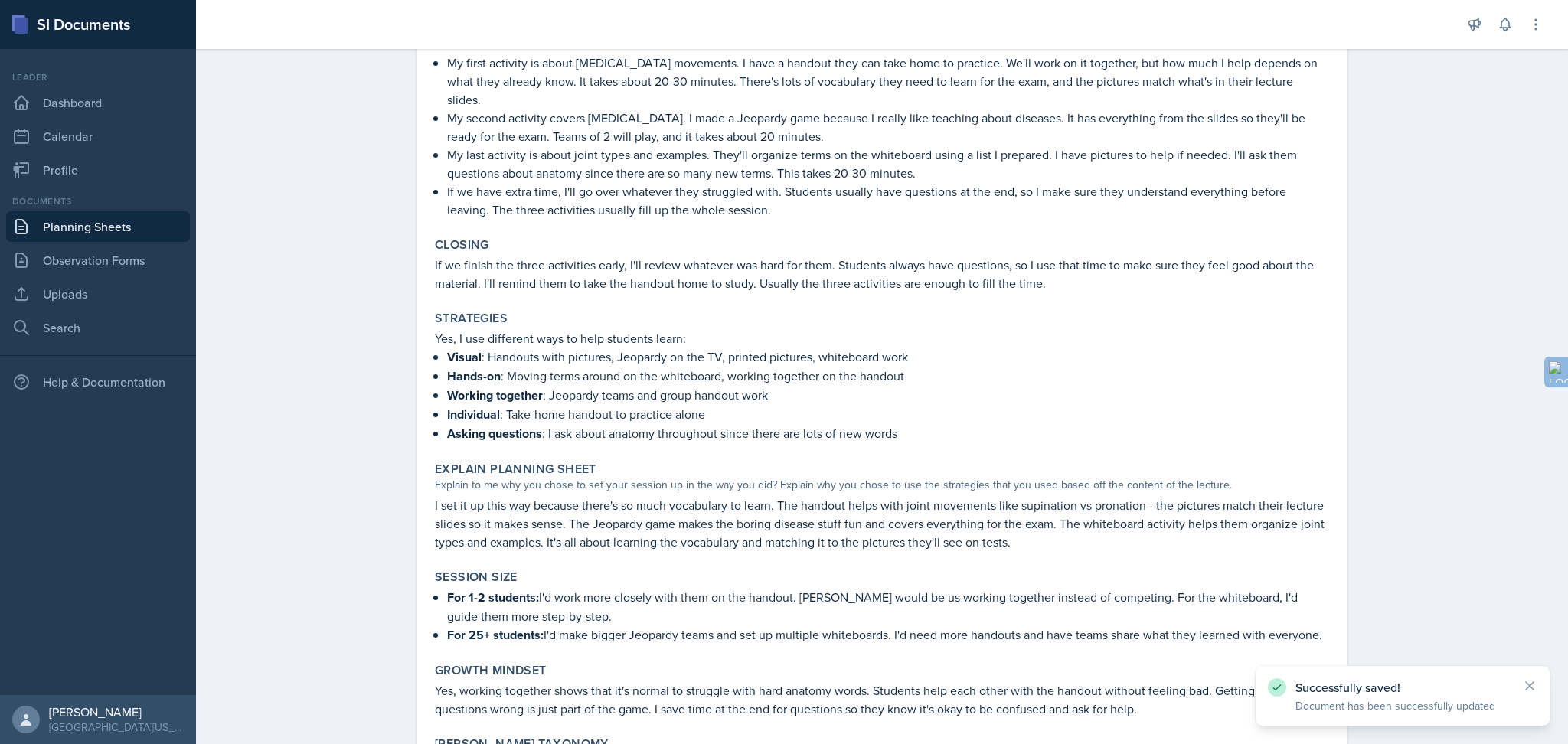
scroll to position [749, 0]
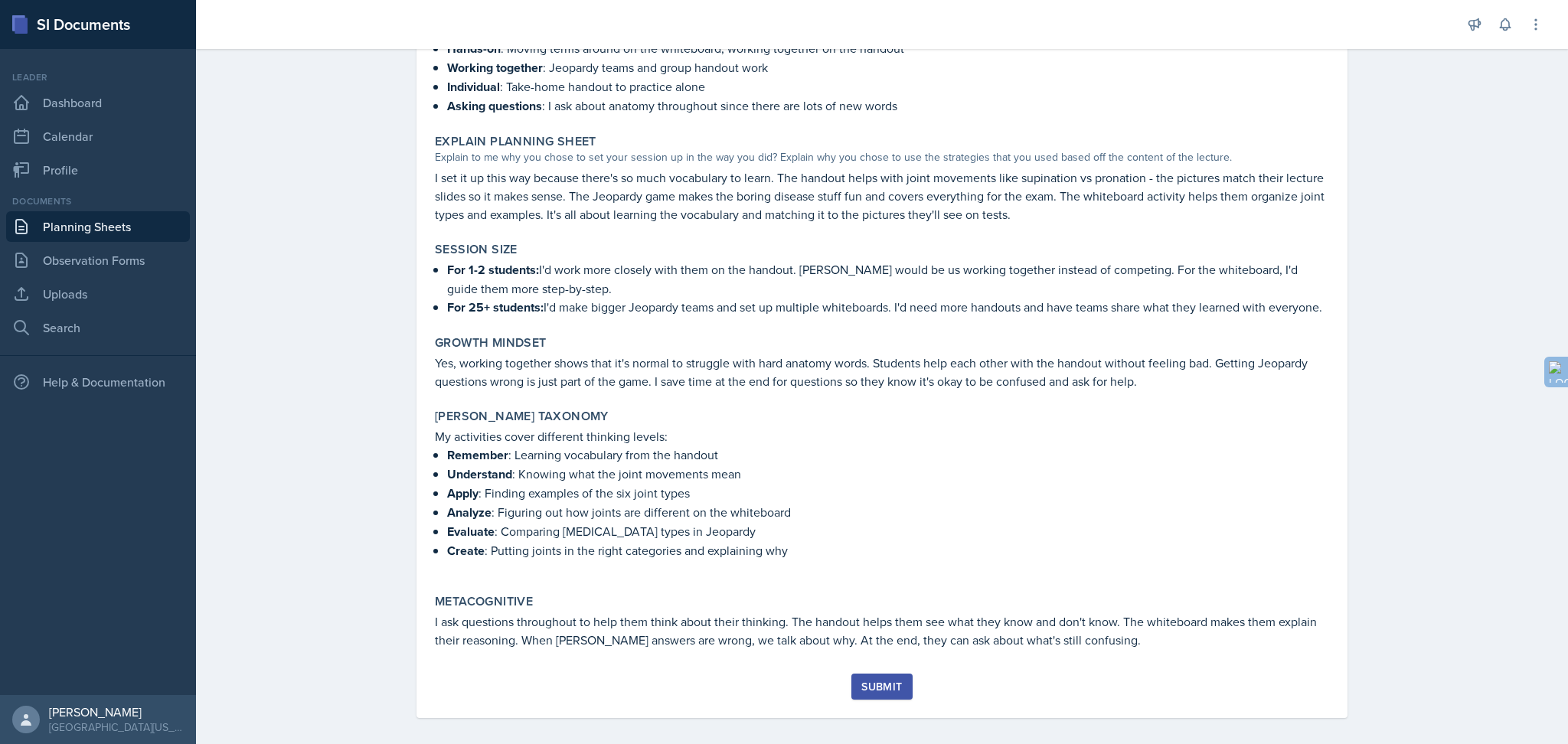
click at [867, 558] on div "Submit" at bounding box center [881, 686] width 40 height 12
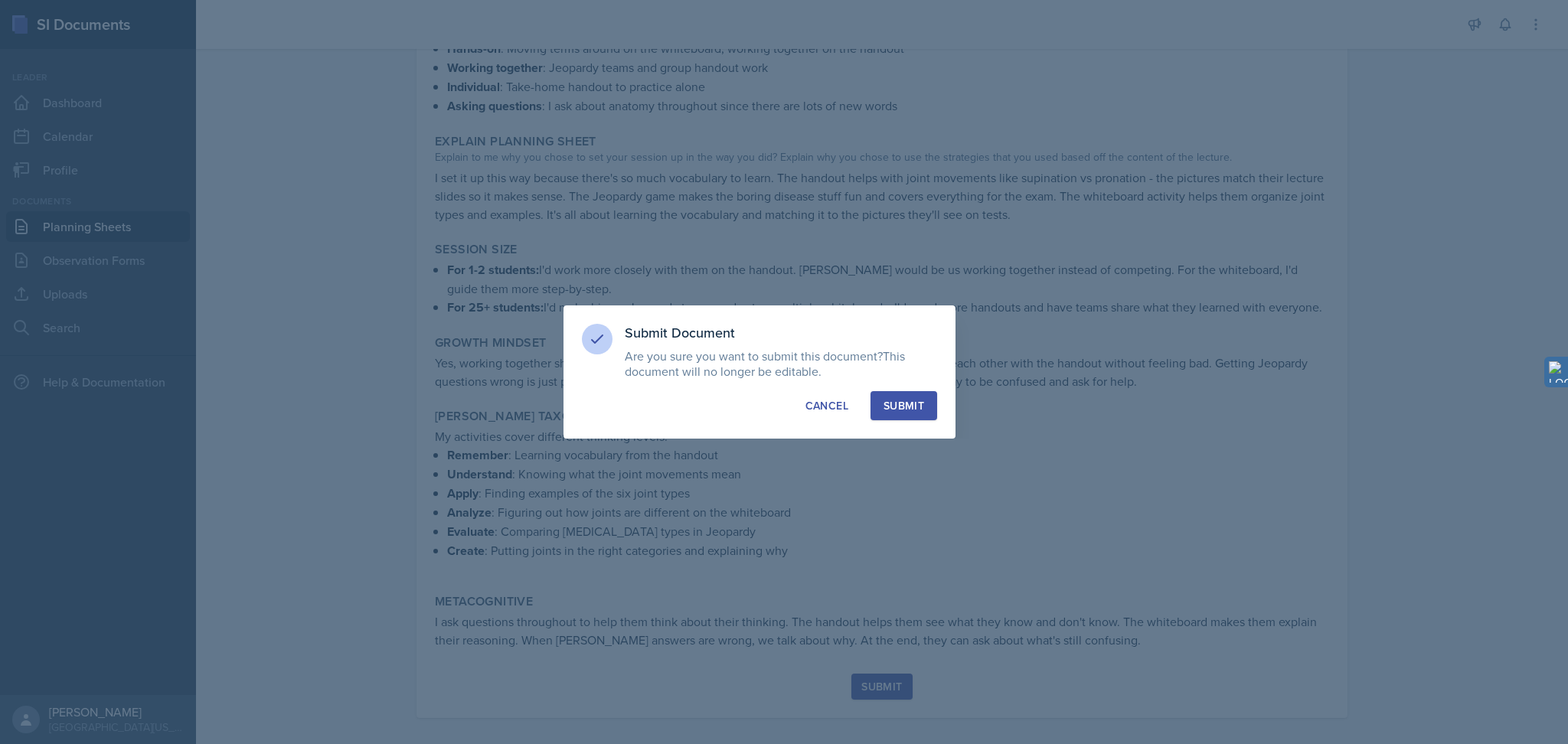
click at [903, 407] on div "Submit" at bounding box center [904, 405] width 40 height 16
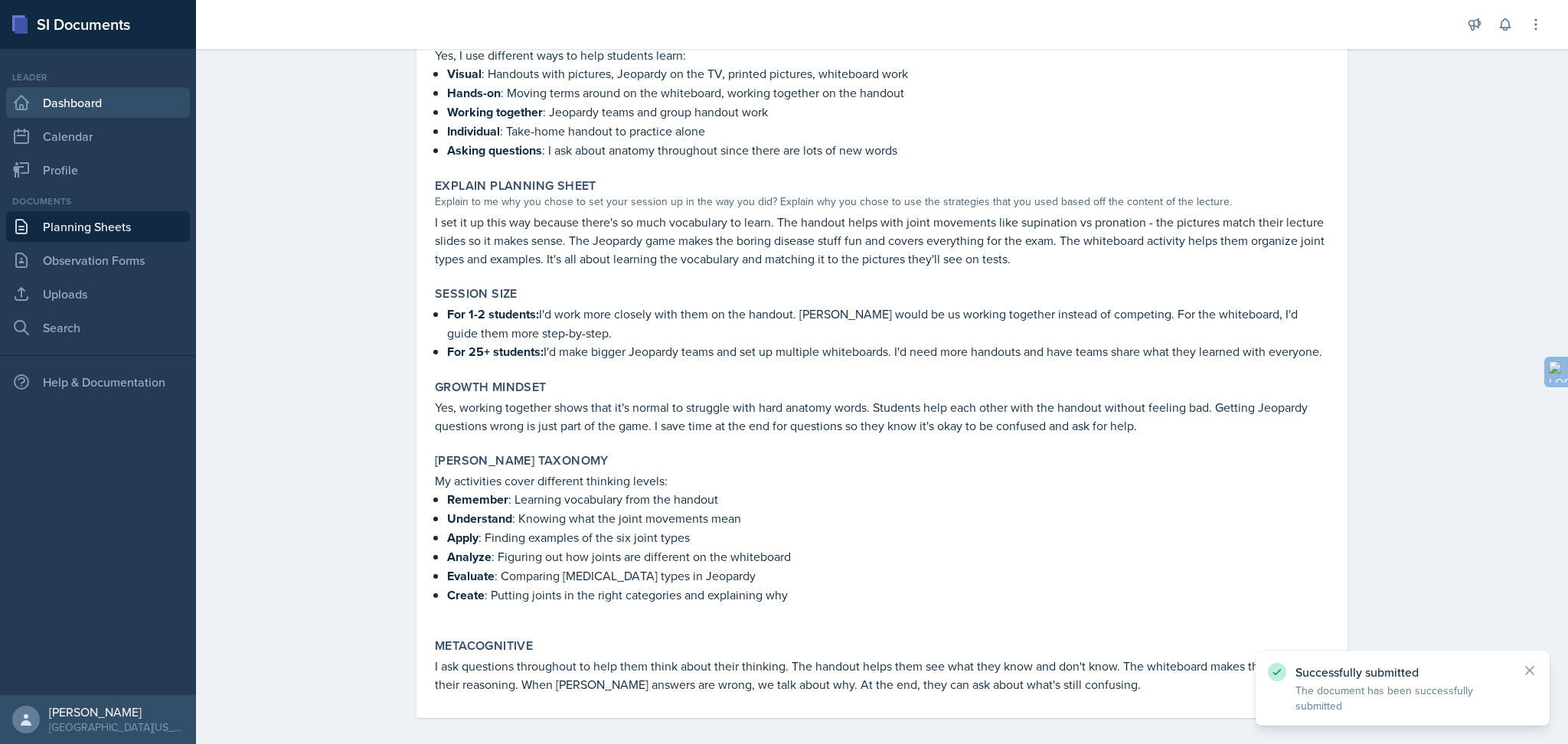
click at [68, 108] on link "Dashboard" at bounding box center [98, 103] width 184 height 31
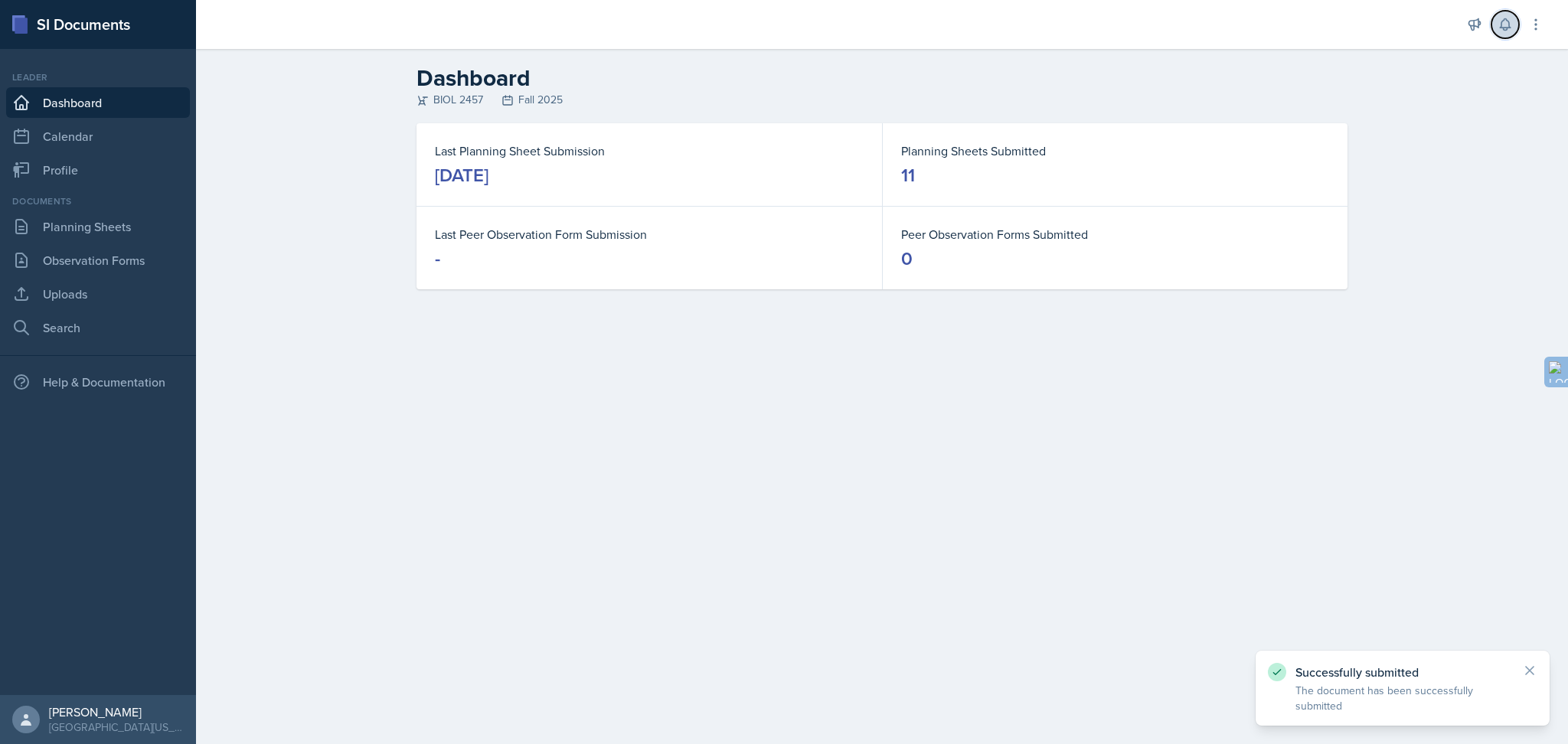
click at [1175, 26] on icon at bounding box center [1505, 24] width 16 height 16
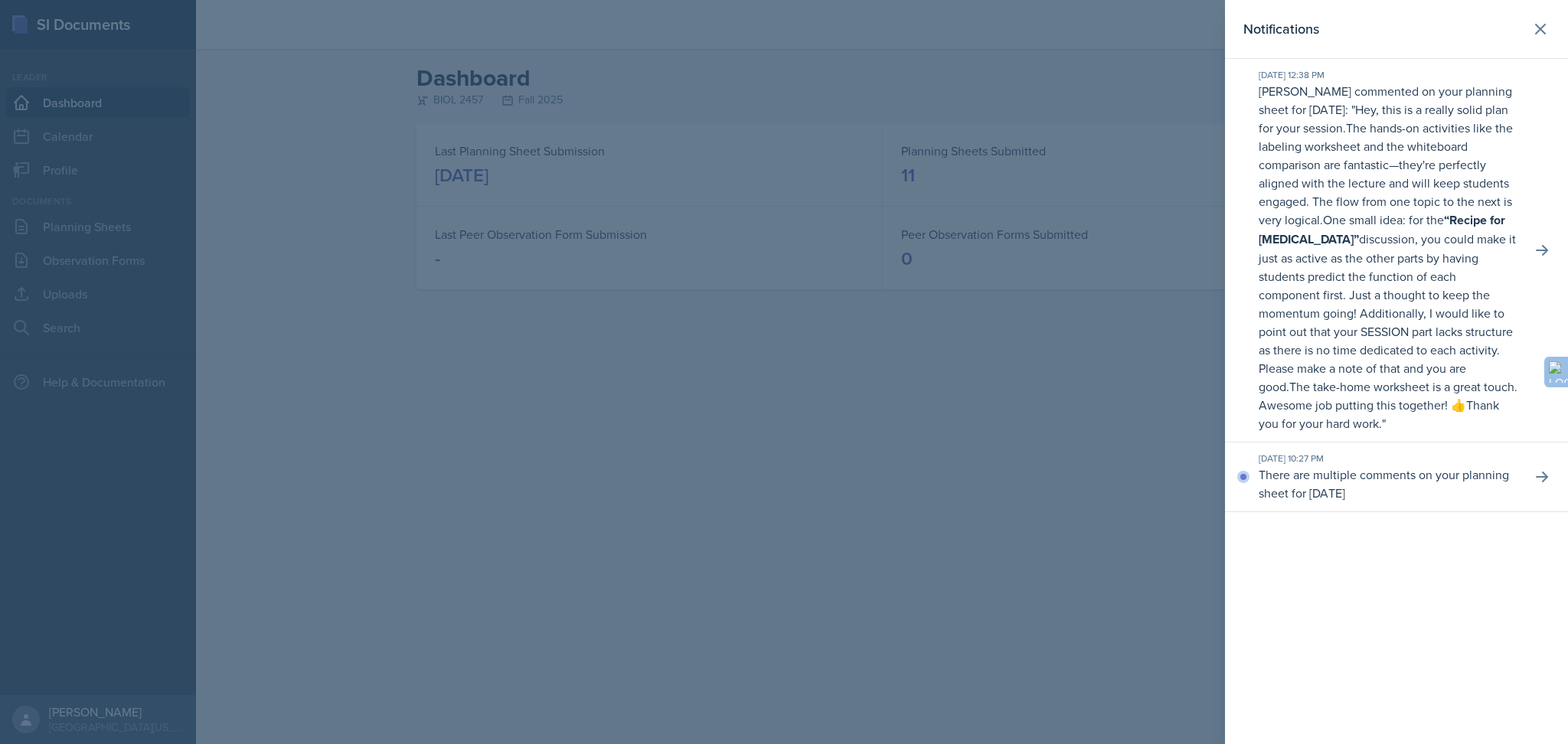
click at [1175, 493] on p "There are multiple comments on your planning sheet for [DATE]" at bounding box center [1389, 484] width 260 height 37
click at [1175, 469] on icon at bounding box center [1542, 477] width 16 height 16
